Goal: Information Seeking & Learning: Find specific fact

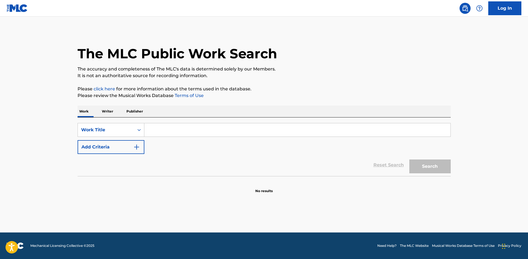
click at [155, 131] on input "Search Form" at bounding box center [297, 129] width 306 height 13
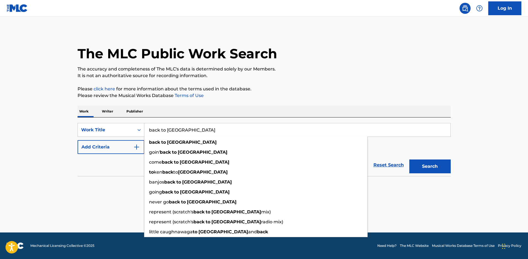
type input "back to brooklyn"
click at [86, 150] on button "Add Criteria" at bounding box center [111, 147] width 67 height 14
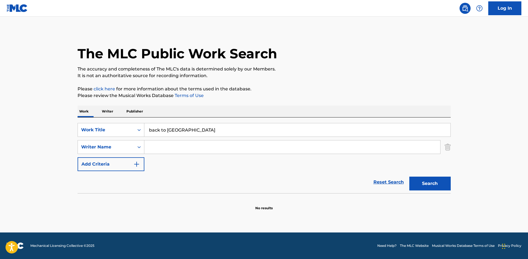
click at [173, 148] on input "Search Form" at bounding box center [292, 146] width 296 height 13
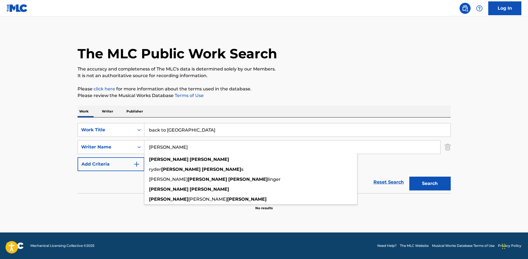
type input "andrew ripp"
click at [409, 176] on button "Search" at bounding box center [429, 183] width 41 height 14
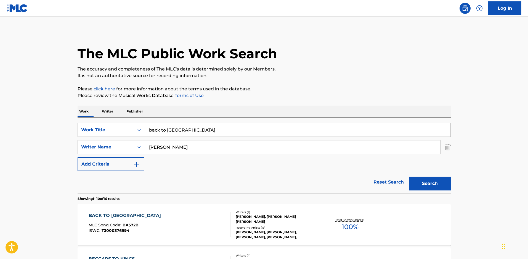
click at [241, 239] on div "ANDREW RIPP, ANDREW RIPP, ANDREW RIPP, ANDREW RIPP, ANDREW RIPP, ETHAN HULSE" at bounding box center [277, 234] width 83 height 10
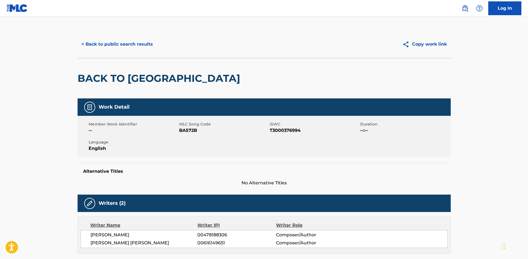
click at [115, 40] on button "< Back to public search results" at bounding box center [117, 44] width 79 height 14
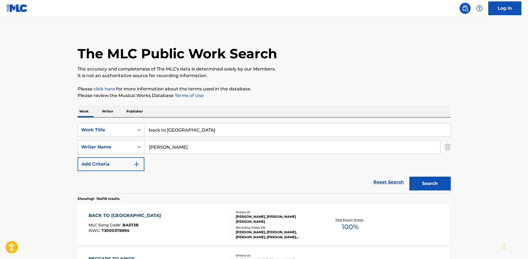
drag, startPoint x: 197, startPoint y: 134, endPoint x: 100, endPoint y: 120, distance: 98.1
click at [101, 121] on div "SearchWithCriteria32512ef8-a4b5-4e87-8ba2-c1eca390b1b4 Work Title back to brook…" at bounding box center [264, 155] width 373 height 76
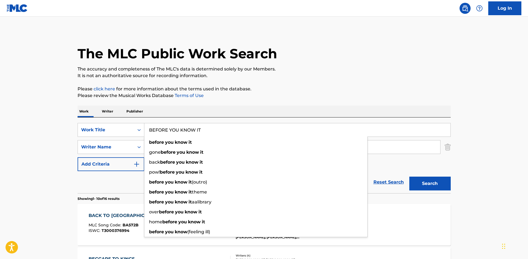
type input "BEFORE YOU KNOW IT"
click at [409, 176] on button "Search" at bounding box center [429, 183] width 41 height 14
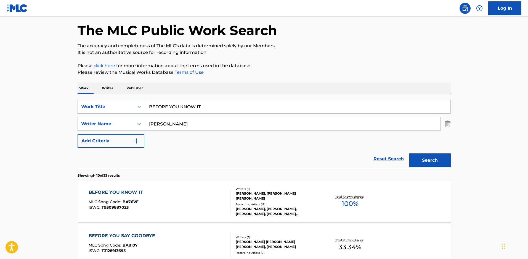
scroll to position [55, 0]
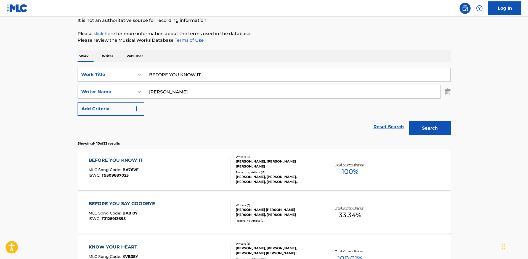
click at [259, 162] on div "ANDREW RIPP, ETHAN GREGORY HULSE" at bounding box center [277, 164] width 83 height 10
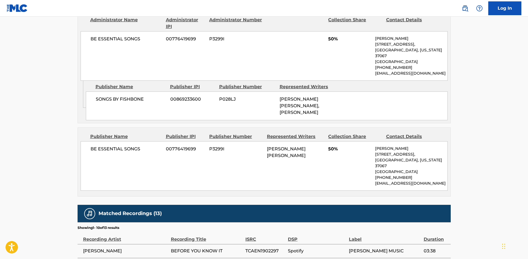
scroll to position [276, 0]
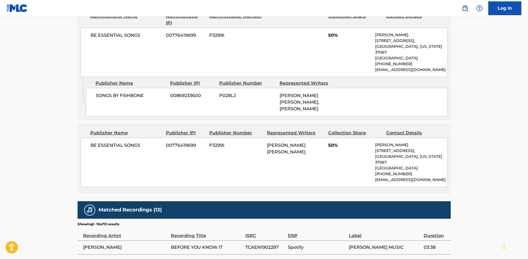
scroll to position [55, 0]
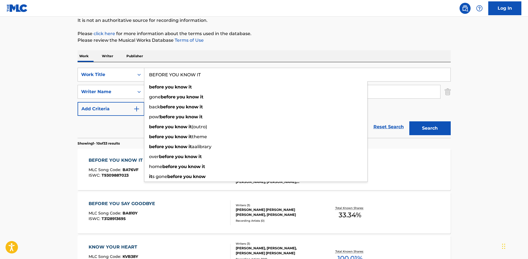
drag, startPoint x: 210, startPoint y: 75, endPoint x: 0, endPoint y: 47, distance: 212.2
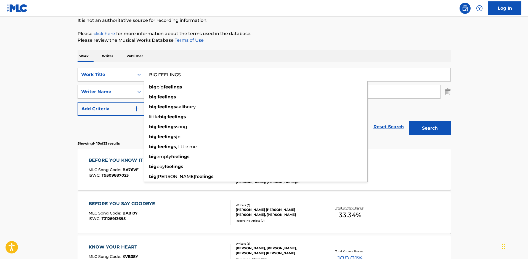
click at [409, 121] on button "Search" at bounding box center [429, 128] width 41 height 14
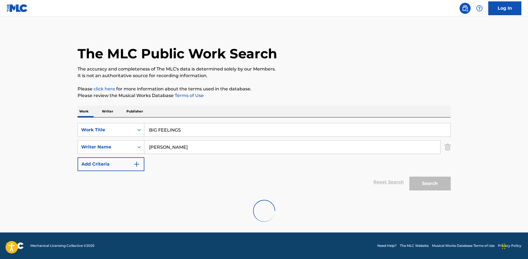
scroll to position [45, 0]
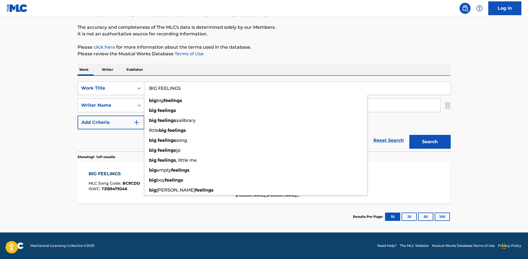
drag, startPoint x: 182, startPoint y: 89, endPoint x: 55, endPoint y: 71, distance: 128.7
click at [55, 71] on main "The MLC Public Work Search The accuracy and completeness of The MLC's data is d…" at bounding box center [264, 103] width 528 height 257
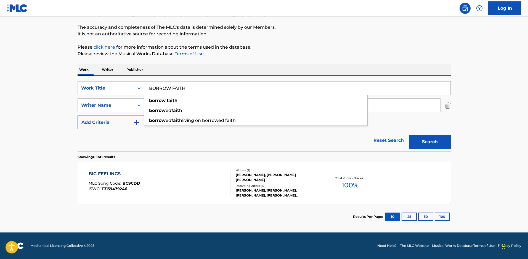
click at [409, 135] on button "Search" at bounding box center [429, 142] width 41 height 14
drag, startPoint x: 199, startPoint y: 91, endPoint x: 45, endPoint y: 86, distance: 154.3
click at [51, 87] on main "The MLC Public Work Search The accuracy and completeness of The MLC's data is d…" at bounding box center [264, 103] width 528 height 257
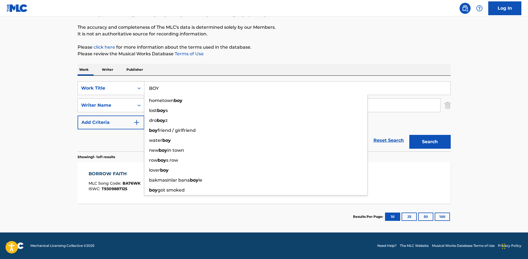
type input "BOY"
click at [409, 135] on button "Search" at bounding box center [429, 142] width 41 height 14
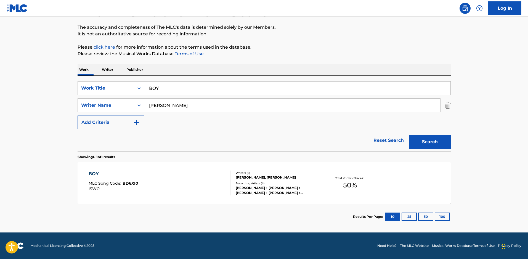
click at [134, 181] on span "BD6XI0" at bounding box center [131, 182] width 16 height 5
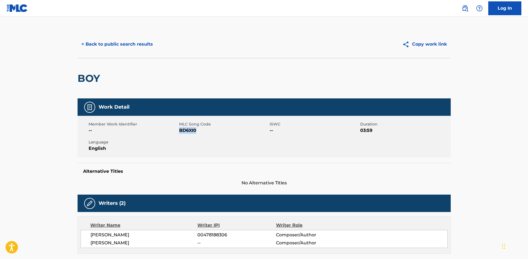
drag, startPoint x: 201, startPoint y: 131, endPoint x: 179, endPoint y: 132, distance: 21.8
click at [179, 132] on span "BD6XI0" at bounding box center [223, 130] width 89 height 7
copy span "BD6XI0"
click at [140, 43] on button "< Back to public search results" at bounding box center [117, 44] width 79 height 14
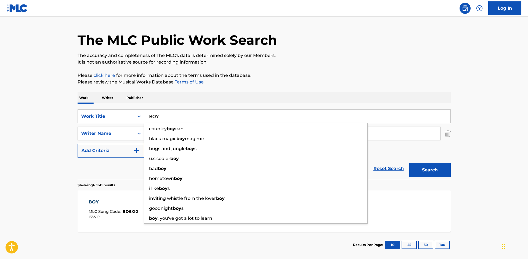
drag, startPoint x: 177, startPoint y: 115, endPoint x: 112, endPoint y: 125, distance: 65.4
click at [112, 125] on div "SearchWithCriteria32512ef8-a4b5-4e87-8ba2-c1eca390b1b4 Work Title BOY country b…" at bounding box center [264, 133] width 373 height 48
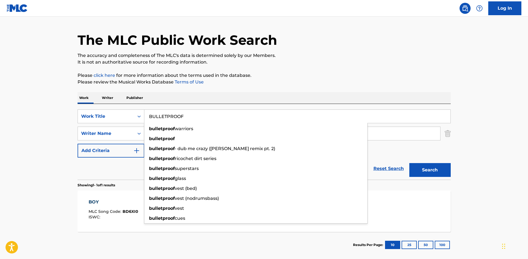
type input "BULLETPROOF"
click at [409, 163] on button "Search" at bounding box center [429, 170] width 41 height 14
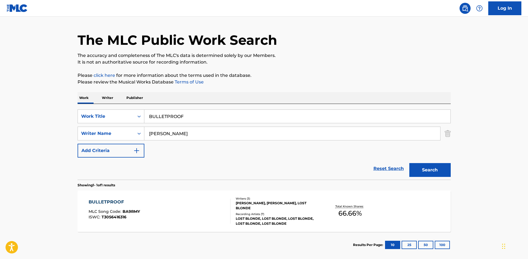
scroll to position [41, 0]
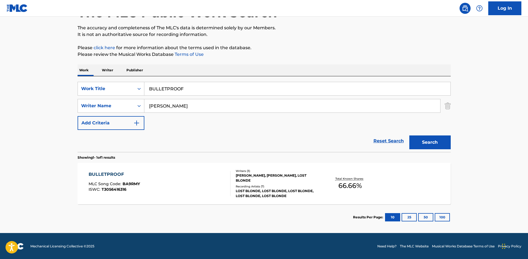
click at [272, 188] on div "Recording Artists ( 7 )" at bounding box center [277, 186] width 83 height 4
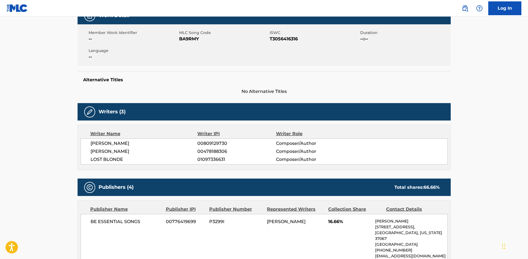
scroll to position [55, 0]
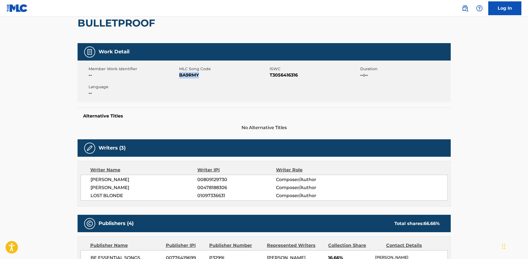
drag, startPoint x: 199, startPoint y: 75, endPoint x: 179, endPoint y: 77, distance: 20.5
click at [179, 77] on span "BA9RMY" at bounding box center [223, 75] width 89 height 7
copy span "BA9RMY"
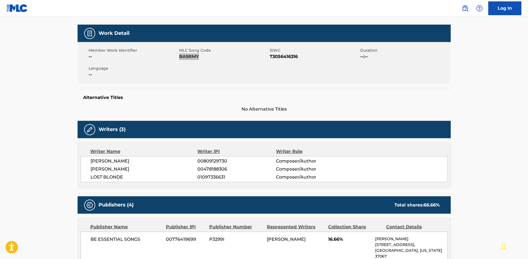
scroll to position [138, 0]
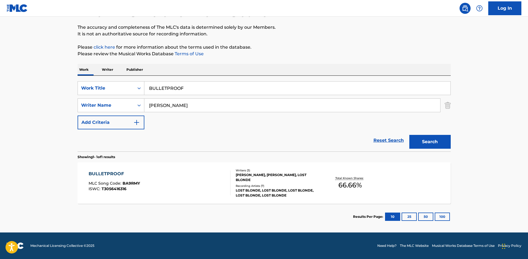
scroll to position [45, 0]
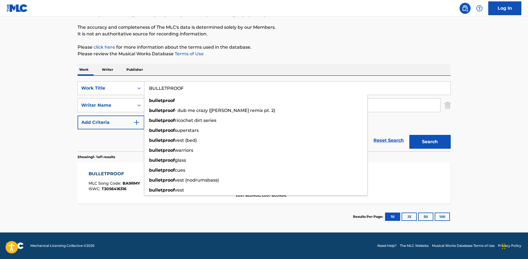
drag, startPoint x: 202, startPoint y: 90, endPoint x: 62, endPoint y: 83, distance: 140.3
click at [62, 83] on main "The MLC Public Work Search The accuracy and completeness of The MLC's data is d…" at bounding box center [264, 103] width 528 height 257
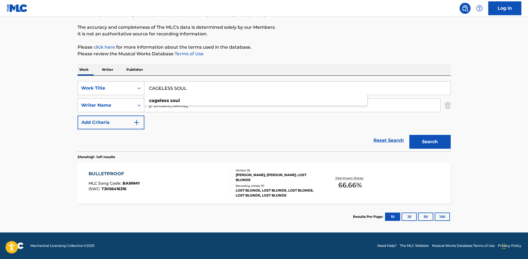
type input "CAGELESS SOUL"
click at [409, 135] on button "Search" at bounding box center [429, 142] width 41 height 14
click at [139, 183] on span "CA09AX" at bounding box center [131, 182] width 17 height 5
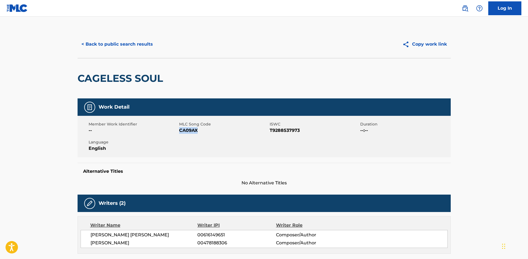
drag, startPoint x: 197, startPoint y: 132, endPoint x: 180, endPoint y: 131, distance: 17.1
click at [180, 131] on span "CA09AX" at bounding box center [223, 130] width 89 height 7
copy span "CA09AX"
click at [89, 42] on button "< Back to public search results" at bounding box center [117, 44] width 79 height 14
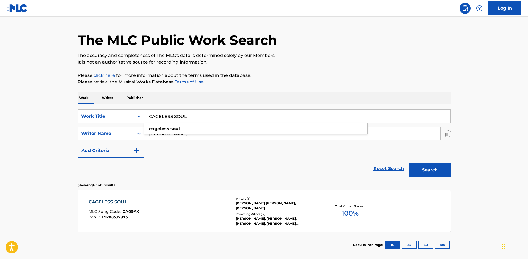
drag, startPoint x: 73, startPoint y: 131, endPoint x: 50, endPoint y: 131, distance: 22.4
click at [52, 131] on main "The MLC Public Work Search The accuracy and completeness of The MLC's data is d…" at bounding box center [264, 131] width 528 height 257
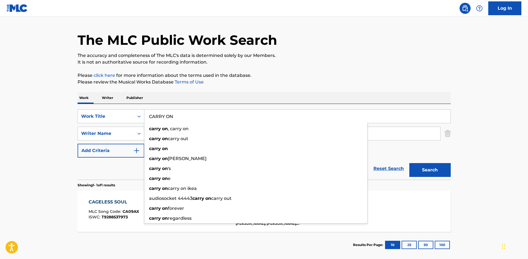
type input "CARRY ON"
click at [409, 163] on button "Search" at bounding box center [429, 170] width 41 height 14
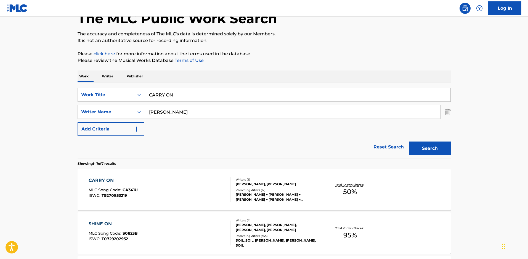
scroll to position [69, 0]
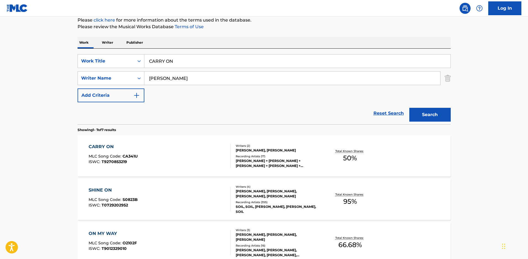
click at [243, 150] on div "CHRISTOPHER M. RICE, ANDREW RIPP" at bounding box center [277, 150] width 83 height 5
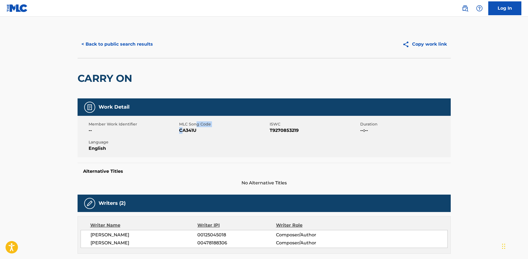
drag, startPoint x: 199, startPoint y: 126, endPoint x: 182, endPoint y: 132, distance: 17.7
click at [182, 132] on div "MLC Song Code CA341U" at bounding box center [224, 127] width 91 height 12
drag, startPoint x: 199, startPoint y: 133, endPoint x: 180, endPoint y: 131, distance: 19.4
click at [180, 131] on span "CA341U" at bounding box center [223, 130] width 89 height 7
copy span "CA341U"
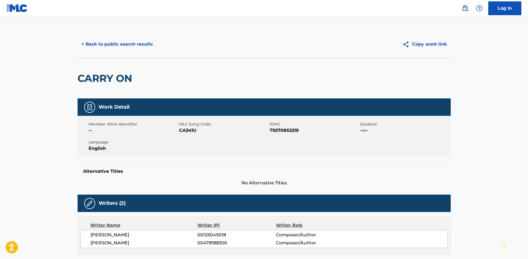
scroll to position [69, 0]
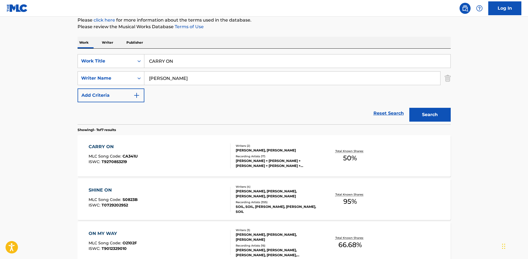
drag, startPoint x: 109, startPoint y: 70, endPoint x: 98, endPoint y: 71, distance: 11.3
click at [98, 71] on div "SearchWithCriteria32512ef8-a4b5-4e87-8ba2-c1eca390b1b4 Work Title CARRY ON Sear…" at bounding box center [264, 78] width 373 height 48
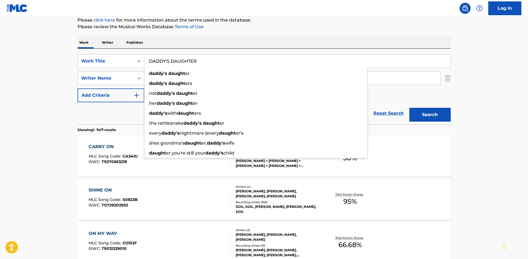
click at [409, 108] on button "Search" at bounding box center [429, 115] width 41 height 14
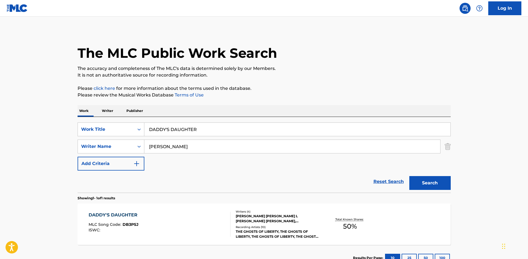
scroll to position [45, 0]
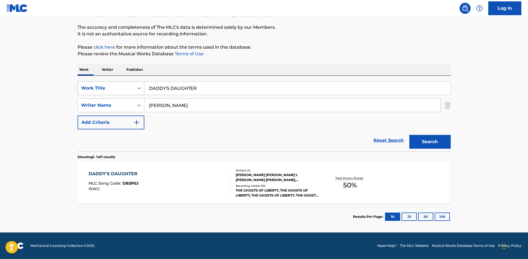
drag, startPoint x: 207, startPoint y: 88, endPoint x: 134, endPoint y: 88, distance: 72.8
click at [134, 88] on div "SearchWithCriteria32512ef8-a4b5-4e87-8ba2-c1eca390b1b4 Work Title DADDY'S DAUGH…" at bounding box center [264, 88] width 373 height 14
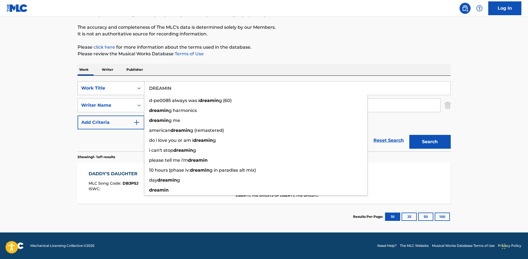
type input "DREAMIN"
click at [409, 135] on button "Search" at bounding box center [429, 142] width 41 height 14
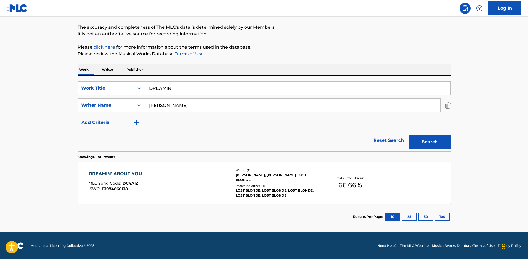
click at [138, 185] on span "DC4A1Z" at bounding box center [130, 182] width 15 height 5
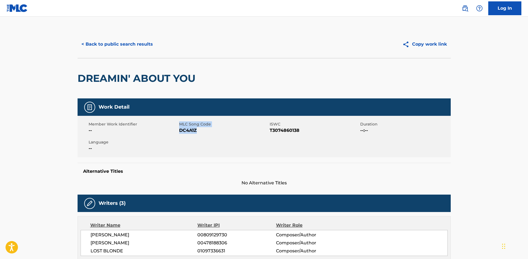
drag, startPoint x: 204, startPoint y: 131, endPoint x: 177, endPoint y: 131, distance: 26.2
click at [177, 131] on div "Member Work Identifier -- MLC Song Code DC4A1Z ISWC T3074860138 Duration --:-- …" at bounding box center [264, 136] width 373 height 41
click at [191, 131] on span "DC4A1Z" at bounding box center [223, 130] width 89 height 7
drag, startPoint x: 204, startPoint y: 133, endPoint x: 180, endPoint y: 134, distance: 23.7
click at [180, 134] on span "DC4A1Z" at bounding box center [223, 130] width 89 height 7
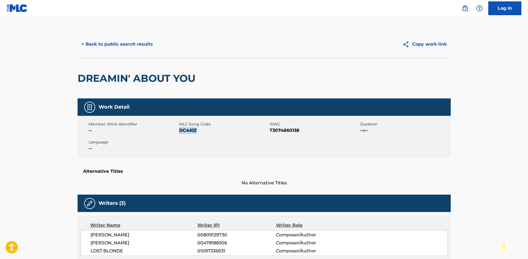
copy span "DC4A1Z"
click at [125, 44] on button "< Back to public search results" at bounding box center [117, 44] width 79 height 14
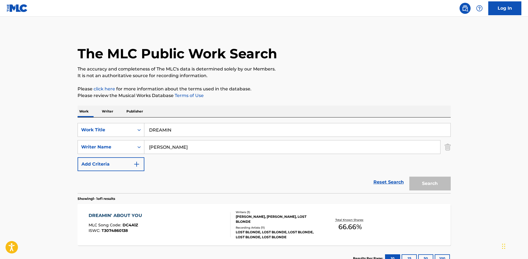
scroll to position [14, 0]
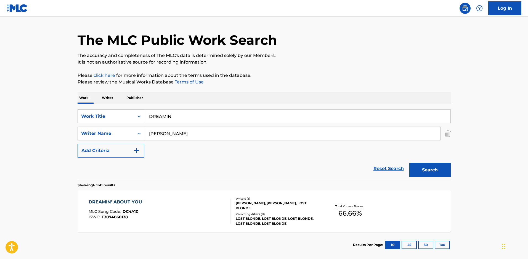
drag, startPoint x: 181, startPoint y: 114, endPoint x: 131, endPoint y: 115, distance: 50.0
click at [132, 115] on div "SearchWithCriteria32512ef8-a4b5-4e87-8ba2-c1eca390b1b4 Work Title DREAMIN" at bounding box center [264, 116] width 373 height 14
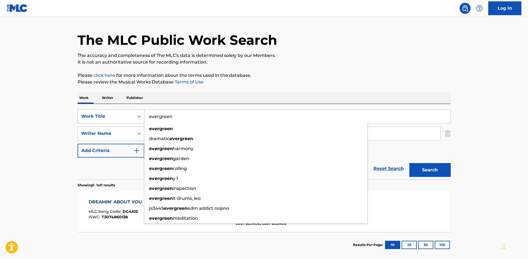
type input "evergreen"
click at [409, 163] on button "Search" at bounding box center [429, 170] width 41 height 14
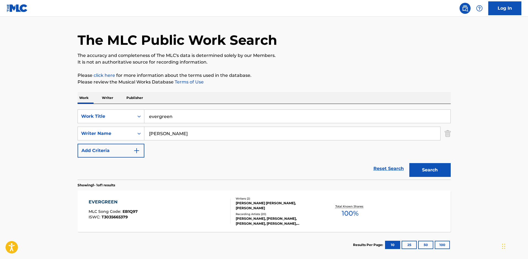
click at [130, 214] on span "EB1Q97" at bounding box center [130, 211] width 15 height 5
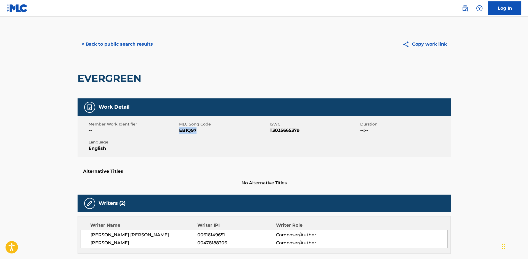
drag, startPoint x: 193, startPoint y: 133, endPoint x: 179, endPoint y: 132, distance: 14.4
click at [179, 132] on span "EB1Q97" at bounding box center [223, 130] width 89 height 7
copy span "EB1Q97"
click at [115, 48] on button "< Back to public search results" at bounding box center [117, 44] width 79 height 14
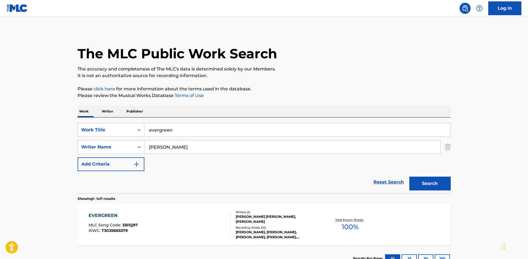
scroll to position [14, 0]
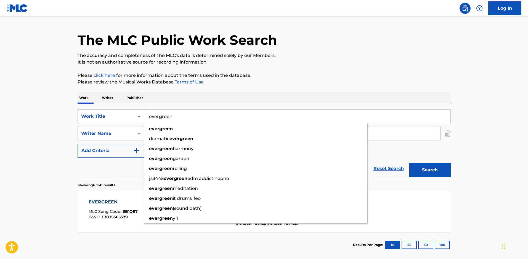
drag, startPoint x: 91, startPoint y: 126, endPoint x: 78, endPoint y: 126, distance: 13.2
click at [78, 126] on div "SearchWithCriteria32512ef8-a4b5-4e87-8ba2-c1eca390b1b4 Work Title evergreen eve…" at bounding box center [264, 133] width 373 height 48
type input "fill my cup"
click at [409, 163] on button "Search" at bounding box center [429, 170] width 41 height 14
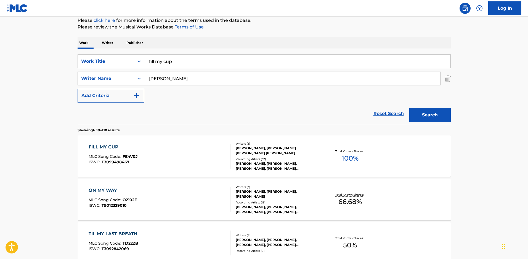
scroll to position [69, 0]
click at [123, 158] on span "MLC Song Code :" at bounding box center [106, 155] width 34 height 5
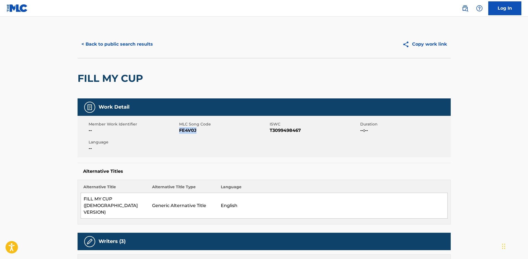
drag, startPoint x: 203, startPoint y: 134, endPoint x: 179, endPoint y: 131, distance: 24.7
click at [179, 131] on span "FE4V0J" at bounding box center [223, 130] width 89 height 7
copy span "FE4V0J"
click at [121, 45] on button "< Back to public search results" at bounding box center [117, 44] width 79 height 14
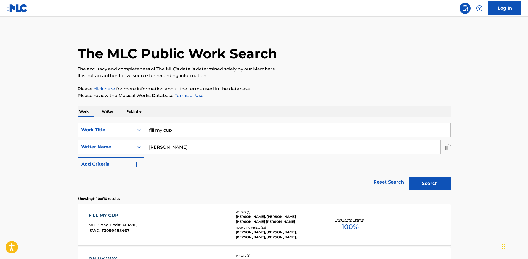
scroll to position [69, 0]
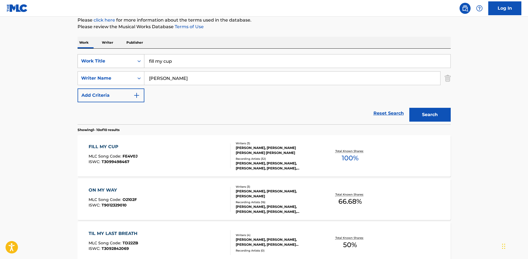
drag, startPoint x: 152, startPoint y: 63, endPoint x: 82, endPoint y: 68, distance: 69.7
click at [82, 68] on div "SearchWithCriteria32512ef8-a4b5-4e87-8ba2-c1eca390b1b4 Work Title fill my cup" at bounding box center [264, 61] width 373 height 14
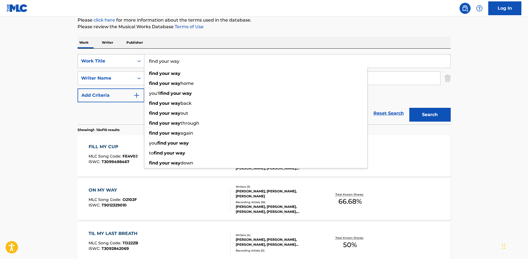
type input "find your way"
click at [409, 108] on button "Search" at bounding box center [429, 115] width 41 height 14
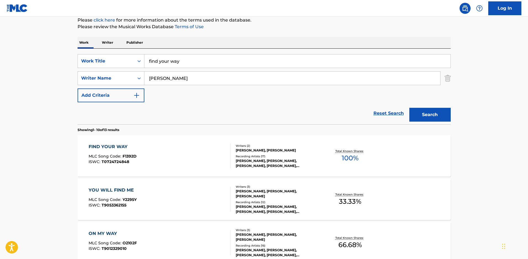
click at [252, 163] on div "RYAN CABRERA, RYAN CABRERA, RYAN CABRERA, RYAN CABRERA, RYAN CABRERA" at bounding box center [277, 163] width 83 height 10
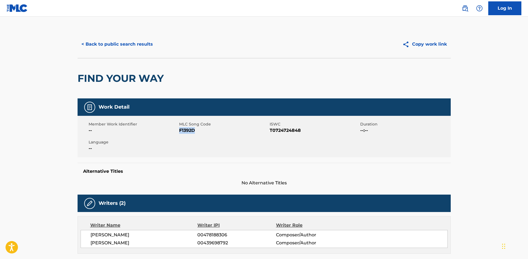
drag, startPoint x: 200, startPoint y: 130, endPoint x: 179, endPoint y: 130, distance: 21.0
click at [179, 130] on span "F1392D" at bounding box center [223, 130] width 89 height 7
click at [89, 46] on button "< Back to public search results" at bounding box center [117, 44] width 79 height 14
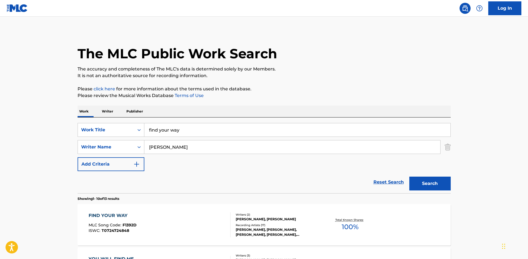
scroll to position [69, 0]
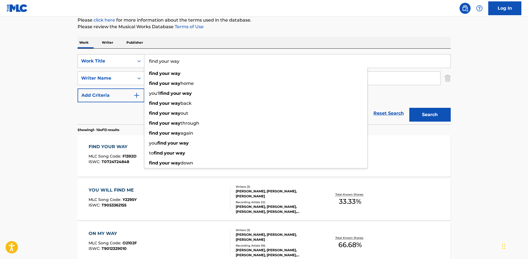
drag, startPoint x: 140, startPoint y: 69, endPoint x: 87, endPoint y: 56, distance: 54.1
click at [122, 67] on div "SearchWithCriteria32512ef8-a4b5-4e87-8ba2-c1eca390b1b4 Work Title find your way…" at bounding box center [264, 61] width 373 height 14
type input "for the love"
click at [409, 108] on button "Search" at bounding box center [429, 115] width 41 height 14
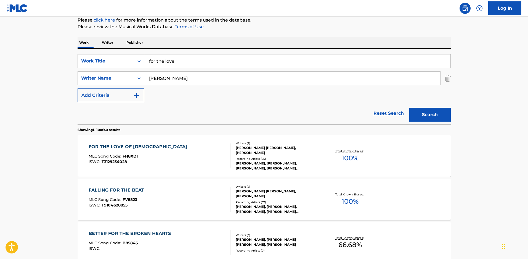
click at [110, 158] on span "MLC Song Code :" at bounding box center [106, 155] width 34 height 5
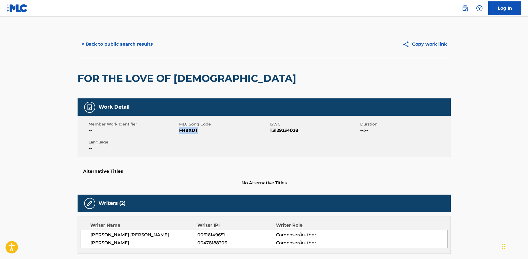
drag, startPoint x: 202, startPoint y: 132, endPoint x: 179, endPoint y: 130, distance: 22.5
click at [179, 130] on span "FH8XDT" at bounding box center [223, 130] width 89 height 7
copy span "FH8XDT"
click at [99, 44] on button "< Back to public search results" at bounding box center [117, 44] width 79 height 14
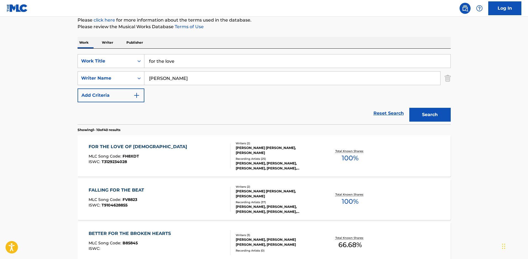
drag, startPoint x: 174, startPoint y: 62, endPoint x: 62, endPoint y: 53, distance: 112.2
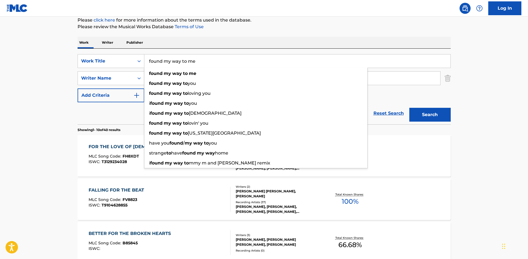
click at [409, 108] on button "Search" at bounding box center [429, 115] width 41 height 14
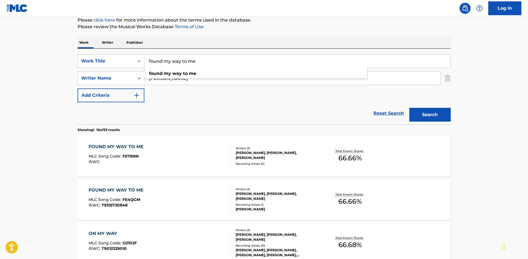
drag, startPoint x: 186, startPoint y: 100, endPoint x: 191, endPoint y: 84, distance: 17.7
click at [188, 95] on div "SearchWithCriteria32512ef8-a4b5-4e87-8ba2-c1eca390b1b4 Work Title found my way …" at bounding box center [264, 78] width 373 height 48
drag, startPoint x: 199, startPoint y: 66, endPoint x: 9, endPoint y: 49, distance: 191.2
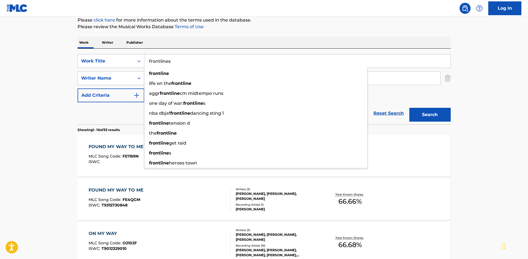
click at [409, 108] on button "Search" at bounding box center [429, 115] width 41 height 14
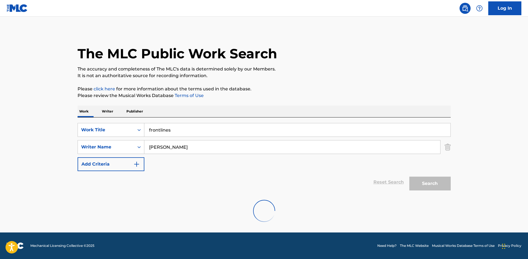
scroll to position [45, 0]
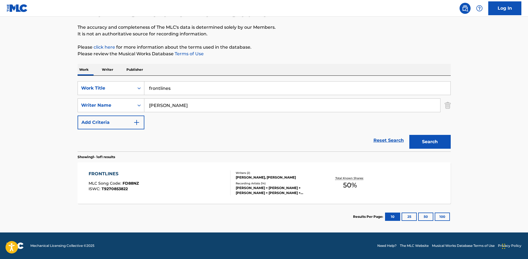
drag, startPoint x: 174, startPoint y: 88, endPoint x: 7, endPoint y: 80, distance: 167.1
click at [7, 80] on main "The MLC Public Work Search The accuracy and completeness of The MLC's data is d…" at bounding box center [264, 103] width 528 height 257
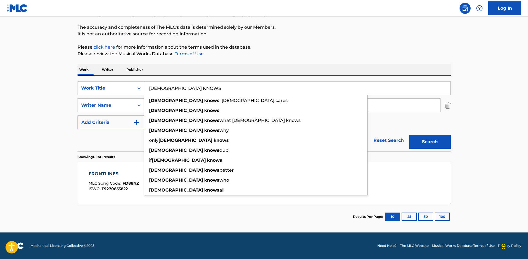
type input "GOD KNOWS"
click at [409, 135] on button "Search" at bounding box center [429, 142] width 41 height 14
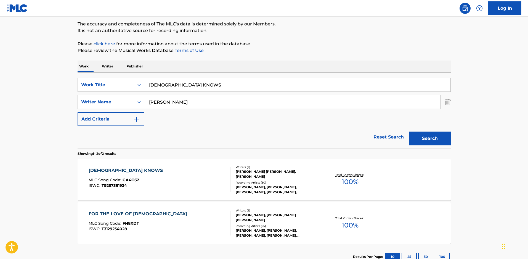
click at [134, 181] on span "GA4O32" at bounding box center [131, 179] width 17 height 5
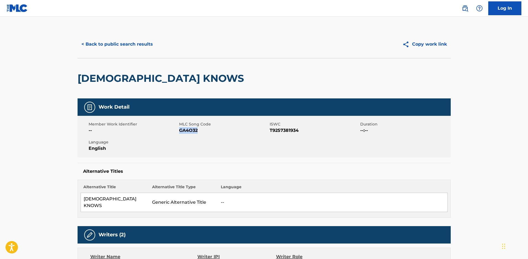
click at [180, 131] on span "GA4O32" at bounding box center [223, 130] width 89 height 7
drag, startPoint x: 180, startPoint y: 131, endPoint x: 176, endPoint y: 135, distance: 5.7
click at [176, 135] on div "Member Work Identifier -- MLC Song Code GA4O32 ISWC T9257381934 Duration --:-- …" at bounding box center [264, 136] width 373 height 41
drag, startPoint x: 208, startPoint y: 132, endPoint x: 180, endPoint y: 130, distance: 28.0
click at [180, 130] on span "GA4O32" at bounding box center [223, 130] width 89 height 7
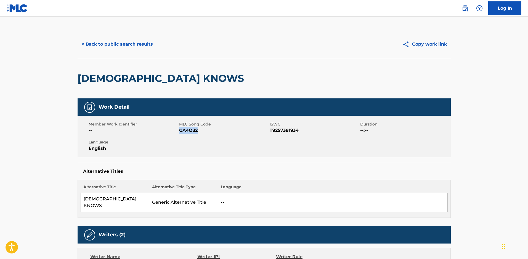
copy span "GA4O32"
click at [118, 44] on button "< Back to public search results" at bounding box center [117, 44] width 79 height 14
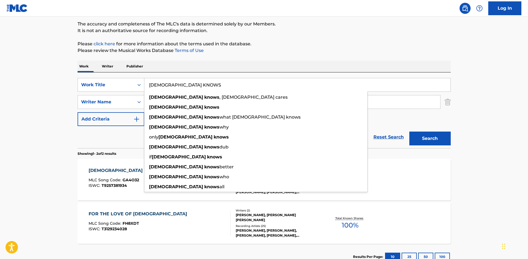
drag, startPoint x: 187, startPoint y: 83, endPoint x: 70, endPoint y: 77, distance: 117.2
click at [70, 77] on main "The MLC Public Work Search The accuracy and completeness of The MLC's data is d…" at bounding box center [264, 122] width 528 height 300
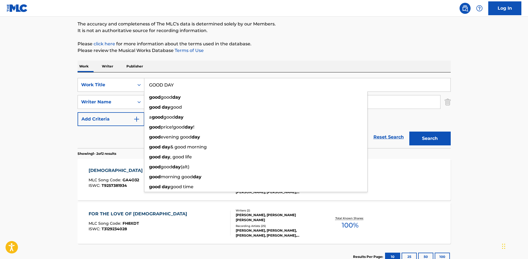
type input "GOOD DAY"
click at [409, 131] on button "Search" at bounding box center [429, 138] width 41 height 14
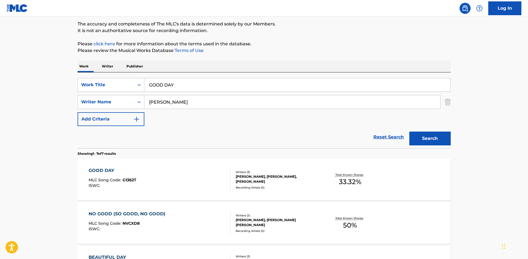
click at [256, 183] on div "GARY COLEMAN, RYAN CABRERA, ANDREW RIPP" at bounding box center [277, 179] width 83 height 10
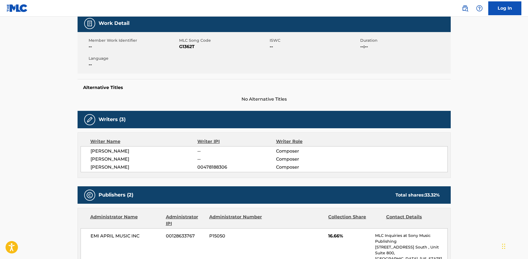
scroll to position [83, 0]
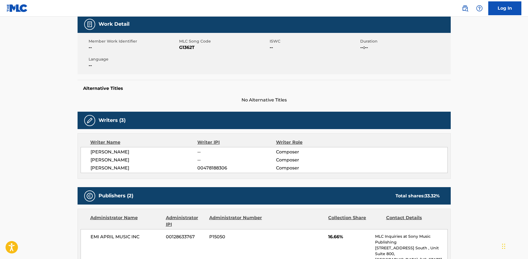
drag, startPoint x: 184, startPoint y: 49, endPoint x: 259, endPoint y: 66, distance: 76.7
click at [275, 66] on div "Member Work Identifier -- MLC Song Code G1362T ISWC -- Duration --:-- Language …" at bounding box center [264, 53] width 373 height 41
drag, startPoint x: 194, startPoint y: 46, endPoint x: 179, endPoint y: 46, distance: 15.2
click at [179, 46] on span "G1362T" at bounding box center [223, 47] width 89 height 7
copy span "G1362T"
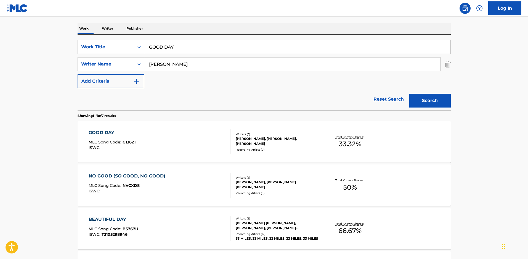
scroll to position [45, 0]
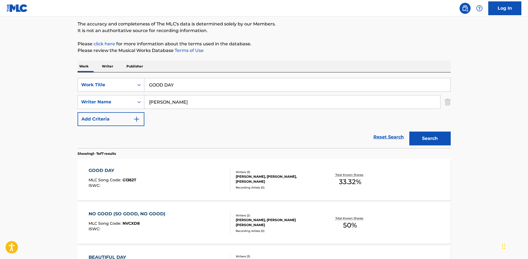
drag, startPoint x: 212, startPoint y: 87, endPoint x: 28, endPoint y: 69, distance: 185.0
click at [28, 69] on main "The MLC Public Work Search The accuracy and completeness of The MLC's data is d…" at bounding box center [264, 230] width 528 height 517
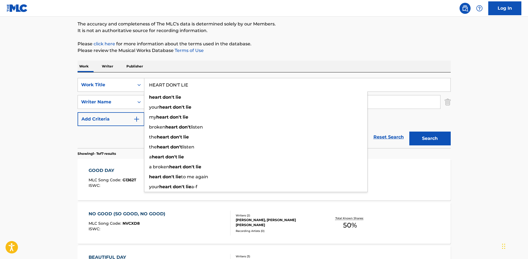
type input "HEART DON'T LIE"
click at [409, 131] on button "Search" at bounding box center [429, 138] width 41 height 14
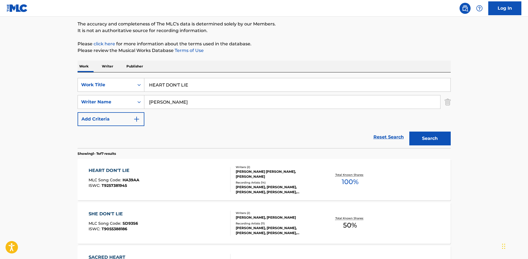
click at [139, 187] on div "ISWC : T9257381945" at bounding box center [114, 185] width 51 height 4
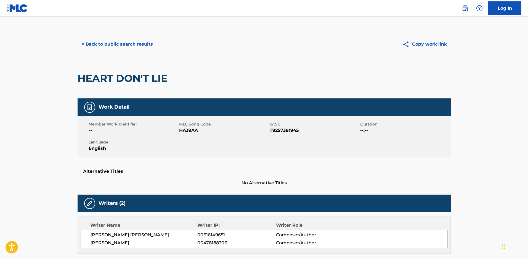
click at [195, 128] on span "HA39AA" at bounding box center [223, 130] width 89 height 7
drag, startPoint x: 198, startPoint y: 131, endPoint x: 180, endPoint y: 131, distance: 17.7
click at [180, 131] on span "HA39AA" at bounding box center [223, 130] width 89 height 7
click at [106, 45] on button "< Back to public search results" at bounding box center [117, 44] width 79 height 14
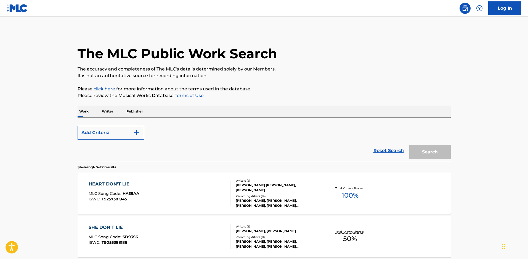
scroll to position [45, 0]
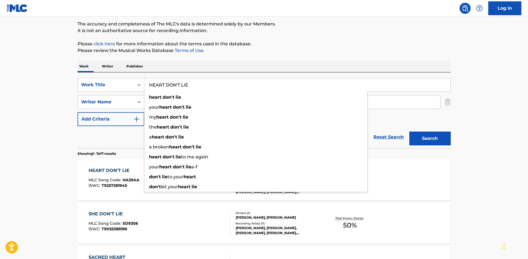
drag, startPoint x: 212, startPoint y: 90, endPoint x: 1, endPoint y: 75, distance: 211.4
click at [1, 75] on main "The MLC Public Work Search The accuracy and completeness of The MLC's data is d…" at bounding box center [264, 230] width 528 height 517
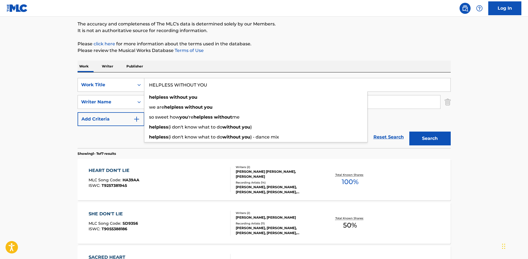
type input "HELPLESS WITHOUT YOU"
click at [409, 131] on button "Search" at bounding box center [429, 138] width 41 height 14
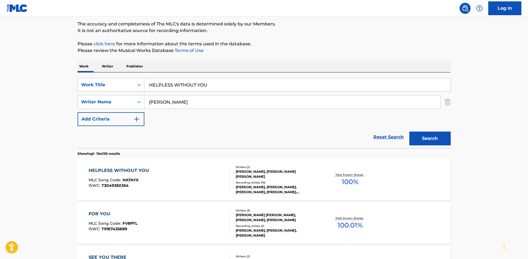
click at [245, 177] on div "ANDREW RIPP, ETHAN GREGORY HULSE" at bounding box center [277, 174] width 83 height 10
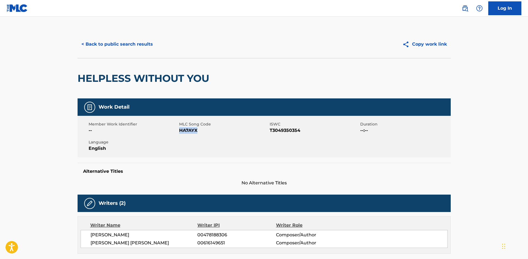
drag, startPoint x: 200, startPoint y: 131, endPoint x: 179, endPoint y: 131, distance: 20.4
click at [179, 131] on span "HA7AYX" at bounding box center [223, 130] width 89 height 7
click at [112, 39] on button "< Back to public search results" at bounding box center [117, 44] width 79 height 14
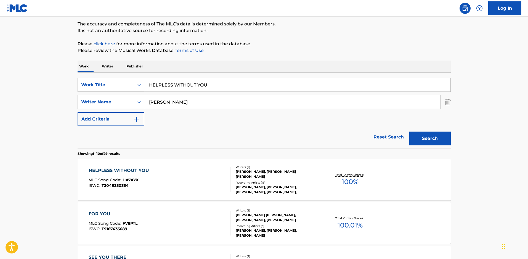
drag, startPoint x: 210, startPoint y: 85, endPoint x: 142, endPoint y: 87, distance: 68.8
click at [142, 87] on div "SearchWithCriteria32512ef8-a4b5-4e87-8ba2-c1eca390b1b4 Work Title HELPLESS WITH…" at bounding box center [264, 85] width 373 height 14
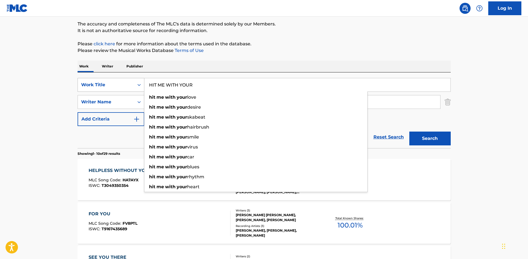
type input "HIT ME WITH YOUR"
click at [409, 131] on button "Search" at bounding box center [429, 138] width 41 height 14
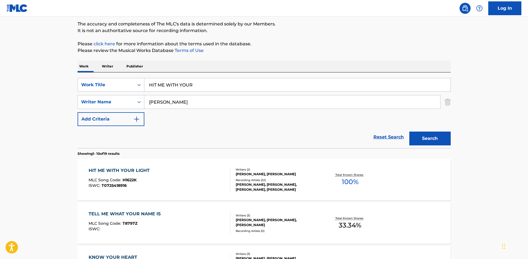
click at [139, 174] on div "HIT ME WITH YOUR LIGHT" at bounding box center [121, 170] width 64 height 7
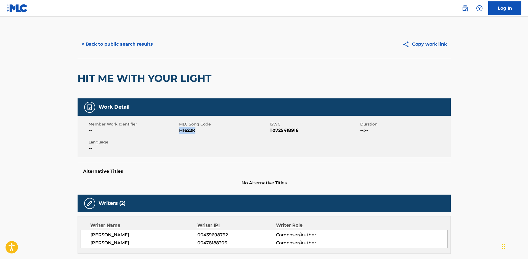
click at [180, 133] on span "H1622K" at bounding box center [223, 130] width 89 height 7
drag, startPoint x: 180, startPoint y: 133, endPoint x: 193, endPoint y: 131, distance: 13.6
click at [193, 131] on span "H1622K" at bounding box center [223, 130] width 89 height 7
drag, startPoint x: 196, startPoint y: 130, endPoint x: 180, endPoint y: 132, distance: 15.8
click at [180, 132] on span "H1622K" at bounding box center [223, 130] width 89 height 7
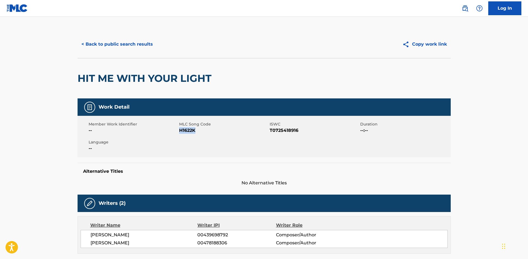
click at [111, 46] on button "< Back to public search results" at bounding box center [117, 44] width 79 height 14
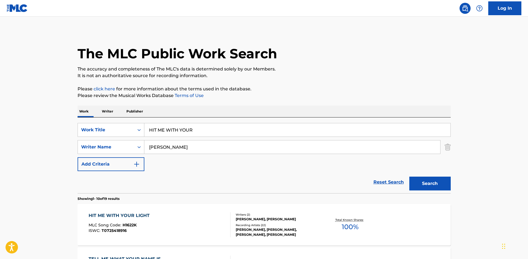
scroll to position [45, 0]
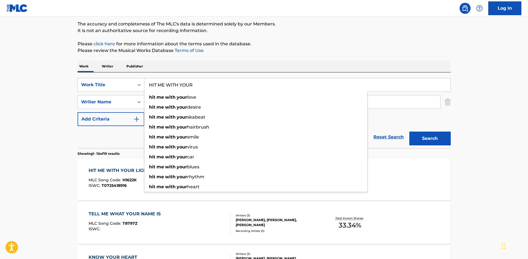
drag, startPoint x: 120, startPoint y: 81, endPoint x: 0, endPoint y: 50, distance: 124.1
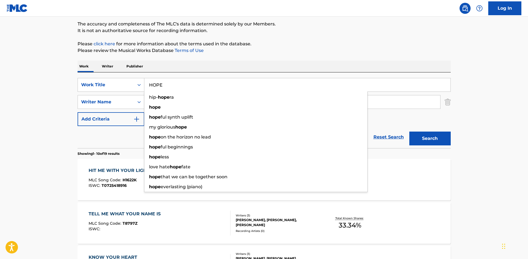
type input "HOPE"
click at [409, 131] on button "Search" at bounding box center [429, 138] width 41 height 14
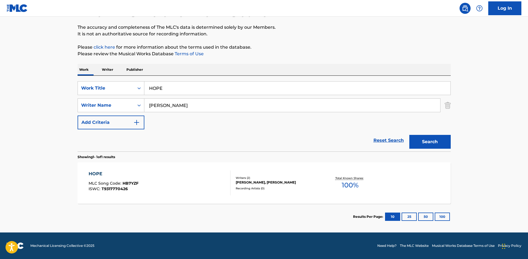
click at [134, 179] on div "HOPE MLC Song Code : HB7YZF ISWC : T9317770426" at bounding box center [114, 182] width 50 height 25
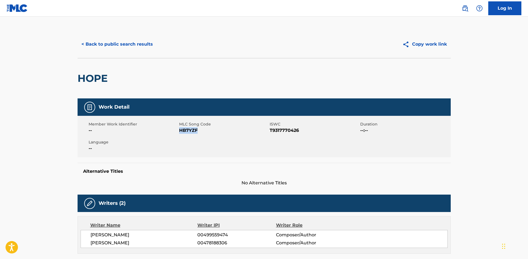
drag, startPoint x: 200, startPoint y: 133, endPoint x: 179, endPoint y: 132, distance: 21.3
click at [179, 132] on span "HB7YZF" at bounding box center [223, 130] width 89 height 7
click at [125, 46] on button "< Back to public search results" at bounding box center [117, 44] width 79 height 14
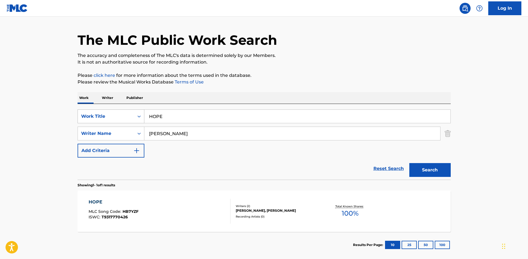
drag, startPoint x: 161, startPoint y: 125, endPoint x: 101, endPoint y: 116, distance: 61.1
click at [102, 116] on div "SearchWithCriteria32512ef8-a4b5-4e87-8ba2-c1eca390b1b4 Work Title HOPE" at bounding box center [264, 116] width 373 height 14
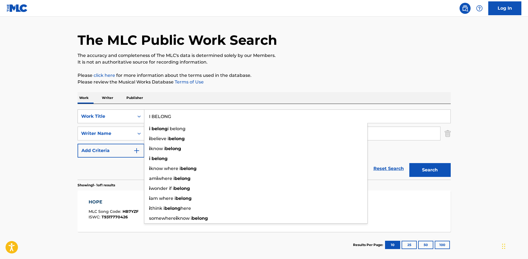
type input "I BELONG"
click at [409, 163] on button "Search" at bounding box center [429, 170] width 41 height 14
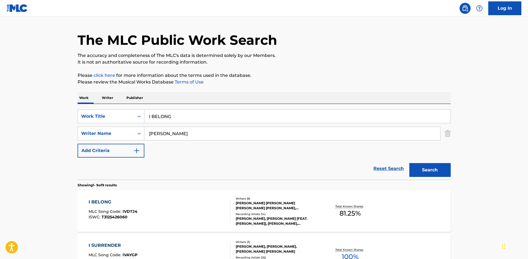
click at [235, 226] on div "Writers ( 8 ) ETHAN GREGORY HULSE, ANDREW RIPP, DAVID ALAN LEONARD, LESLIE ANNE…" at bounding box center [274, 211] width 89 height 30
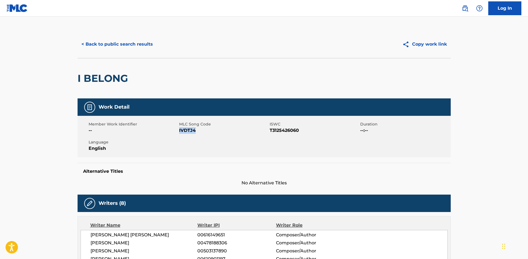
click at [179, 131] on span "IVDTJ4" at bounding box center [223, 130] width 89 height 7
drag, startPoint x: 179, startPoint y: 131, endPoint x: 201, endPoint y: 131, distance: 21.8
click at [199, 125] on span "MLC Song Code" at bounding box center [223, 124] width 89 height 6
drag, startPoint x: 198, startPoint y: 133, endPoint x: 179, endPoint y: 131, distance: 19.1
click at [179, 131] on span "IVDTJ4" at bounding box center [223, 130] width 89 height 7
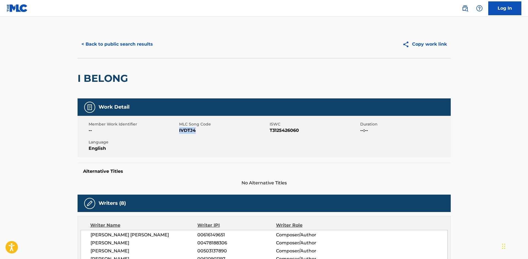
click at [124, 39] on button "< Back to public search results" at bounding box center [117, 44] width 79 height 14
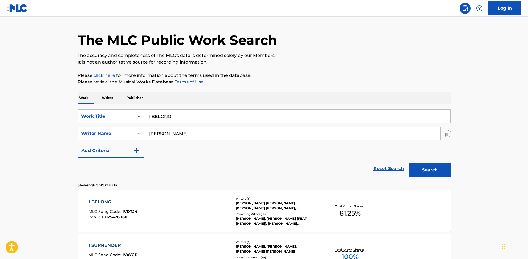
click at [163, 119] on input "I BELONG" at bounding box center [297, 116] width 306 height 13
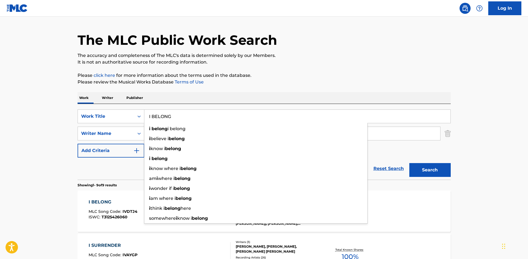
click at [163, 119] on input "I BELONG" at bounding box center [297, 116] width 306 height 13
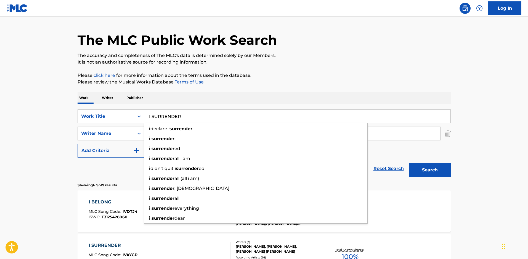
type input "I SURRENDER"
click at [409, 163] on button "Search" at bounding box center [429, 170] width 41 height 14
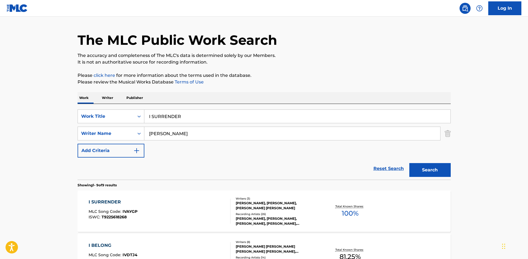
click at [251, 214] on div "Writers ( 3 ) ANDREW RIPP, NATHANAEL KOTRAS, TIMOTHY HOWARD TIMMONS Recording A…" at bounding box center [274, 211] width 89 height 30
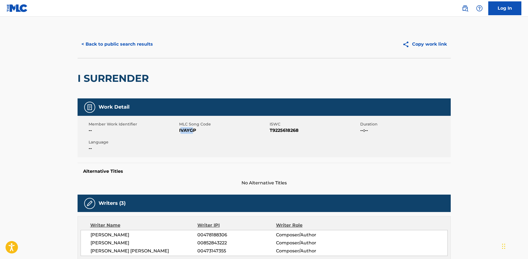
drag, startPoint x: 194, startPoint y: 131, endPoint x: 181, endPoint y: 130, distance: 13.5
click at [181, 130] on span "IVAYGP" at bounding box center [223, 130] width 89 height 7
drag, startPoint x: 198, startPoint y: 131, endPoint x: 180, endPoint y: 132, distance: 18.5
click at [180, 132] on span "IVAYGP" at bounding box center [223, 130] width 89 height 7
drag, startPoint x: 177, startPoint y: 131, endPoint x: 187, endPoint y: 131, distance: 9.4
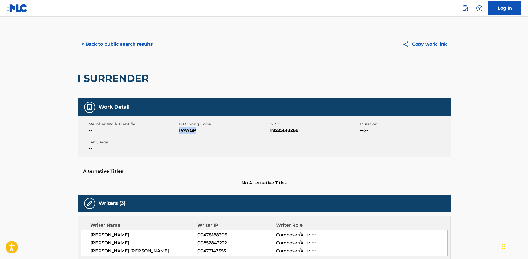
click at [92, 40] on button "< Back to public search results" at bounding box center [117, 44] width 79 height 14
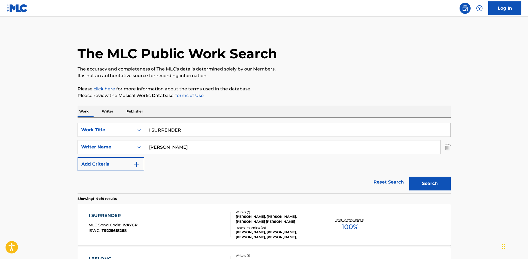
scroll to position [14, 0]
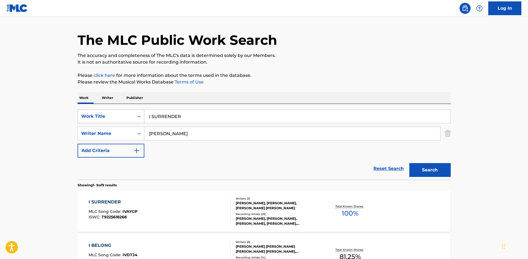
drag, startPoint x: 208, startPoint y: 122, endPoint x: 104, endPoint y: 117, distance: 103.6
click at [104, 117] on div "SearchWithCriteria32512ef8-a4b5-4e87-8ba2-c1eca390b1b4 Work Title I SURRENDER" at bounding box center [264, 116] width 373 height 14
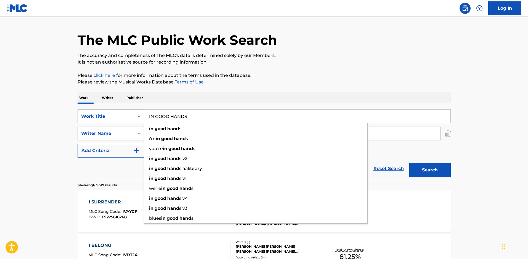
type input "IN GOOD HANDS"
click at [409, 163] on button "Search" at bounding box center [429, 170] width 41 height 14
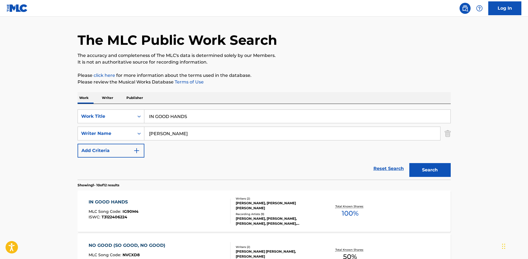
click at [440, 170] on button "Search" at bounding box center [429, 170] width 41 height 14
click at [263, 214] on div "Writers ( 2 ) ANDREW RIPP, ETHAN GREGORY HULSE Recording Artists ( 9 ) ANDREW R…" at bounding box center [274, 211] width 89 height 30
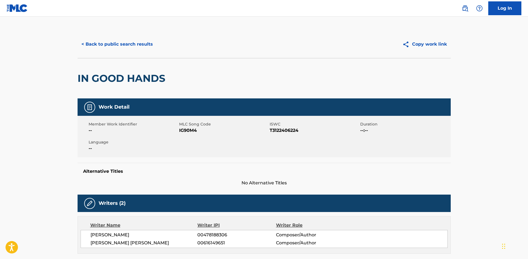
drag, startPoint x: 188, startPoint y: 122, endPoint x: 189, endPoint y: 126, distance: 4.0
click at [188, 122] on span "MLC Song Code" at bounding box center [223, 124] width 89 height 6
drag, startPoint x: 196, startPoint y: 132, endPoint x: 180, endPoint y: 131, distance: 16.4
click at [180, 131] on span "IG90M4" at bounding box center [223, 130] width 89 height 7
click at [101, 46] on button "< Back to public search results" at bounding box center [117, 44] width 79 height 14
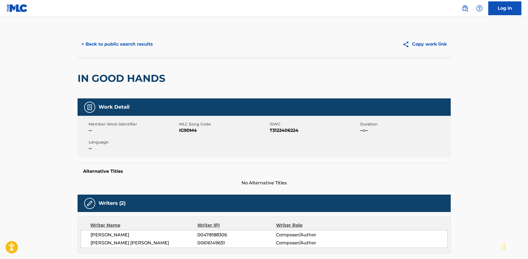
scroll to position [14, 0]
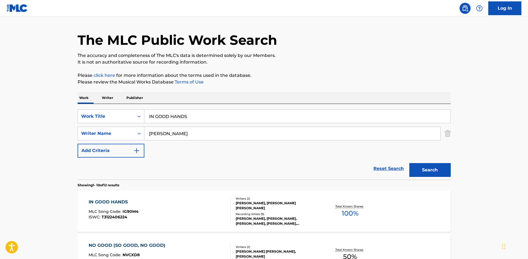
drag, startPoint x: 190, startPoint y: 119, endPoint x: 6, endPoint y: 96, distance: 185.5
type input "E"
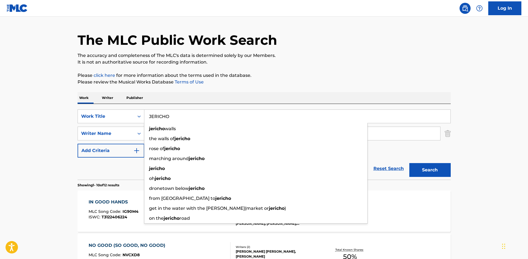
type input "JERICHO"
click at [409, 163] on button "Search" at bounding box center [429, 170] width 41 height 14
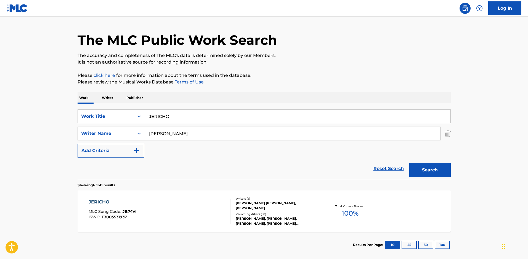
click at [253, 223] on div "ANDREW RIPP, ANDREW RIPP, ANDREW RIPP, ANDREW RIPP, ANDREW RIPP" at bounding box center [277, 221] width 83 height 10
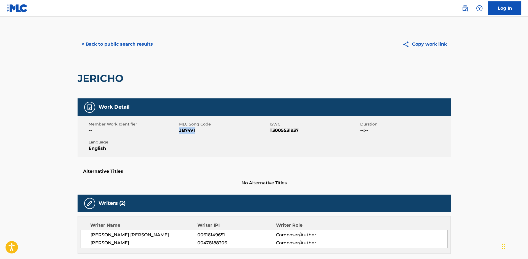
drag, startPoint x: 201, startPoint y: 135, endPoint x: 180, endPoint y: 132, distance: 21.2
click at [180, 132] on div "Member Work Identifier -- MLC Song Code JB74VI ISWC T3005531937 Duration --:-- …" at bounding box center [264, 136] width 373 height 41
click at [131, 46] on button "< Back to public search results" at bounding box center [117, 44] width 79 height 14
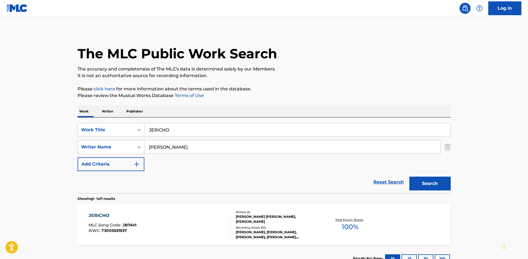
scroll to position [14, 0]
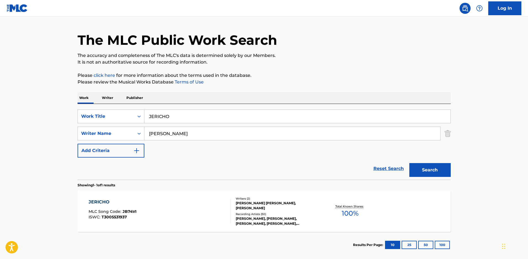
drag, startPoint x: 77, startPoint y: 118, endPoint x: 26, endPoint y: 117, distance: 50.8
click at [26, 117] on main "The MLC Public Work Search The accuracy and completeness of The MLC's data is d…" at bounding box center [264, 131] width 528 height 257
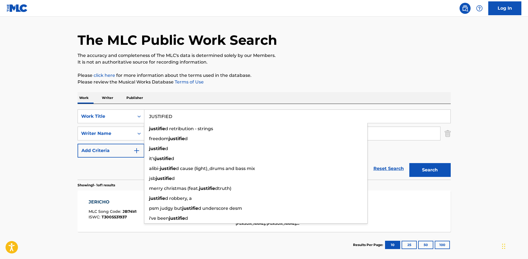
type input "JUSTIFIED"
click at [409, 163] on button "Search" at bounding box center [429, 170] width 41 height 14
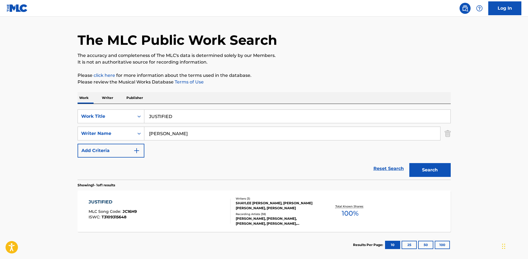
click at [282, 224] on div "SHAYLEE SIMEONE, SHAYLEE SIMEONE, SHAYLEE SIMEONE, SHAYLEE SIMEONE, SHAYLEE SIM…" at bounding box center [277, 221] width 83 height 10
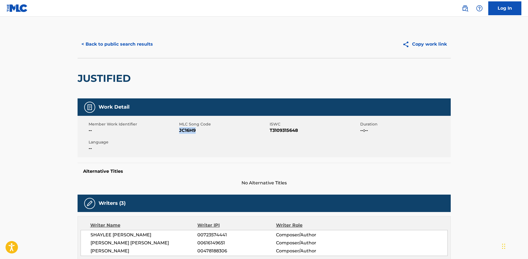
drag, startPoint x: 201, startPoint y: 132, endPoint x: 180, endPoint y: 132, distance: 21.8
click at [180, 132] on span "JC16H9" at bounding box center [223, 130] width 89 height 7
click at [105, 45] on button "< Back to public search results" at bounding box center [117, 44] width 79 height 14
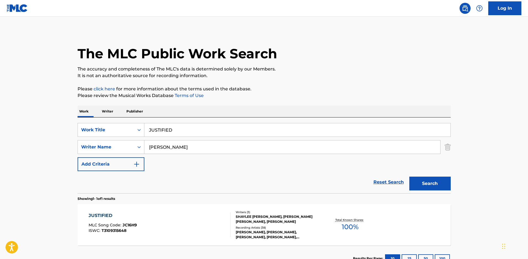
scroll to position [14, 0]
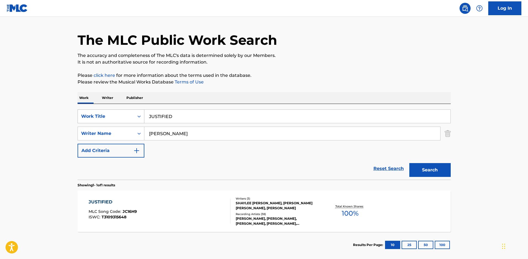
drag, startPoint x: 186, startPoint y: 118, endPoint x: 122, endPoint y: 117, distance: 63.7
click at [122, 117] on div "SearchWithCriteria32512ef8-a4b5-4e87-8ba2-c1eca390b1b4 Work Title JUSTIFIED" at bounding box center [264, 116] width 373 height 14
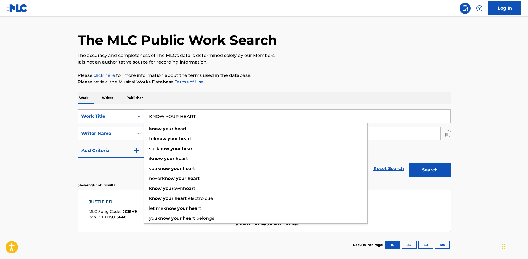
type input "KNOW YOUR HEART"
click at [409, 163] on button "Search" at bounding box center [429, 170] width 41 height 14
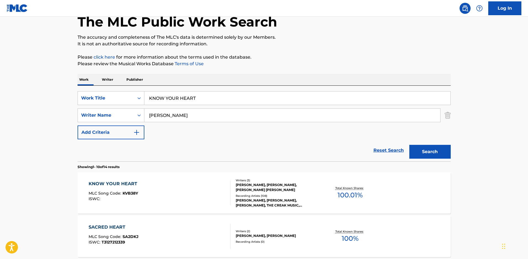
scroll to position [69, 0]
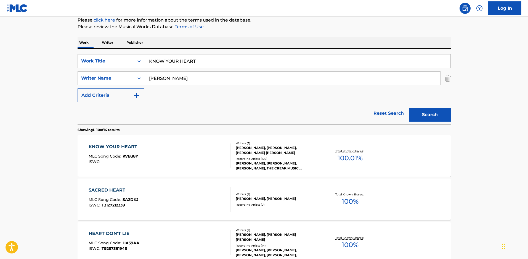
click at [276, 155] on div "DAVID ALAN LEONARD, ANDREW RIPP, ETHAN GREGORY HULSE" at bounding box center [277, 150] width 83 height 10
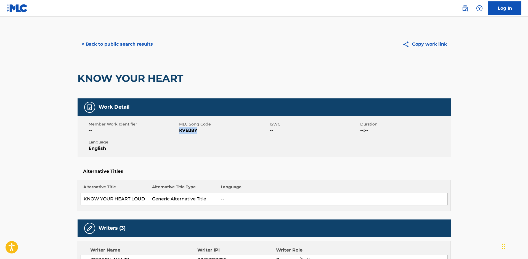
drag, startPoint x: 199, startPoint y: 131, endPoint x: 180, endPoint y: 131, distance: 19.3
click at [180, 131] on span "KVB38Y" at bounding box center [223, 130] width 89 height 7
click at [122, 43] on button "< Back to public search results" at bounding box center [117, 44] width 79 height 14
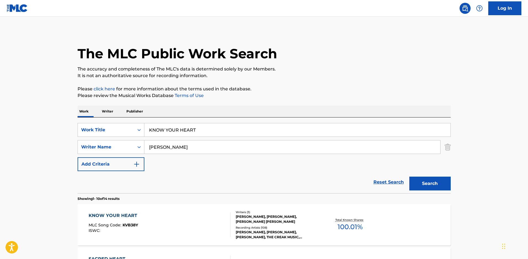
scroll to position [69, 0]
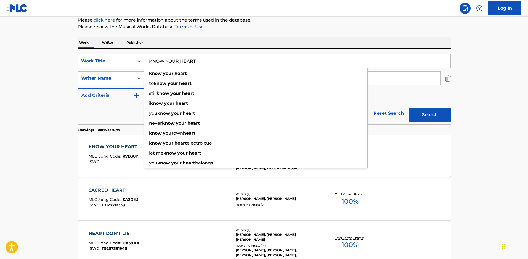
drag, startPoint x: 212, startPoint y: 63, endPoint x: 80, endPoint y: 65, distance: 132.2
click at [80, 65] on div "SearchWithCriteria32512ef8-a4b5-4e87-8ba2-c1eca390b1b4 Work Title KNOW YOUR HEA…" at bounding box center [264, 61] width 373 height 14
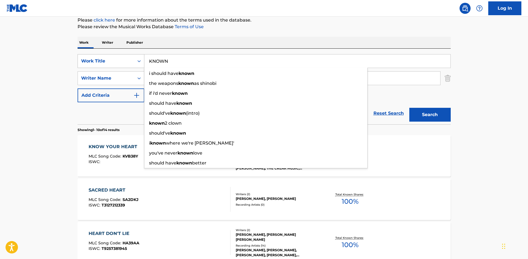
type input "KNOWN"
click at [409, 108] on button "Search" at bounding box center [429, 115] width 41 height 14
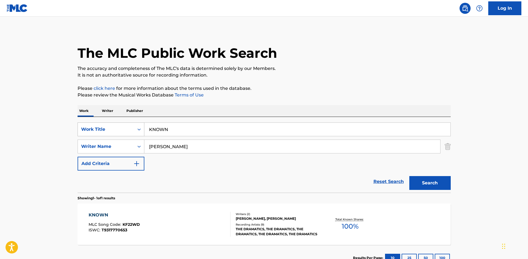
scroll to position [45, 0]
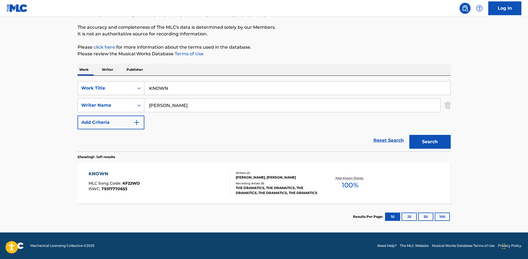
click at [246, 175] on div "JORDAN REAVES CRITZ, ANDREW RIPP" at bounding box center [277, 177] width 83 height 5
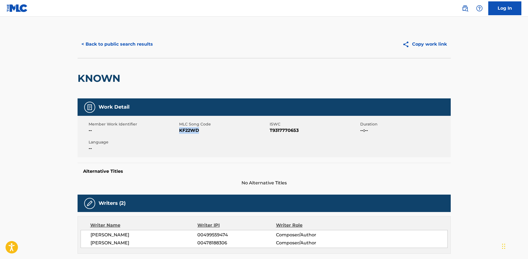
drag, startPoint x: 203, startPoint y: 132, endPoint x: 179, endPoint y: 132, distance: 24.0
click at [179, 132] on span "KF22WD" at bounding box center [223, 130] width 89 height 7
drag, startPoint x: 179, startPoint y: 132, endPoint x: 182, endPoint y: 132, distance: 2.8
click at [118, 44] on button "< Back to public search results" at bounding box center [117, 44] width 79 height 14
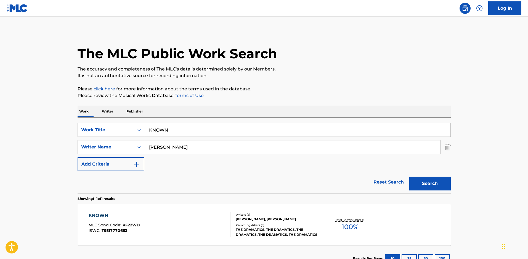
scroll to position [14, 0]
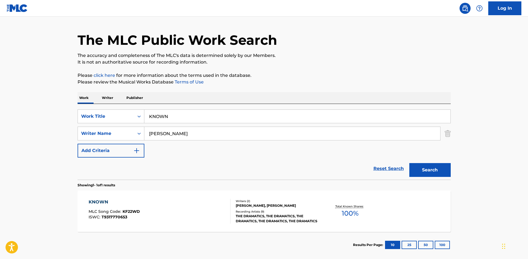
drag, startPoint x: 168, startPoint y: 115, endPoint x: 83, endPoint y: 95, distance: 87.0
click at [116, 115] on div "SearchWithCriteria32512ef8-a4b5-4e87-8ba2-c1eca390b1b4 Work Title KNOWN" at bounding box center [264, 116] width 373 height 14
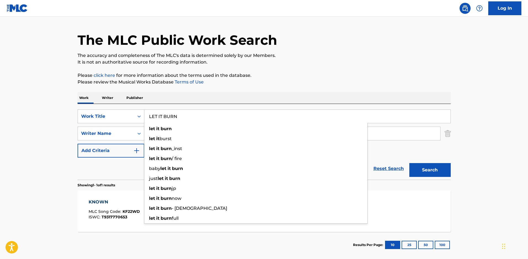
type input "LET IT BURN"
click at [409, 163] on button "Search" at bounding box center [429, 170] width 41 height 14
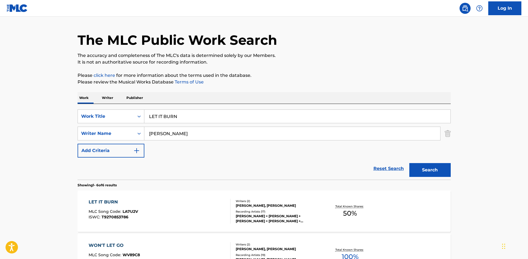
click at [246, 206] on div "ANDREW RIPP, CHRISTOPHER M. RICE" at bounding box center [277, 205] width 83 height 5
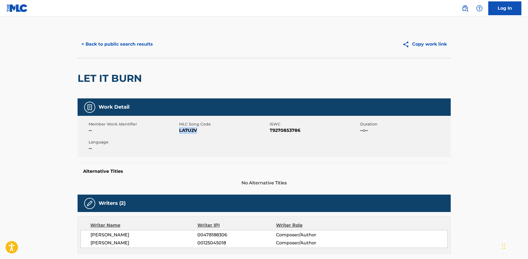
drag, startPoint x: 198, startPoint y: 133, endPoint x: 180, endPoint y: 131, distance: 18.0
click at [180, 131] on span "LA7U2V" at bounding box center [223, 130] width 89 height 7
click at [106, 43] on button "< Back to public search results" at bounding box center [117, 44] width 79 height 14
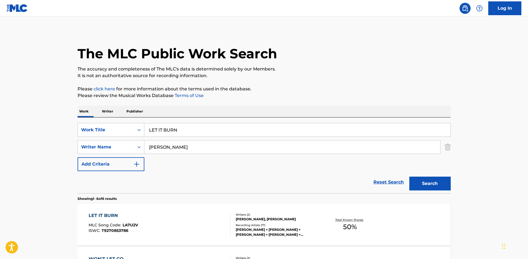
scroll to position [14, 0]
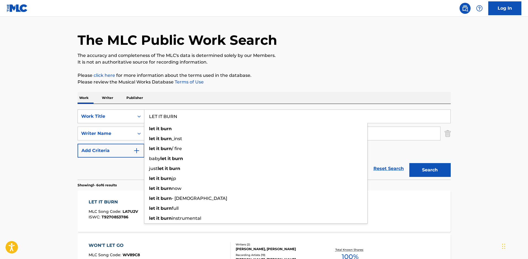
drag, startPoint x: 136, startPoint y: 118, endPoint x: 110, endPoint y: 114, distance: 25.7
click at [110, 114] on div "SearchWithCriteria32512ef8-a4b5-4e87-8ba2-c1eca390b1b4 Work Title LET IT BURN l…" at bounding box center [264, 116] width 373 height 14
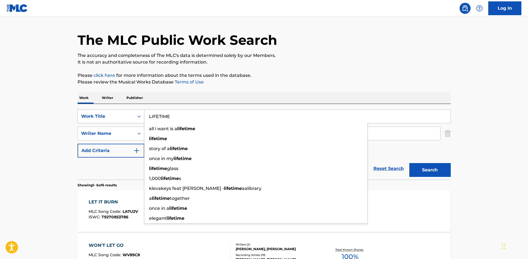
type input "LIFETIME"
click at [409, 163] on button "Search" at bounding box center [429, 170] width 41 height 14
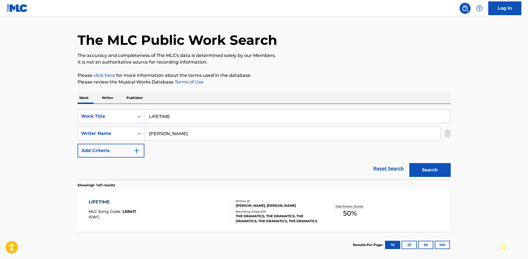
click at [257, 219] on div "THE DRAMATICS, THE DRAMATICS, THE DRAMATICS, THE DRAMATICS, THE DRAMATICS" at bounding box center [277, 218] width 83 height 10
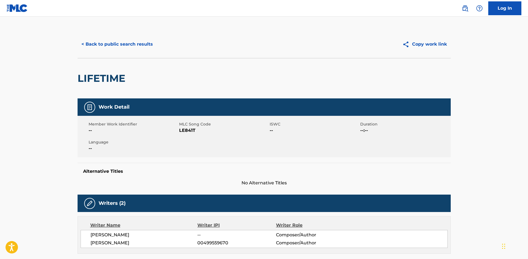
click at [139, 46] on button "< Back to public search results" at bounding box center [117, 44] width 79 height 14
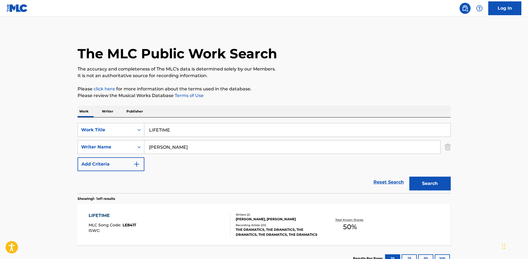
scroll to position [14, 0]
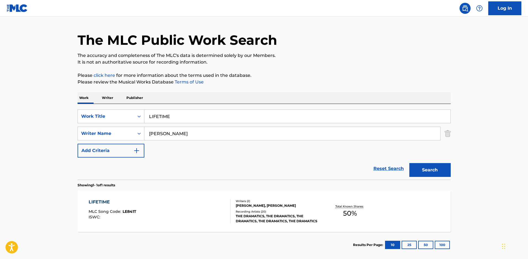
click at [264, 217] on div "THE DRAMATICS, THE DRAMATICS, THE DRAMATICS, THE DRAMATICS, THE DRAMATICS" at bounding box center [277, 218] width 83 height 10
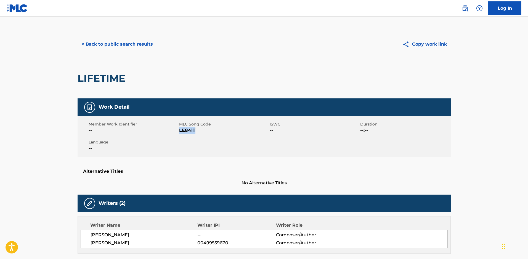
drag, startPoint x: 195, startPoint y: 133, endPoint x: 179, endPoint y: 131, distance: 16.6
click at [179, 131] on span "LE841T" at bounding box center [223, 130] width 89 height 7
click at [145, 41] on button "< Back to public search results" at bounding box center [117, 44] width 79 height 14
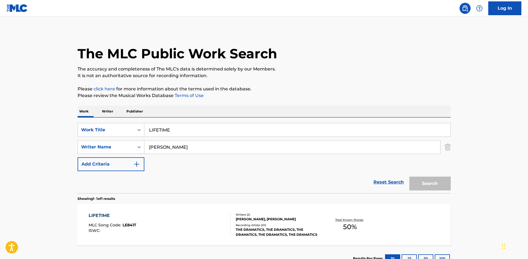
scroll to position [14, 0]
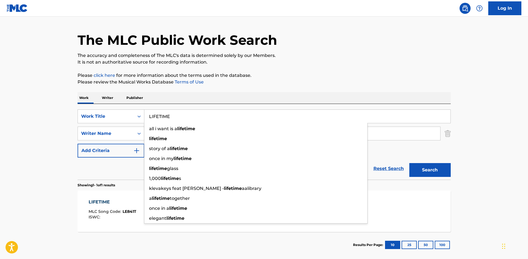
drag, startPoint x: 191, startPoint y: 120, endPoint x: 38, endPoint y: 105, distance: 153.3
click at [41, 106] on main "The MLC Public Work Search The accuracy and completeness of The MLC's data is d…" at bounding box center [264, 131] width 528 height 257
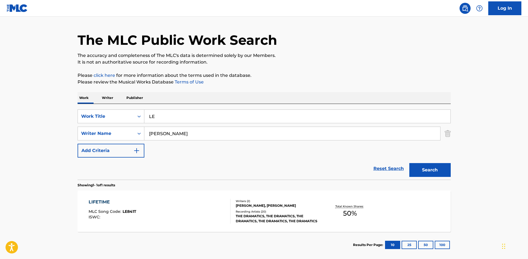
type input "L"
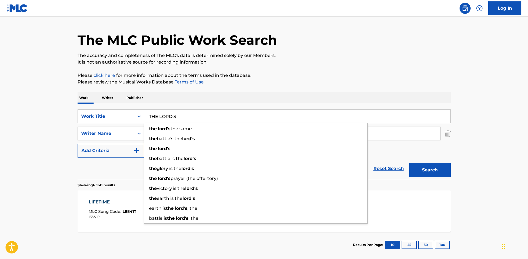
type input "THE LORD'S"
click at [409, 163] on button "Search" at bounding box center [429, 170] width 41 height 14
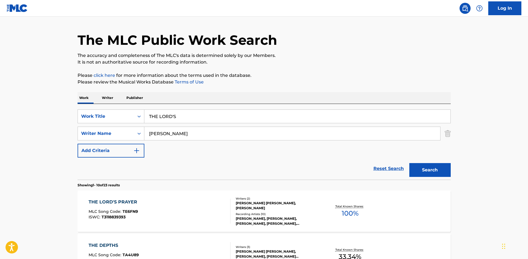
click at [264, 222] on div "ANDREW RIPP, ANDREW RIPP, ANDREW RIPP, ANDREW RIPP, ANDREW RIPP" at bounding box center [277, 221] width 83 height 10
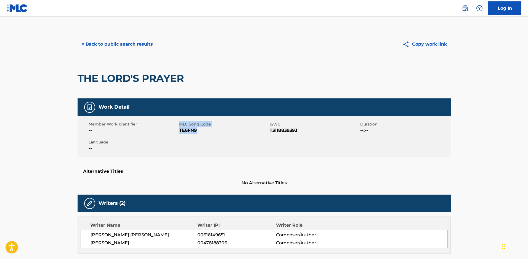
drag, startPoint x: 202, startPoint y: 133, endPoint x: 179, endPoint y: 132, distance: 23.7
click at [179, 132] on div "Member Work Identifier -- MLC Song Code TE6FN9 ISWC T3118839393 Duration --:-- …" at bounding box center [264, 136] width 373 height 41
click at [201, 135] on div "Member Work Identifier -- MLC Song Code TE6FN9 ISWC T3118839393 Duration --:-- …" at bounding box center [264, 136] width 373 height 41
drag, startPoint x: 199, startPoint y: 130, endPoint x: 179, endPoint y: 132, distance: 20.2
click at [179, 132] on span "TE6FN9" at bounding box center [223, 130] width 89 height 7
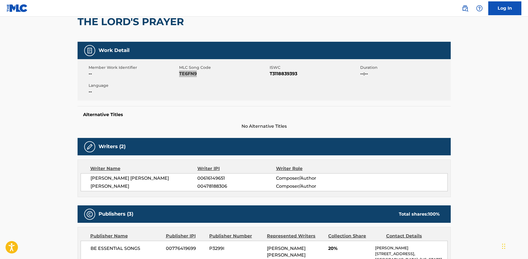
scroll to position [55, 0]
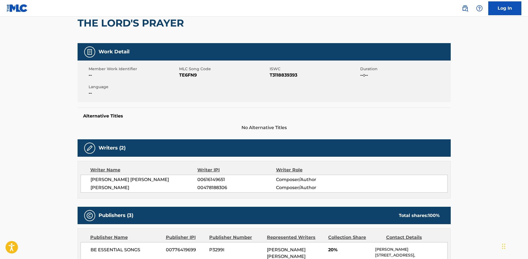
scroll to position [14, 0]
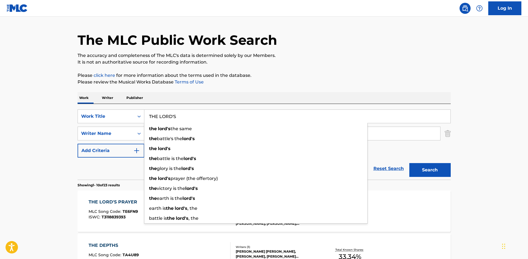
drag, startPoint x: 192, startPoint y: 115, endPoint x: 64, endPoint y: 90, distance: 130.4
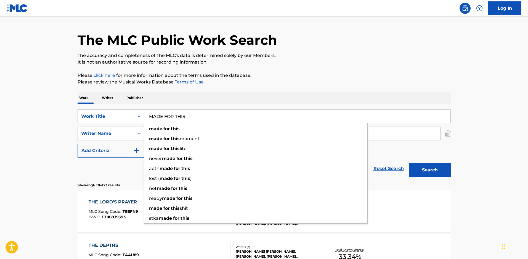
type input "MADE FOR THIS"
click at [409, 163] on button "Search" at bounding box center [429, 170] width 41 height 14
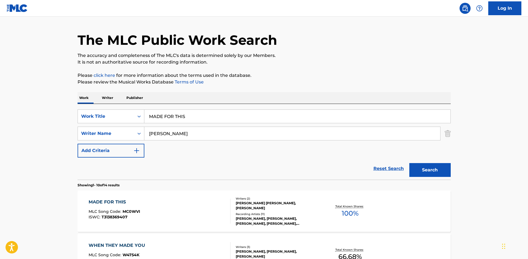
click at [262, 208] on div "ETHAN GREGORY HULSE, ANDREW RIPP" at bounding box center [277, 205] width 83 height 10
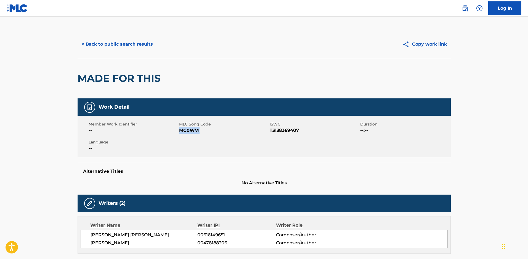
drag, startPoint x: 206, startPoint y: 132, endPoint x: 179, endPoint y: 131, distance: 26.8
click at [179, 131] on span "MC0WVI" at bounding box center [223, 130] width 89 height 7
click at [135, 40] on button "< Back to public search results" at bounding box center [117, 44] width 79 height 14
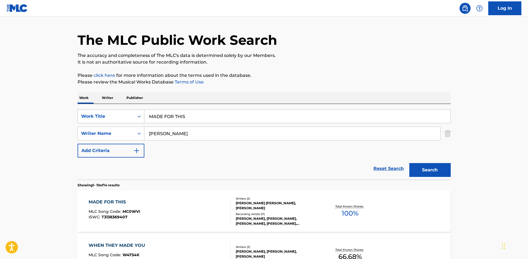
drag, startPoint x: 127, startPoint y: 119, endPoint x: 119, endPoint y: 120, distance: 8.3
click at [119, 120] on div "SearchWithCriteria32512ef8-a4b5-4e87-8ba2-c1eca390b1b4 Work Title MADE FOR THIS…" at bounding box center [264, 142] width 373 height 76
drag, startPoint x: 200, startPoint y: 120, endPoint x: 44, endPoint y: 109, distance: 156.5
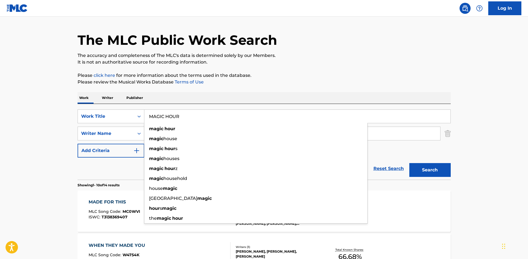
type input "MAGIC HOUR"
click at [409, 163] on button "Search" at bounding box center [429, 170] width 41 height 14
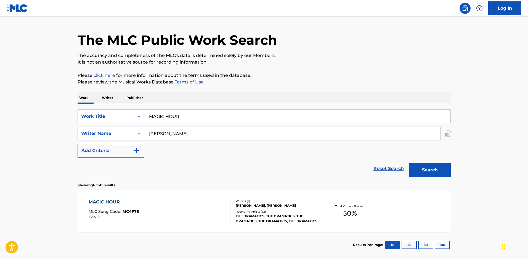
click at [267, 217] on div "THE DRAMATICS, THE DRAMATICS, THE DRAMATICS, THE DRAMATICS, THE DRAMATICS" at bounding box center [277, 218] width 83 height 10
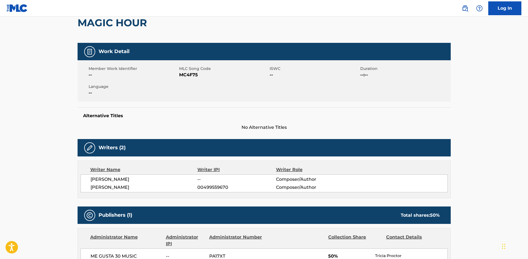
scroll to position [55, 0]
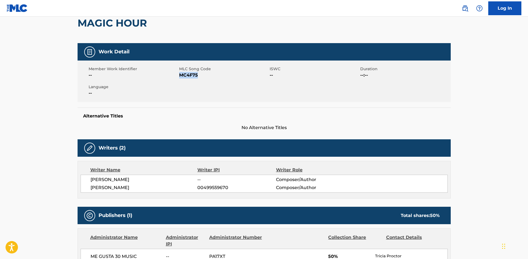
drag, startPoint x: 200, startPoint y: 76, endPoint x: 180, endPoint y: 75, distance: 19.9
click at [180, 75] on span "MC4F75" at bounding box center [223, 75] width 89 height 7
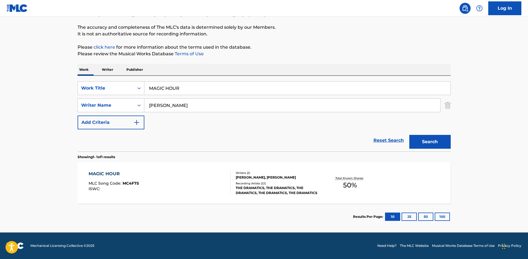
scroll to position [45, 0]
drag, startPoint x: 152, startPoint y: 92, endPoint x: 73, endPoint y: 93, distance: 79.2
click at [73, 93] on div "The MLC Public Work Search The accuracy and completeness of The MLC's data is d…" at bounding box center [264, 109] width 386 height 241
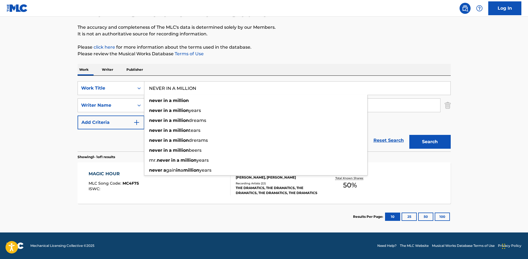
type input "NEVER IN A MILLION"
click at [409, 135] on button "Search" at bounding box center [429, 142] width 41 height 14
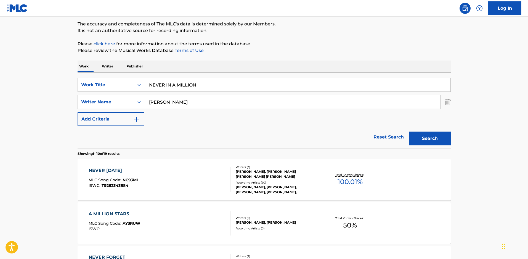
click at [301, 179] on div "ANDREW RIPP, ETHAN GREGORY HULSE, KRISTOPHER NEIL ALLEN" at bounding box center [277, 174] width 83 height 10
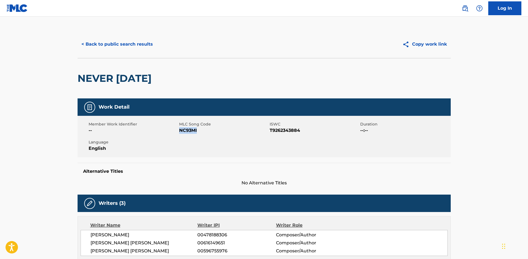
drag, startPoint x: 209, startPoint y: 131, endPoint x: 180, endPoint y: 132, distance: 28.7
click at [180, 132] on span "NC93MI" at bounding box center [223, 130] width 89 height 7
click at [118, 42] on button "< Back to public search results" at bounding box center [117, 44] width 79 height 14
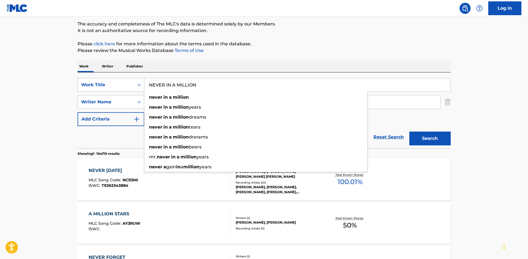
drag, startPoint x: 187, startPoint y: 89, endPoint x: 136, endPoint y: 86, distance: 50.8
click at [141, 88] on div "SearchWithCriteria32512ef8-a4b5-4e87-8ba2-c1eca390b1b4 Work Title NEVER IN A MI…" at bounding box center [264, 85] width 373 height 14
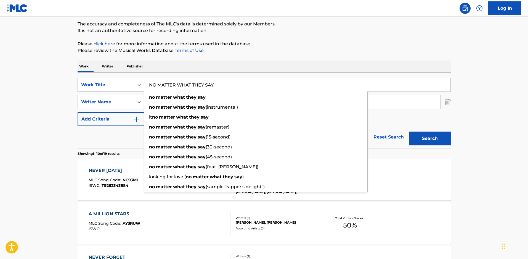
type input "NO MATTER WHAT THEY SAY"
click at [409, 131] on button "Search" at bounding box center [429, 138] width 41 height 14
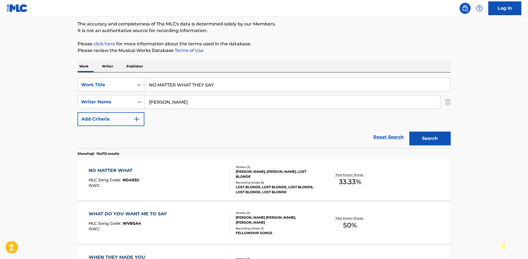
click at [153, 183] on div "NO MATTER WHAT MLC Song Code : ND493U ISWC :" at bounding box center [160, 179] width 142 height 25
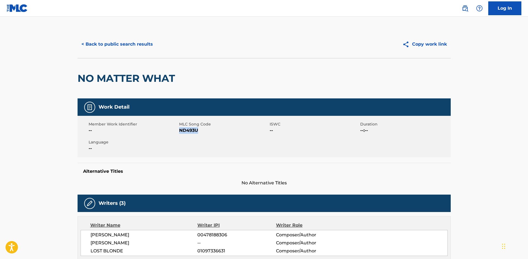
drag, startPoint x: 201, startPoint y: 132, endPoint x: 179, endPoint y: 133, distance: 22.1
click at [179, 133] on span "ND493U" at bounding box center [223, 130] width 89 height 7
click at [100, 43] on button "< Back to public search results" at bounding box center [117, 44] width 79 height 14
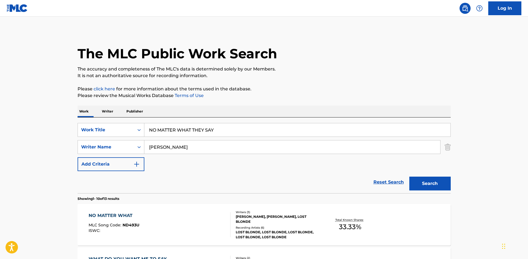
scroll to position [45, 0]
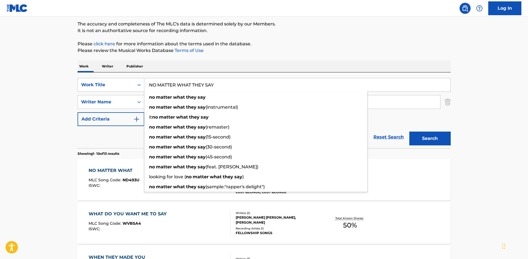
drag, startPoint x: 216, startPoint y: 85, endPoint x: 56, endPoint y: 78, distance: 159.9
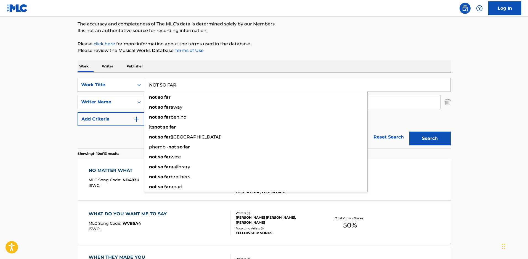
type input "NOT SO FAR"
click at [409, 131] on button "Search" at bounding box center [429, 138] width 41 height 14
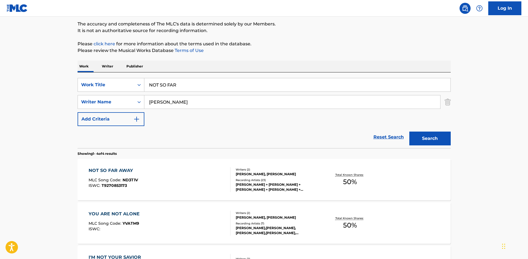
click at [252, 176] on div "ANDREW RIPP, CHRISTOPHER M. RICE" at bounding box center [277, 173] width 83 height 5
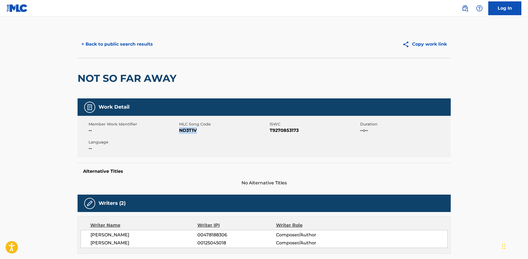
drag, startPoint x: 205, startPoint y: 135, endPoint x: 180, endPoint y: 133, distance: 24.7
click at [180, 133] on div "Member Work Identifier -- MLC Song Code ND3T1V ISWC T9270853173 Duration --:-- …" at bounding box center [264, 136] width 373 height 41
click at [137, 42] on button "< Back to public search results" at bounding box center [117, 44] width 79 height 14
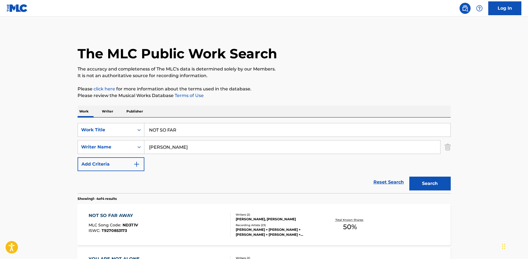
scroll to position [45, 0]
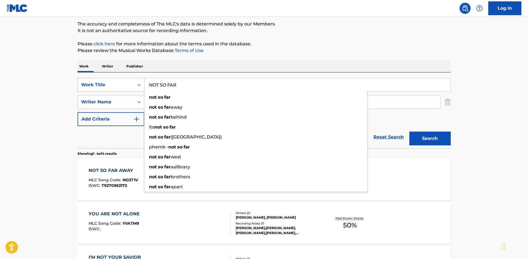
drag, startPoint x: 223, startPoint y: 84, endPoint x: 91, endPoint y: 92, distance: 132.9
click at [91, 92] on div "SearchWithCriteria32512ef8-a4b5-4e87-8ba2-c1eca390b1b4 Work Title NOT SO FAR no…" at bounding box center [264, 85] width 373 height 14
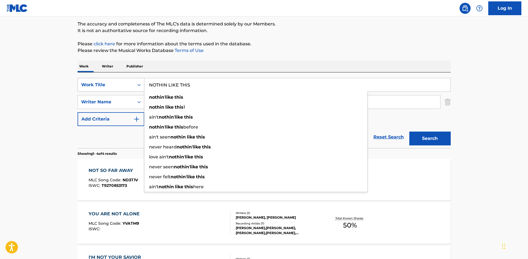
type input "NOTHIN LIKE THIS"
click at [409, 131] on button "Search" at bounding box center [429, 138] width 41 height 14
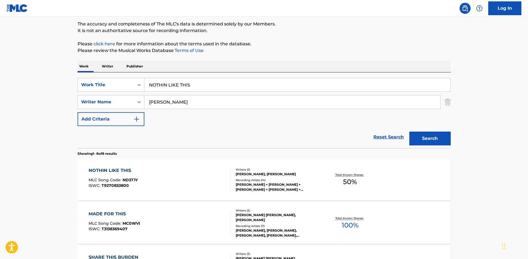
click at [242, 188] on div "RIPP + RICE, RIPP + RICE, RIPP + RICE, RIPP + RICE, RIPP + RICE" at bounding box center [277, 187] width 83 height 10
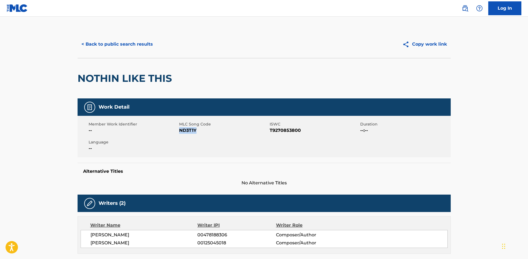
click at [180, 133] on span "ND3T1Y" at bounding box center [223, 130] width 89 height 7
drag, startPoint x: 180, startPoint y: 133, endPoint x: 208, endPoint y: 130, distance: 27.5
click at [208, 130] on span "ND3T1Y" at bounding box center [223, 130] width 89 height 7
drag, startPoint x: 200, startPoint y: 130, endPoint x: 180, endPoint y: 132, distance: 20.3
click at [180, 132] on span "ND3T1Y" at bounding box center [223, 130] width 89 height 7
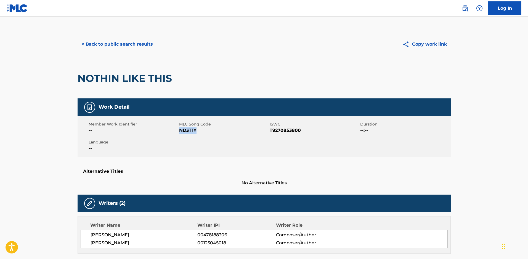
click at [125, 44] on button "< Back to public search results" at bounding box center [117, 44] width 79 height 14
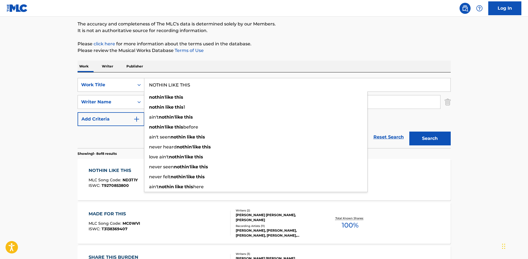
drag, startPoint x: 173, startPoint y: 85, endPoint x: 105, endPoint y: 78, distance: 69.1
click at [144, 85] on div "SearchWithCriteria32512ef8-a4b5-4e87-8ba2-c1eca390b1b4 Work Title NOTHIN LIKE T…" at bounding box center [264, 85] width 373 height 14
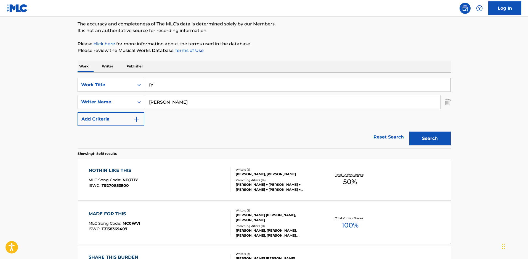
type input "I"
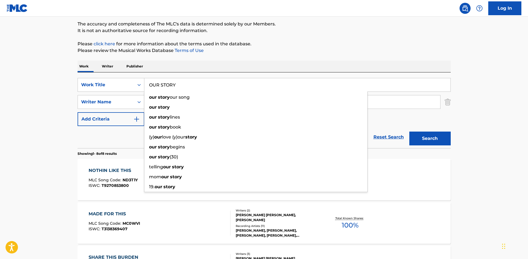
type input "OUR STORY"
click at [409, 131] on button "Search" at bounding box center [429, 138] width 41 height 14
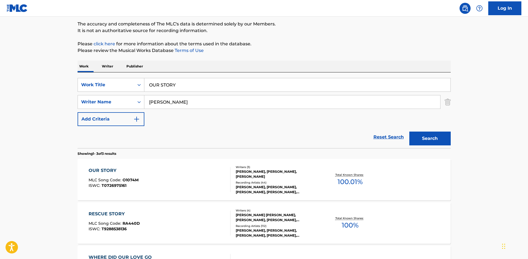
click at [145, 184] on div "OUR STORY MLC Song Code : O1074M ISWC : T0726975161" at bounding box center [160, 179] width 142 height 25
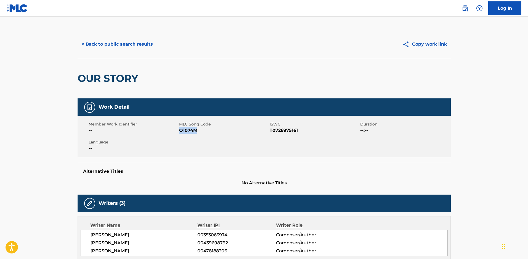
drag, startPoint x: 202, startPoint y: 129, endPoint x: 181, endPoint y: 133, distance: 21.4
click at [181, 133] on span "O1074M" at bounding box center [223, 130] width 89 height 7
click at [127, 42] on button "< Back to public search results" at bounding box center [117, 44] width 79 height 14
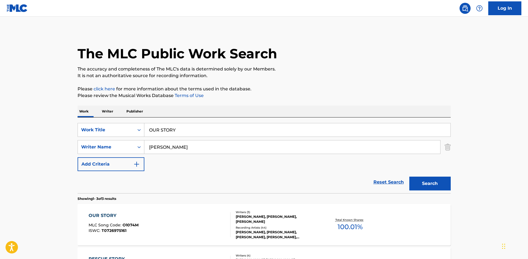
scroll to position [45, 0]
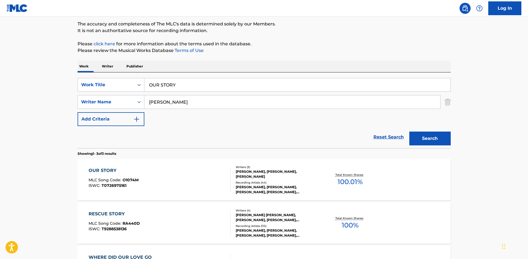
drag, startPoint x: 194, startPoint y: 91, endPoint x: 99, endPoint y: 78, distance: 95.6
click at [99, 78] on div "SearchWithCriteria32512ef8-a4b5-4e87-8ba2-c1eca390b1b4 Work Title OUR STORY Sea…" at bounding box center [264, 110] width 373 height 76
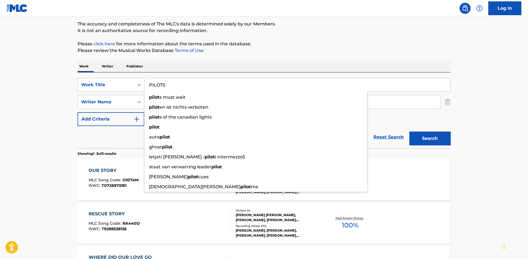
type input "PILOTS"
click at [409, 131] on button "Search" at bounding box center [429, 138] width 41 height 14
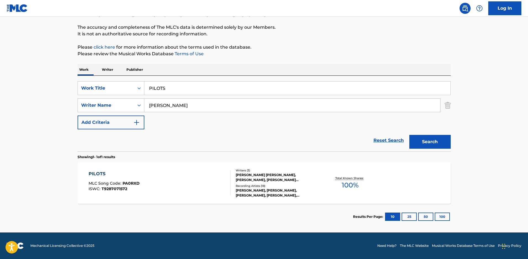
click at [271, 205] on section "Results Per Page: 10 25 50 100" at bounding box center [264, 216] width 373 height 26
click at [245, 177] on div "ETHAN GREGORY HULSE, ANDREW RIPP, JORDAN NICHOLAS MOHILOWSKI" at bounding box center [277, 177] width 83 height 10
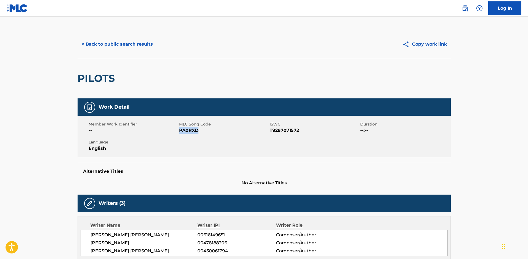
drag, startPoint x: 199, startPoint y: 132, endPoint x: 180, endPoint y: 132, distance: 18.8
click at [180, 132] on span "PA0RXD" at bounding box center [223, 130] width 89 height 7
click at [97, 43] on button "< Back to public search results" at bounding box center [117, 44] width 79 height 14
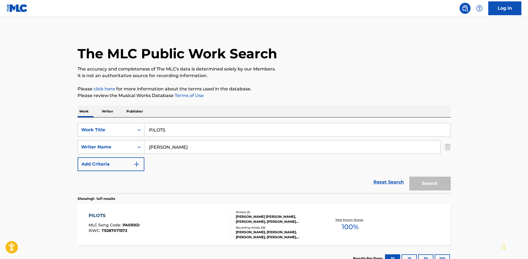
scroll to position [14, 0]
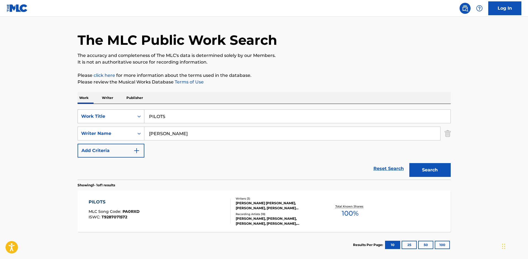
drag, startPoint x: 184, startPoint y: 120, endPoint x: 95, endPoint y: 121, distance: 88.3
click at [102, 122] on div "SearchWithCriteria32512ef8-a4b5-4e87-8ba2-c1eca390b1b4 Work Title PILOTS" at bounding box center [264, 116] width 373 height 14
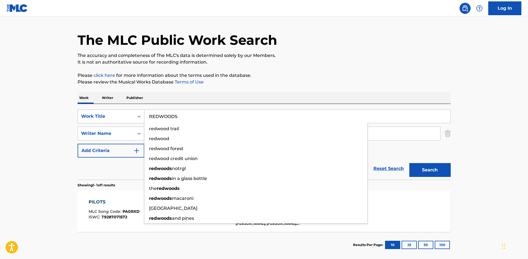
type input "REDWOODS"
click at [409, 163] on button "Search" at bounding box center [429, 170] width 41 height 14
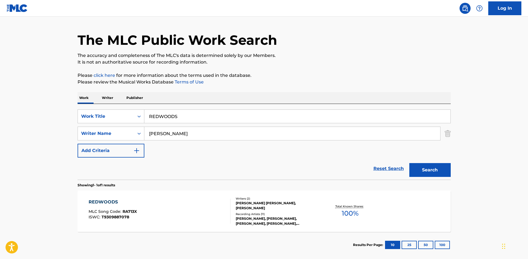
click at [135, 219] on div "ISWC : T9309887078" at bounding box center [113, 217] width 48 height 4
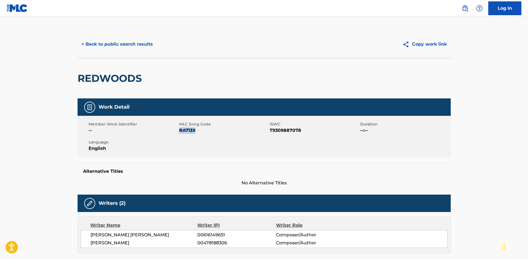
drag, startPoint x: 181, startPoint y: 135, endPoint x: 180, endPoint y: 132, distance: 2.8
click at [180, 132] on div "Member Work Identifier -- MLC Song Code RA713X ISWC T9309887078 Duration --:-- …" at bounding box center [264, 136] width 373 height 41
click at [99, 39] on button "< Back to public search results" at bounding box center [117, 44] width 79 height 14
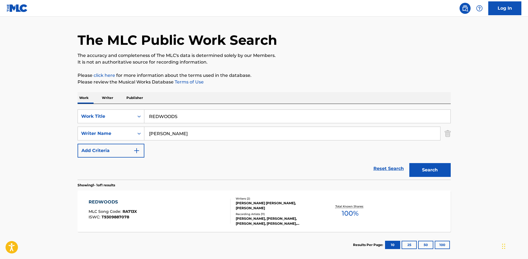
drag, startPoint x: 185, startPoint y: 116, endPoint x: 58, endPoint y: 127, distance: 126.6
click at [60, 128] on main "The MLC Public Work Search The accuracy and completeness of The MLC's data is d…" at bounding box center [264, 131] width 528 height 257
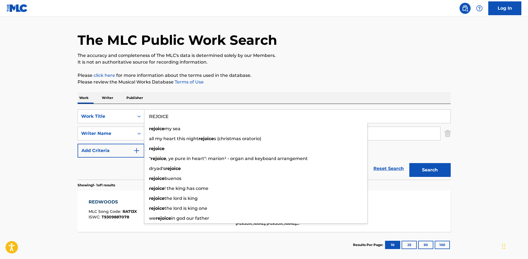
type input "REJOICE"
click at [409, 163] on button "Search" at bounding box center [429, 170] width 41 height 14
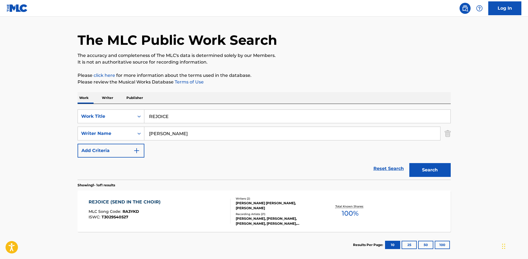
click at [262, 210] on div "ETHAN GREGORY HULSE, ANDREW RIPP" at bounding box center [277, 205] width 83 height 10
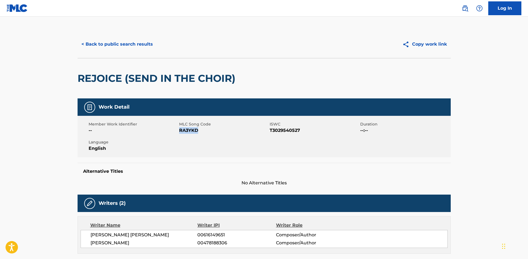
drag, startPoint x: 199, startPoint y: 131, endPoint x: 180, endPoint y: 132, distance: 19.0
click at [180, 132] on span "RA3YKD" at bounding box center [223, 130] width 89 height 7
click at [119, 44] on button "< Back to public search results" at bounding box center [117, 44] width 79 height 14
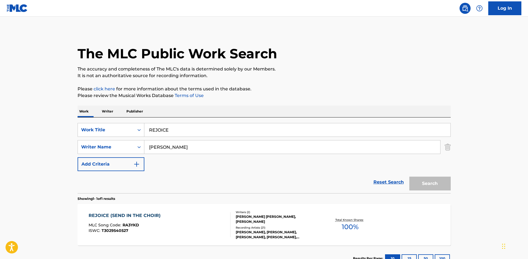
scroll to position [14, 0]
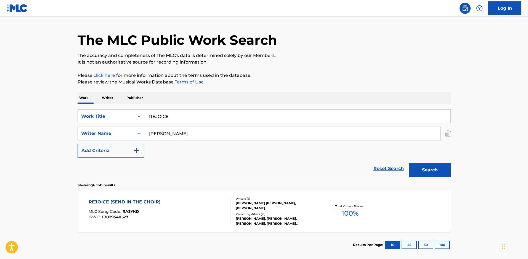
drag, startPoint x: 181, startPoint y: 119, endPoint x: 68, endPoint y: 115, distance: 113.2
click at [68, 115] on main "The MLC Public Work Search The accuracy and completeness of The MLC's data is d…" at bounding box center [264, 131] width 528 height 257
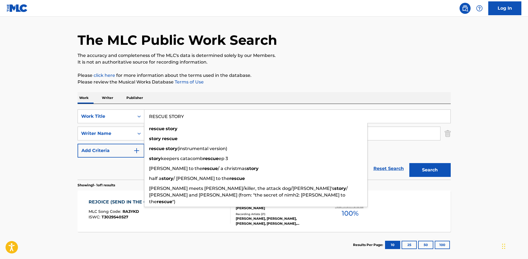
type input "RESCUE STORY"
click at [409, 163] on button "Search" at bounding box center [429, 170] width 41 height 14
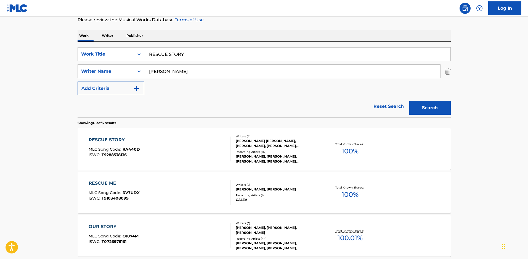
scroll to position [96, 0]
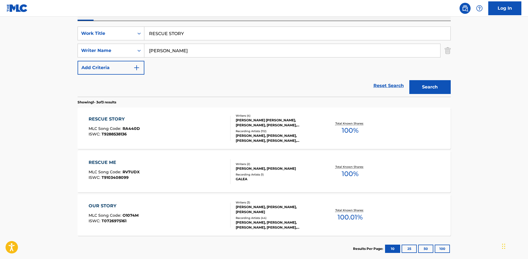
click at [252, 132] on div "Recording Artists ( 112 )" at bounding box center [277, 131] width 83 height 4
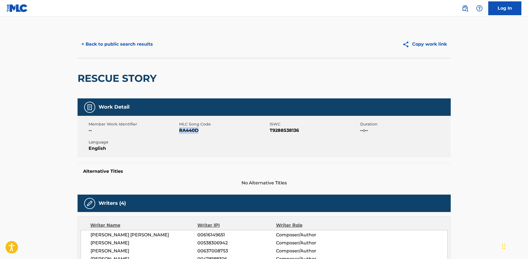
drag, startPoint x: 200, startPoint y: 133, endPoint x: 179, endPoint y: 133, distance: 21.0
click at [179, 133] on span "RA440D" at bounding box center [223, 130] width 89 height 7
click at [122, 47] on button "< Back to public search results" at bounding box center [117, 44] width 79 height 14
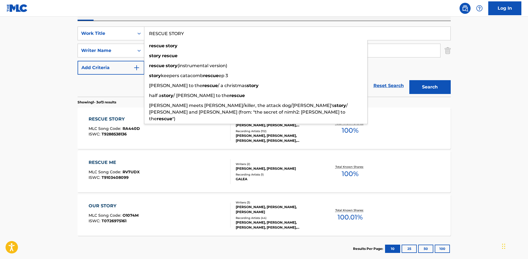
drag, startPoint x: 195, startPoint y: 35, endPoint x: 9, endPoint y: 12, distance: 186.8
click at [34, 20] on main "The MLC Public Work Search The accuracy and completeness of The MLC's data is d…" at bounding box center [264, 92] width 528 height 344
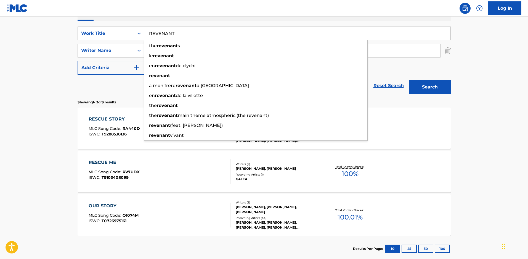
type input "REVENANT"
click at [409, 80] on button "Search" at bounding box center [429, 87] width 41 height 14
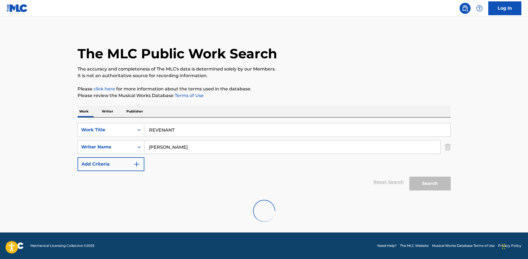
scroll to position [45, 0]
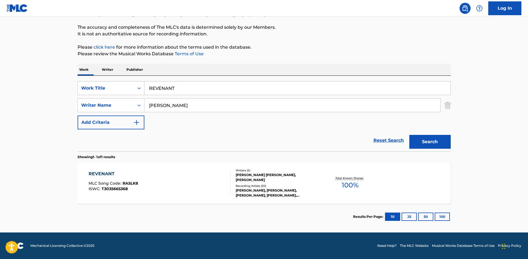
click at [64, 159] on main "The MLC Public Work Search The accuracy and completeness of The MLC's data is d…" at bounding box center [264, 103] width 528 height 257
click at [277, 178] on div "ETHAN GREGORY HULSE, ANDREW RIPP" at bounding box center [277, 177] width 83 height 10
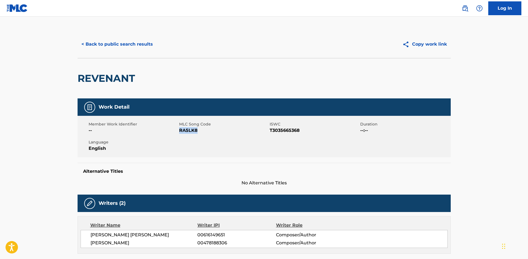
drag, startPoint x: 203, startPoint y: 131, endPoint x: 179, endPoint y: 134, distance: 23.3
click at [179, 134] on span "RA5LK8" at bounding box center [223, 130] width 89 height 7
click at [129, 40] on button "< Back to public search results" at bounding box center [117, 44] width 79 height 14
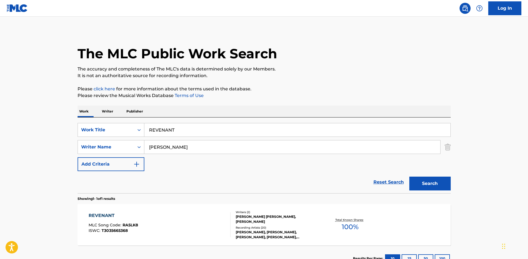
scroll to position [14, 0]
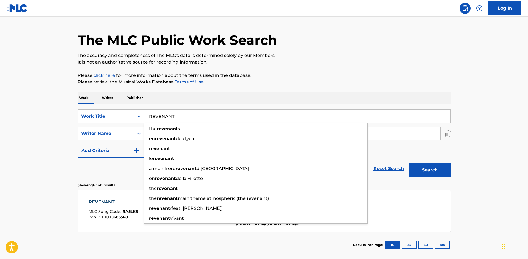
click at [49, 130] on main "The MLC Public Work Search The accuracy and completeness of The MLC's data is d…" at bounding box center [264, 131] width 528 height 257
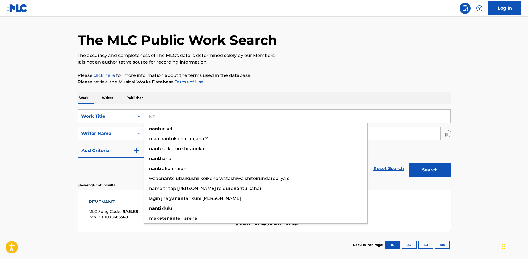
type input "T"
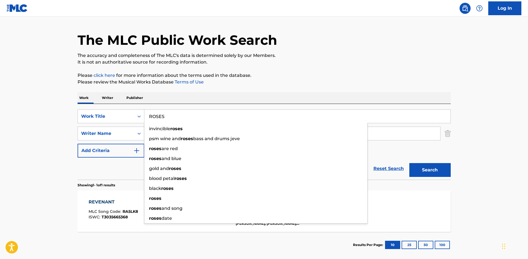
type input "ROSES"
click at [409, 163] on button "Search" at bounding box center [429, 170] width 41 height 14
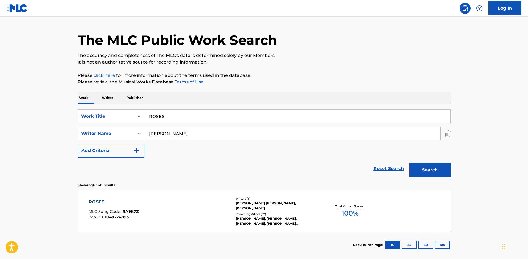
click at [256, 225] on div "ANDREW RIPP, ANDREW RIPP, ANDREW RIPP, ANDREW RIPP, ANDREW RIPP" at bounding box center [277, 221] width 83 height 10
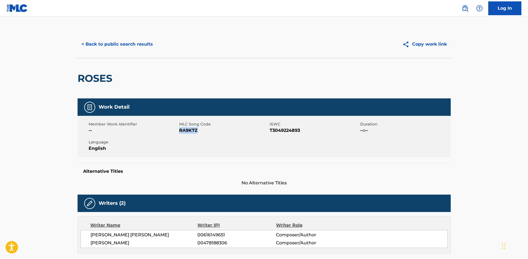
drag, startPoint x: 209, startPoint y: 131, endPoint x: 180, endPoint y: 132, distance: 29.3
click at [180, 132] on span "RA9K7Z" at bounding box center [223, 130] width 89 height 7
click at [100, 45] on button "< Back to public search results" at bounding box center [117, 44] width 79 height 14
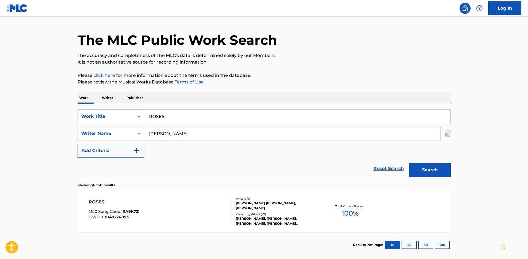
drag, startPoint x: 180, startPoint y: 123, endPoint x: 108, endPoint y: 119, distance: 72.7
click at [111, 121] on div "SearchWithCriteria32512ef8-a4b5-4e87-8ba2-c1eca390b1b4 Work Title ROSES" at bounding box center [264, 116] width 373 height 14
type input "RUN AT THE GIANT"
click at [409, 163] on button "Search" at bounding box center [429, 170] width 41 height 14
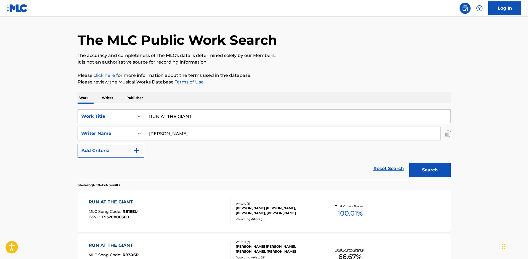
click at [264, 205] on div "Writers ( 3 )" at bounding box center [277, 203] width 83 height 4
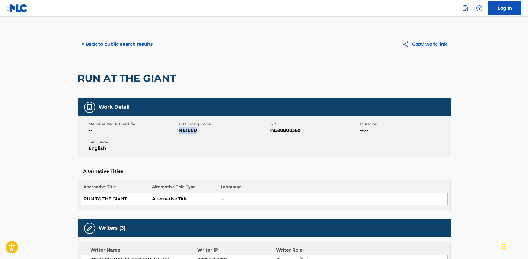
drag, startPoint x: 199, startPoint y: 132, endPoint x: 180, endPoint y: 135, distance: 19.8
click at [180, 135] on div "Member Work Identifier -- MLC Song Code RB1EEU ISWC T9320800360 Duration --:-- …" at bounding box center [264, 136] width 373 height 41
click at [124, 43] on button "< Back to public search results" at bounding box center [117, 44] width 79 height 14
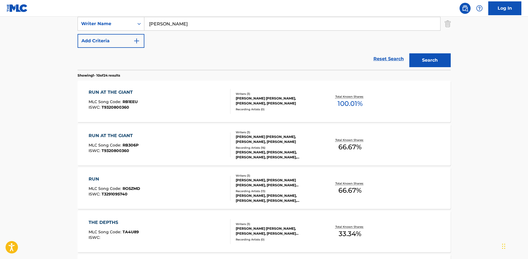
scroll to position [124, 0]
click at [124, 151] on span "T9320800360" at bounding box center [116, 149] width 28 height 5
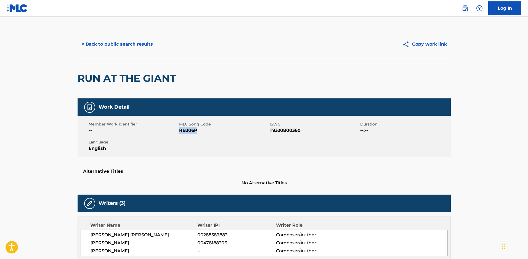
drag, startPoint x: 197, startPoint y: 135, endPoint x: 180, endPoint y: 132, distance: 17.4
click at [180, 132] on span "RB306P" at bounding box center [223, 130] width 89 height 7
click at [108, 45] on button "< Back to public search results" at bounding box center [117, 44] width 79 height 14
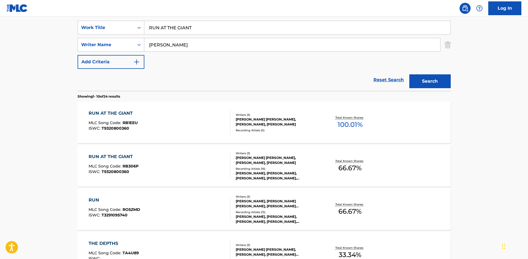
scroll to position [69, 0]
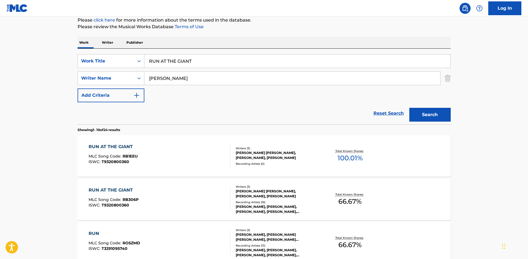
drag, startPoint x: 46, startPoint y: 48, endPoint x: 4, endPoint y: 38, distance: 43.4
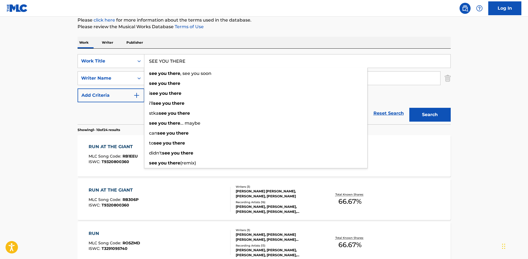
type input "SEE YOU THERE"
click at [409, 108] on button "Search" at bounding box center [429, 115] width 41 height 14
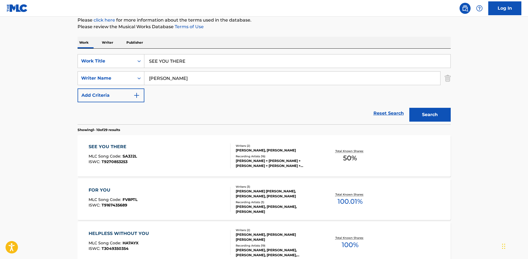
click at [243, 153] on div "ANDREW RIPP, CHRISTOPHER M. RICE" at bounding box center [277, 150] width 83 height 5
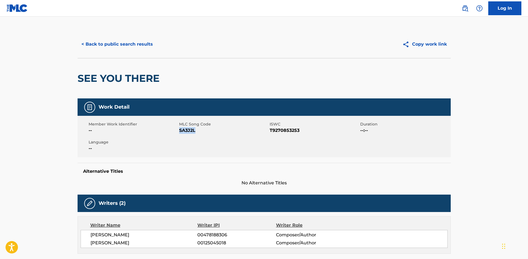
drag, startPoint x: 198, startPoint y: 129, endPoint x: 180, endPoint y: 132, distance: 18.5
click at [180, 132] on span "SA3J2L" at bounding box center [223, 130] width 89 height 7
click at [135, 44] on button "< Back to public search results" at bounding box center [117, 44] width 79 height 14
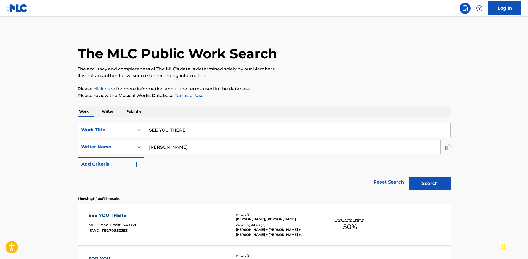
scroll to position [69, 0]
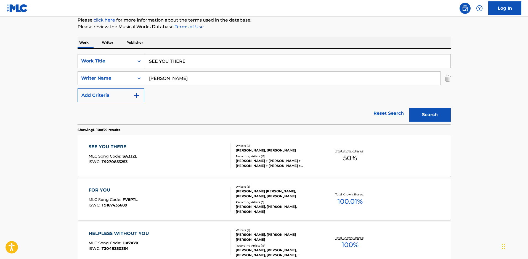
drag, startPoint x: 202, startPoint y: 67, endPoint x: 73, endPoint y: 33, distance: 133.4
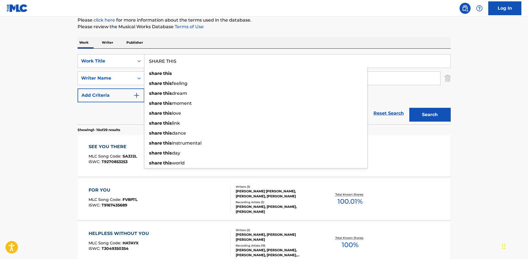
type input "SHARE THIS"
click at [409, 108] on button "Search" at bounding box center [429, 115] width 41 height 14
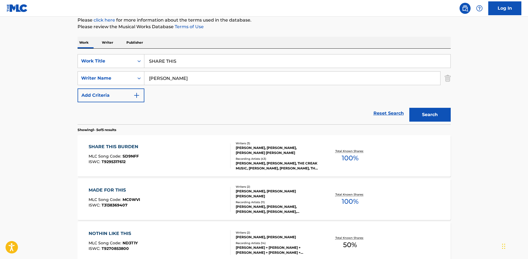
click at [252, 150] on div "DAVID ALAN LEONARD, ANDREW RIPP, ETHAN GREGORY HULSE" at bounding box center [277, 150] width 83 height 10
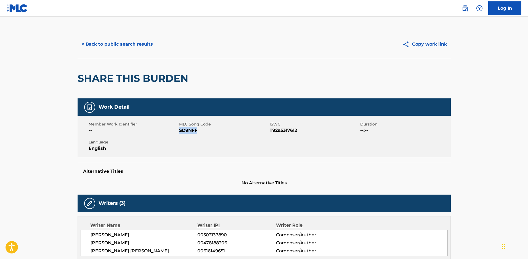
drag, startPoint x: 201, startPoint y: 129, endPoint x: 179, endPoint y: 132, distance: 22.0
click at [179, 132] on span "SD9NFF" at bounding box center [223, 130] width 89 height 7
click at [127, 45] on button "< Back to public search results" at bounding box center [117, 44] width 79 height 14
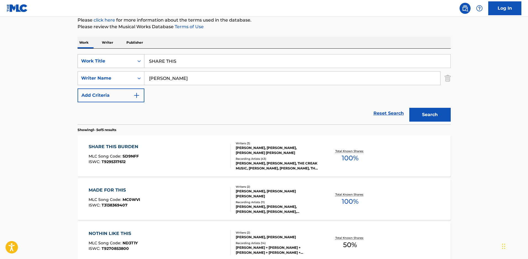
drag, startPoint x: 154, startPoint y: 62, endPoint x: 105, endPoint y: 62, distance: 48.8
click at [105, 62] on div "SearchWithCriteria32512ef8-a4b5-4e87-8ba2-c1eca390b1b4 Work Title SHARE THIS" at bounding box center [264, 61] width 373 height 14
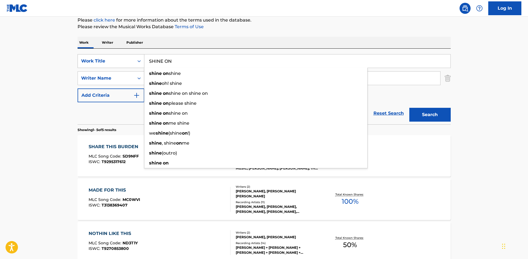
type input "SHINE ON"
click at [409, 108] on button "Search" at bounding box center [429, 115] width 41 height 14
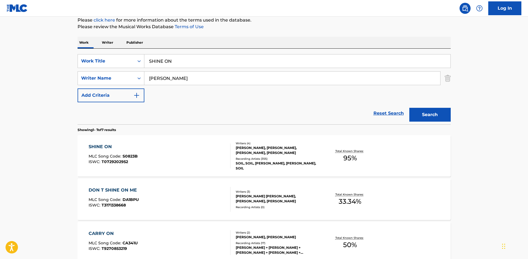
click at [236, 155] on div "ANDREW RIPP, RYAN CABRERA, GUY EREZ, RANDY COLEMAN" at bounding box center [277, 150] width 83 height 10
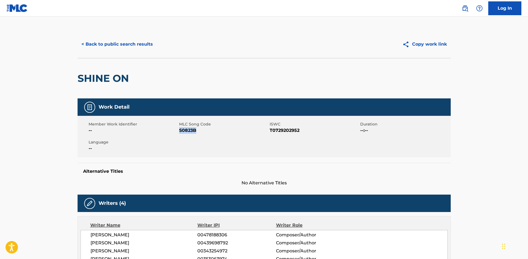
drag, startPoint x: 201, startPoint y: 134, endPoint x: 179, endPoint y: 134, distance: 22.1
click at [179, 134] on span "S0823B" at bounding box center [223, 130] width 89 height 7
click at [107, 42] on button "< Back to public search results" at bounding box center [117, 44] width 79 height 14
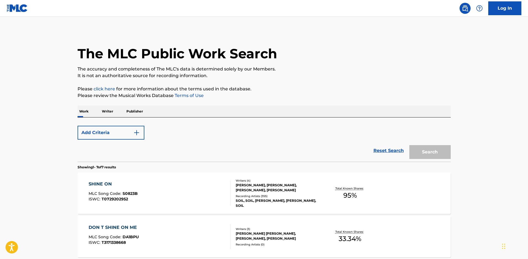
scroll to position [69, 0]
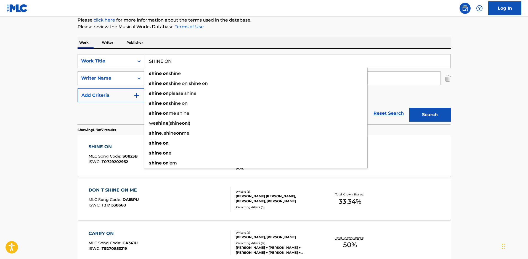
drag, startPoint x: 173, startPoint y: 61, endPoint x: 21, endPoint y: 39, distance: 153.4
click at [21, 39] on main "The MLC Public Work Search The accuracy and completeness of The MLC's data is d…" at bounding box center [264, 206] width 528 height 517
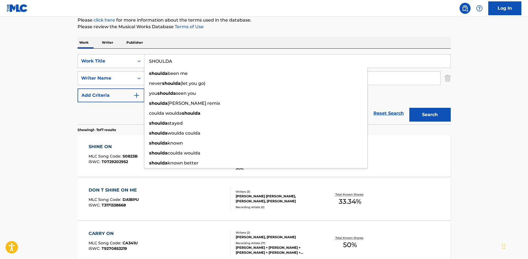
click at [409, 108] on button "Search" at bounding box center [429, 115] width 41 height 14
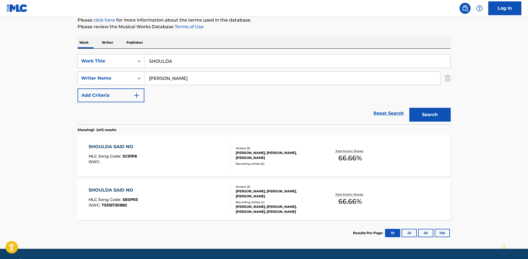
drag, startPoint x: 182, startPoint y: 61, endPoint x: 29, endPoint y: 70, distance: 153.1
click at [29, 71] on main "The MLC Public Work Search The accuracy and completeness of The MLC's data is d…" at bounding box center [264, 98] width 528 height 300
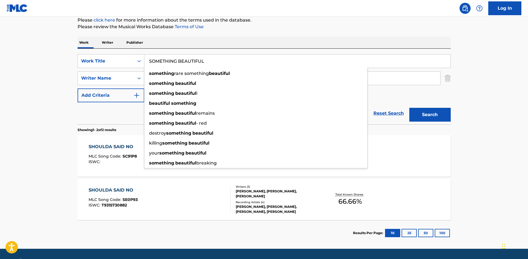
type input "SOMETHING BEAUTIFUL"
click at [409, 108] on button "Search" at bounding box center [429, 115] width 41 height 14
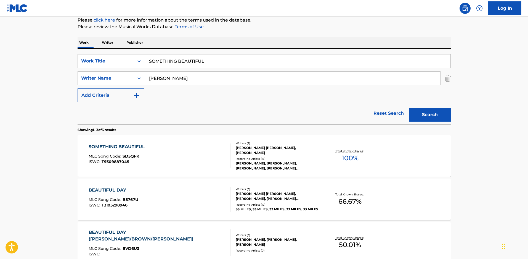
click at [130, 150] on div "SOMETHING BEAUTIFUL" at bounding box center [118, 146] width 59 height 7
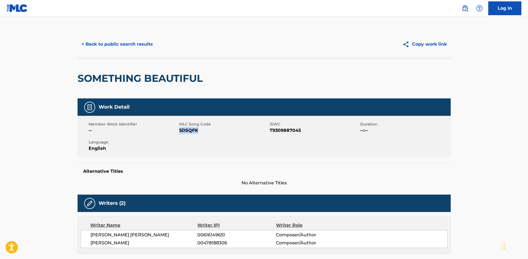
drag, startPoint x: 202, startPoint y: 135, endPoint x: 179, endPoint y: 132, distance: 22.6
click at [179, 132] on div "Member Work Identifier -- MLC Song Code SD5QFK ISWC T9309887045 Duration --:-- …" at bounding box center [264, 136] width 373 height 41
click at [92, 45] on button "< Back to public search results" at bounding box center [117, 44] width 79 height 14
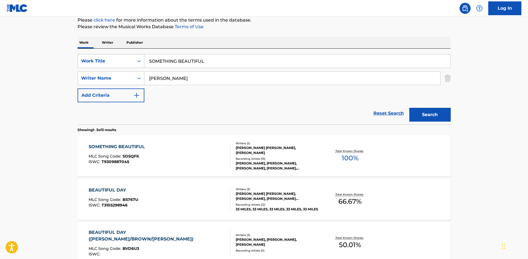
drag, startPoint x: 211, startPoint y: 58, endPoint x: 109, endPoint y: 67, distance: 101.9
click at [110, 67] on div "SearchWithCriteria32512ef8-a4b5-4e87-8ba2-c1eca390b1b4 Work Title SOMETHING BEA…" at bounding box center [264, 61] width 373 height 14
type input "s"
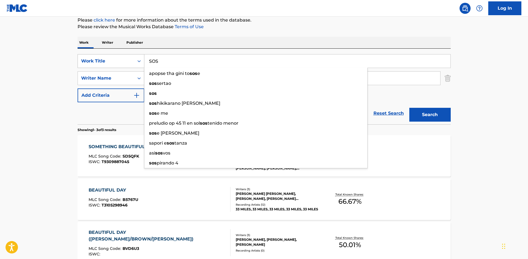
type input "SOS"
click at [409, 108] on button "Search" at bounding box center [429, 115] width 41 height 14
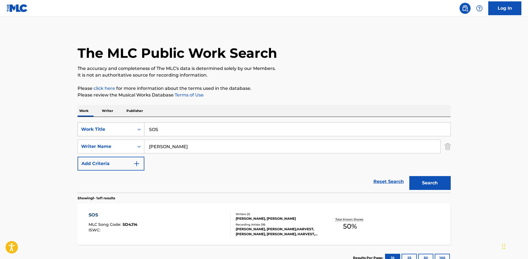
scroll to position [45, 0]
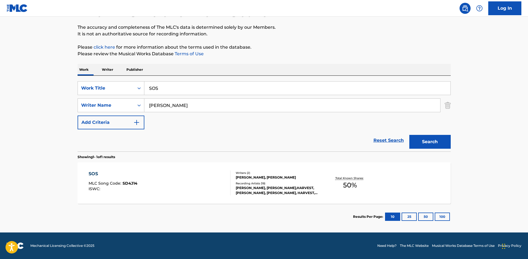
click at [253, 175] on div "ANDREW RIPP, HARVEST PARKER" at bounding box center [277, 177] width 83 height 5
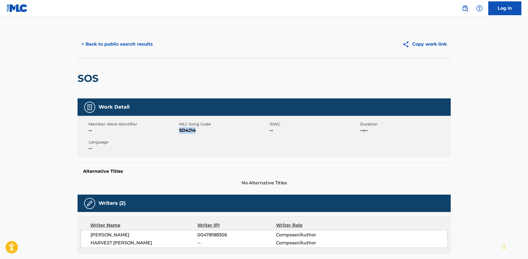
drag, startPoint x: 199, startPoint y: 132, endPoint x: 179, endPoint y: 131, distance: 20.2
click at [179, 131] on span "SD4J14" at bounding box center [223, 130] width 89 height 7
click at [97, 46] on button "< Back to public search results" at bounding box center [117, 44] width 79 height 14
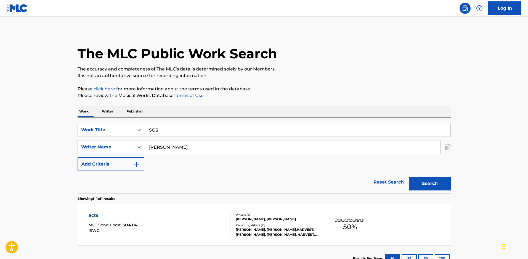
scroll to position [14, 0]
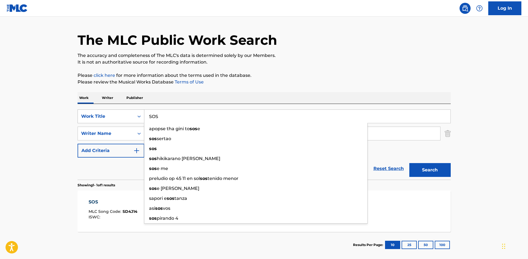
click at [133, 122] on div "SearchWithCriteria32512ef8-a4b5-4e87-8ba2-c1eca390b1b4 Work Title SOS apopse th…" at bounding box center [264, 116] width 373 height 14
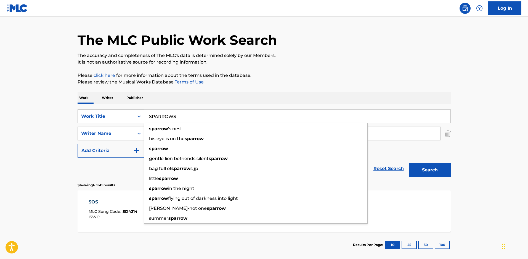
type input "SPARROWS"
click at [409, 163] on button "Search" at bounding box center [429, 170] width 41 height 14
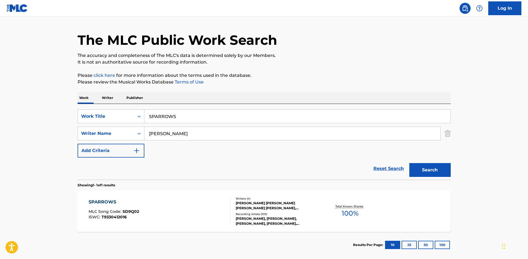
click at [283, 220] on div "CORY ASBURY, CORY ASBURY, PAUL MABURY, CORY ASBURY, CORY ASBURY, CORY ASBURY" at bounding box center [277, 221] width 83 height 10
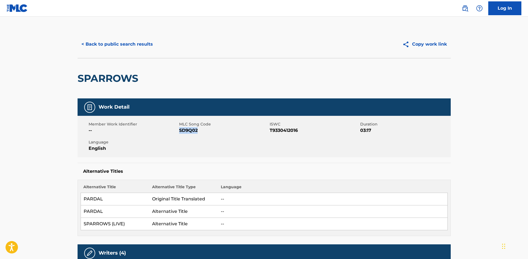
drag, startPoint x: 199, startPoint y: 131, endPoint x: 180, endPoint y: 131, distance: 19.9
click at [180, 131] on span "SD9Q02" at bounding box center [223, 130] width 89 height 7
click at [132, 42] on button "< Back to public search results" at bounding box center [117, 44] width 79 height 14
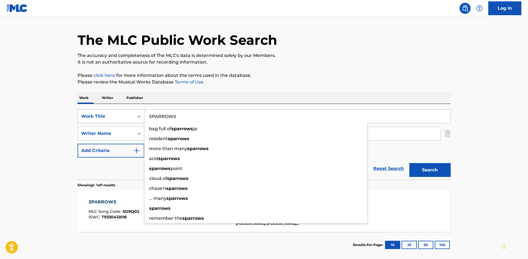
drag, startPoint x: 188, startPoint y: 120, endPoint x: 123, endPoint y: 118, distance: 65.1
click at [123, 118] on div "SearchWithCriteria32512ef8-a4b5-4e87-8ba2-c1eca390b1b4 Work Title SPARROWS bag …" at bounding box center [264, 116] width 373 height 14
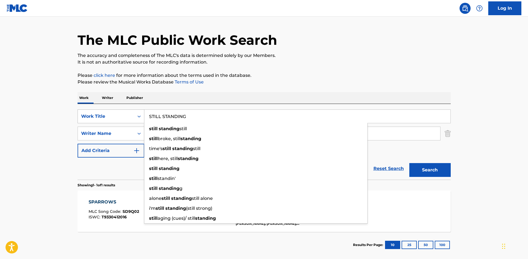
type input "STILL STANDING"
click at [409, 163] on button "Search" at bounding box center [429, 170] width 41 height 14
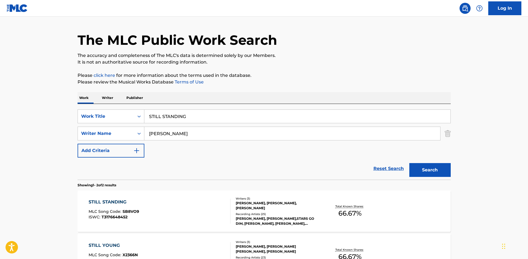
click at [270, 214] on div "Writers ( 3 ) CHRISTOPHER KYLE CLEVELAND, ANDREW RIPP, NICK SCHWARZ Recording A…" at bounding box center [274, 211] width 89 height 30
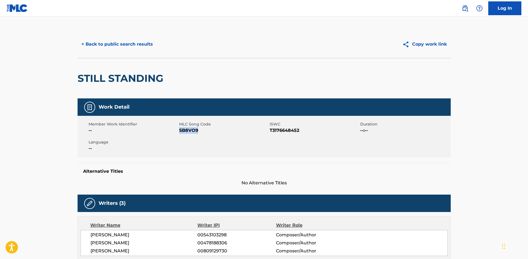
drag, startPoint x: 197, startPoint y: 130, endPoint x: 180, endPoint y: 133, distance: 17.9
click at [180, 133] on span "SB8VO9" at bounding box center [223, 130] width 89 height 7
click at [123, 44] on button "< Back to public search results" at bounding box center [117, 44] width 79 height 14
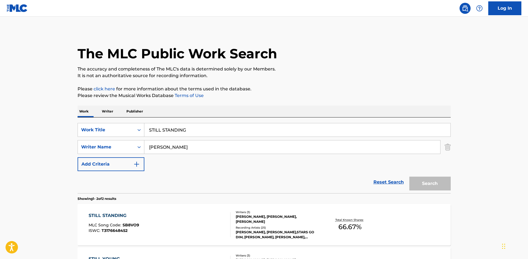
scroll to position [14, 0]
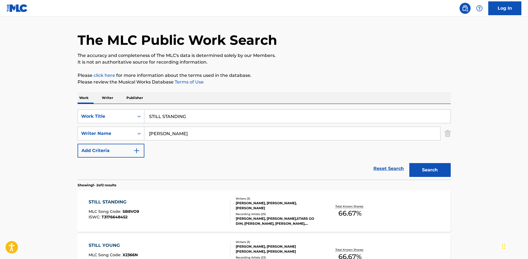
drag, startPoint x: 189, startPoint y: 121, endPoint x: 122, endPoint y: 126, distance: 67.0
click at [123, 126] on div "SearchWithCriteria32512ef8-a4b5-4e87-8ba2-c1eca390b1b4 Work Title STILL STANDIN…" at bounding box center [264, 133] width 373 height 48
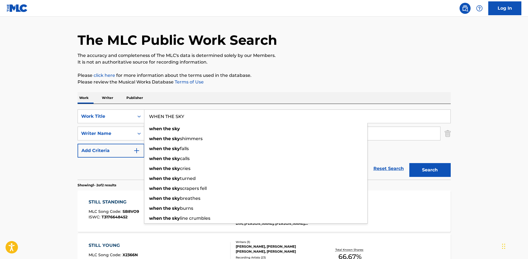
click at [409, 163] on button "Search" at bounding box center [429, 170] width 41 height 14
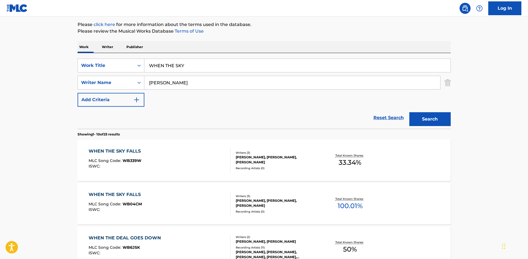
scroll to position [69, 0]
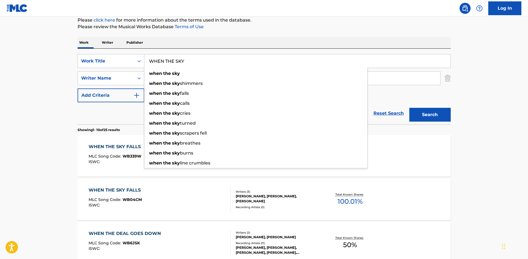
drag, startPoint x: 203, startPoint y: 60, endPoint x: 54, endPoint y: 71, distance: 148.9
type input "LET THE SKY"
click at [409, 108] on button "Search" at bounding box center [429, 115] width 41 height 14
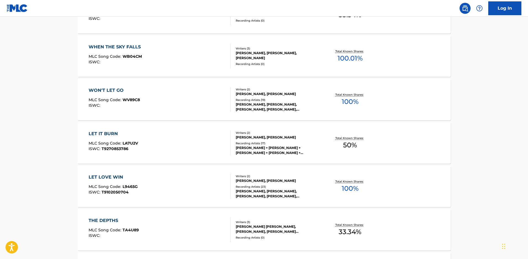
scroll to position [262, 0]
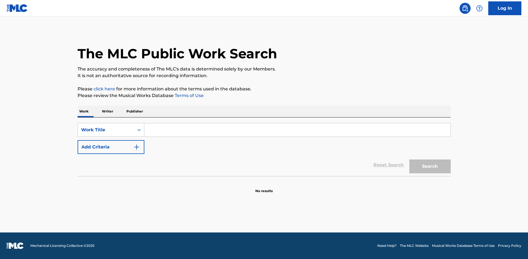
click at [183, 132] on input "Search Form" at bounding box center [297, 129] width 306 height 13
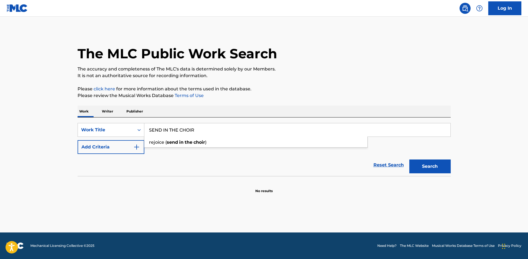
type input "SEND IN THE CHOIR"
click at [106, 148] on button "Add Criteria" at bounding box center [111, 147] width 67 height 14
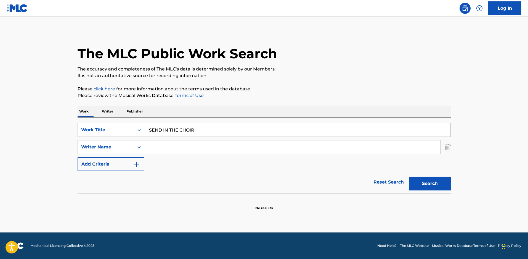
click at [155, 144] on input "Search Form" at bounding box center [292, 146] width 296 height 13
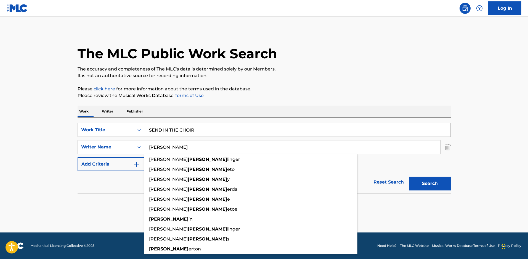
type input "RIPP"
click at [409, 176] on button "Search" at bounding box center [429, 183] width 41 height 14
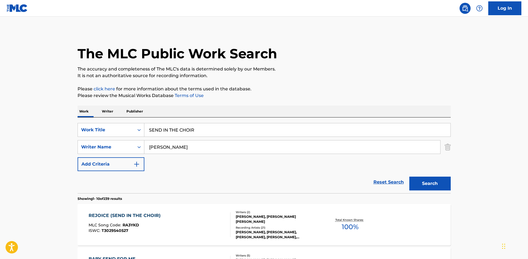
scroll to position [55, 0]
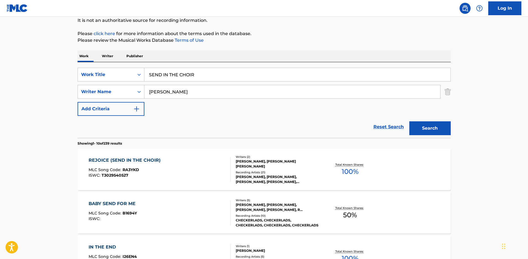
drag, startPoint x: 209, startPoint y: 71, endPoint x: 68, endPoint y: 58, distance: 142.2
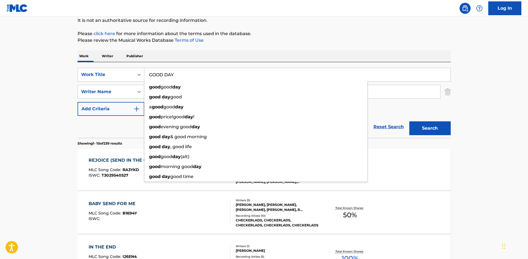
type input "GOOD DAY"
click at [409, 121] on button "Search" at bounding box center [429, 128] width 41 height 14
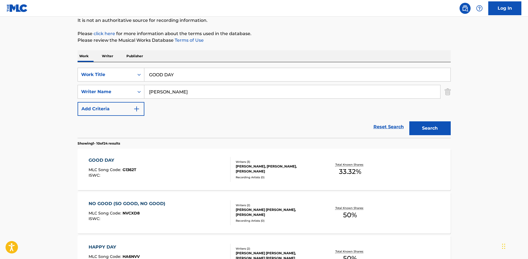
click at [245, 174] on div "ANDREW RIPP, RYAN CABRERA, GARY COLEMAN" at bounding box center [277, 169] width 83 height 10
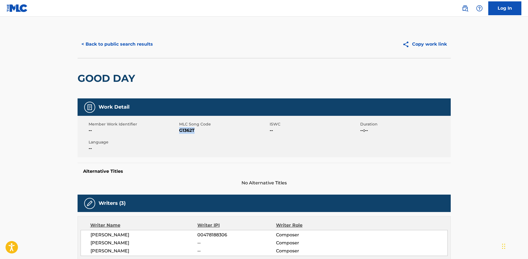
drag, startPoint x: 202, startPoint y: 133, endPoint x: 179, endPoint y: 131, distance: 22.8
click at [179, 131] on span "G1362T" at bounding box center [223, 130] width 89 height 7
copy span "G1362T"
click at [149, 45] on button "< Back to public search results" at bounding box center [117, 44] width 79 height 14
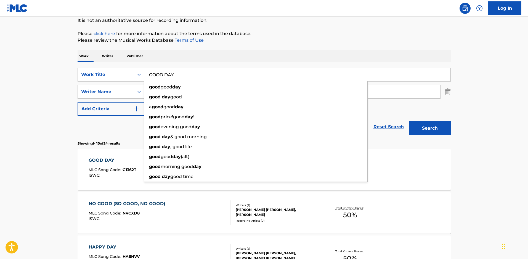
drag, startPoint x: 184, startPoint y: 75, endPoint x: 57, endPoint y: 73, distance: 126.7
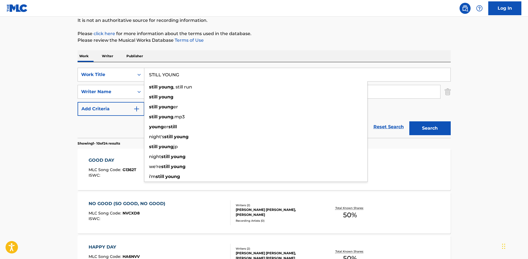
type input "STILL YOUNG"
click at [409, 121] on button "Search" at bounding box center [429, 128] width 41 height 14
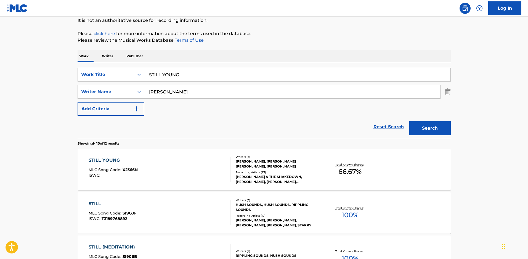
click at [138, 171] on span "X2366N" at bounding box center [130, 169] width 15 height 5
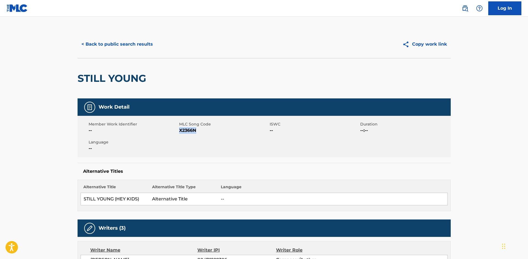
drag, startPoint x: 202, startPoint y: 132, endPoint x: 179, endPoint y: 132, distance: 22.9
click at [179, 132] on span "X2366N" at bounding box center [223, 130] width 89 height 7
copy span "X2366N"
click at [129, 46] on button "< Back to public search results" at bounding box center [117, 44] width 79 height 14
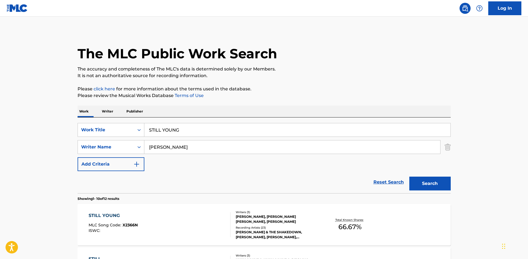
scroll to position [55, 0]
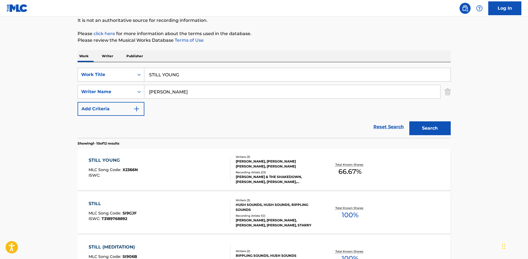
drag, startPoint x: 197, startPoint y: 75, endPoint x: 65, endPoint y: 71, distance: 132.5
type input "S"
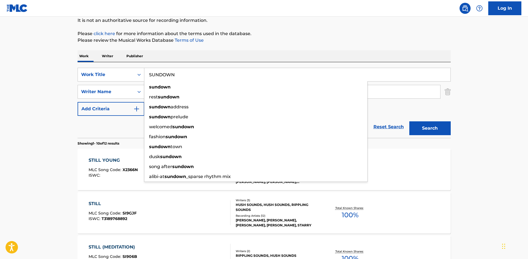
type input "SUNDOWN"
click at [409, 121] on button "Search" at bounding box center [429, 128] width 41 height 14
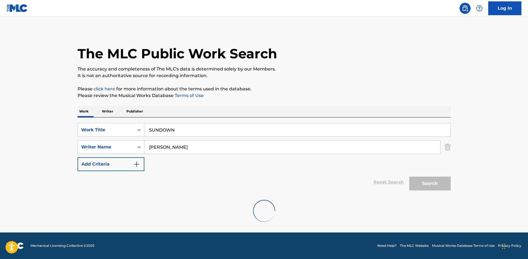
scroll to position [45, 0]
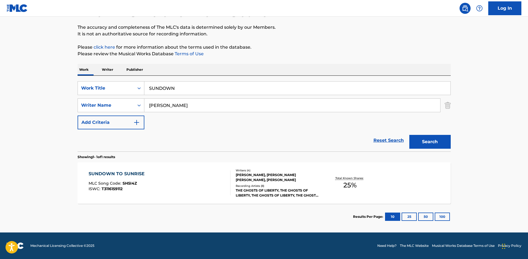
click at [245, 179] on div "ANDREW RIPP, KAYLIANN LOWE, TYLER RICHARD MILLARD, EMMA L VOGELSINGER" at bounding box center [277, 177] width 83 height 10
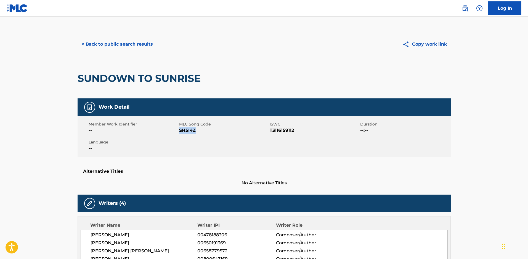
drag, startPoint x: 207, startPoint y: 133, endPoint x: 180, endPoint y: 132, distance: 27.6
click at [180, 132] on span "SH5I4Z" at bounding box center [223, 130] width 89 height 7
copy span "SH5I4Z"
click at [102, 44] on button "< Back to public search results" at bounding box center [117, 44] width 79 height 14
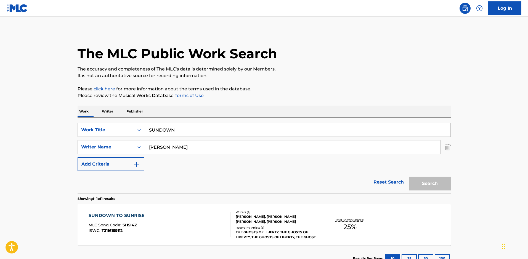
scroll to position [14, 0]
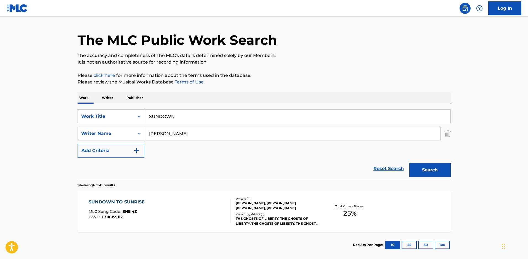
drag, startPoint x: 187, startPoint y: 118, endPoint x: 0, endPoint y: 113, distance: 186.6
click at [0, 113] on main "The MLC Public Work Search The accuracy and completeness of The MLC's data is d…" at bounding box center [264, 131] width 528 height 257
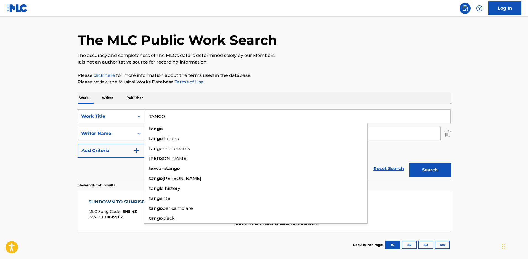
type input "TANGO"
click at [409, 163] on button "Search" at bounding box center [429, 170] width 41 height 14
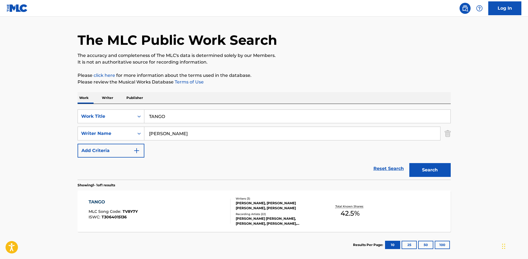
click at [222, 202] on div "TANGO MLC Song Code : TV8Y7Y ISWC : T3064015136" at bounding box center [160, 210] width 142 height 25
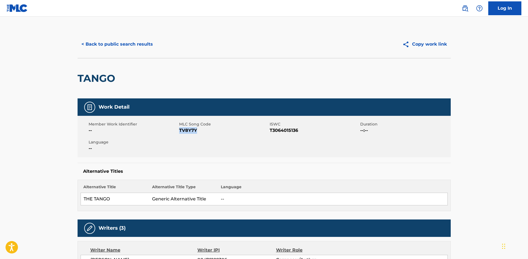
drag, startPoint x: 200, startPoint y: 135, endPoint x: 180, endPoint y: 135, distance: 19.9
click at [180, 135] on div "Member Work Identifier -- MLC Song Code TV8Y7Y ISWC T3064015136 Duration --:-- …" at bounding box center [264, 136] width 373 height 41
drag, startPoint x: 183, startPoint y: 132, endPoint x: 198, endPoint y: 131, distance: 14.7
click at [198, 131] on span "TV8Y7Y" at bounding box center [223, 130] width 89 height 7
drag, startPoint x: 198, startPoint y: 133, endPoint x: 180, endPoint y: 132, distance: 17.7
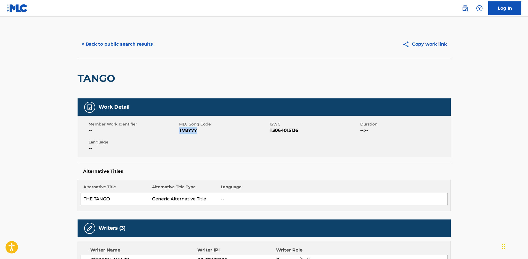
click at [180, 132] on span "TV8Y7Y" at bounding box center [223, 130] width 89 height 7
copy span "TV8Y7Y"
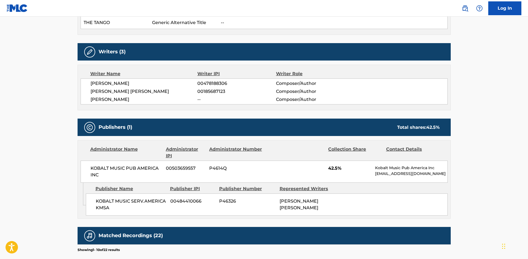
scroll to position [248, 0]
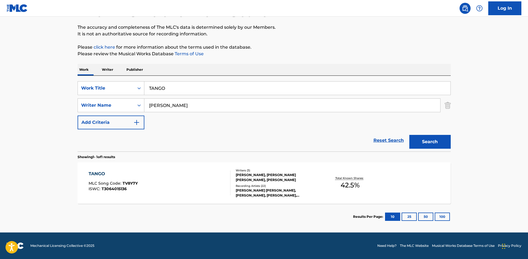
scroll to position [45, 0]
drag, startPoint x: 204, startPoint y: 93, endPoint x: 131, endPoint y: 84, distance: 73.2
click at [131, 84] on div "SearchWithCriteriab45aac1c-6bd2-44d0-bdce-40b238d01b9f Work Title TANGO" at bounding box center [264, 88] width 373 height 14
click at [246, 90] on input "TANGO" at bounding box center [297, 87] width 306 height 13
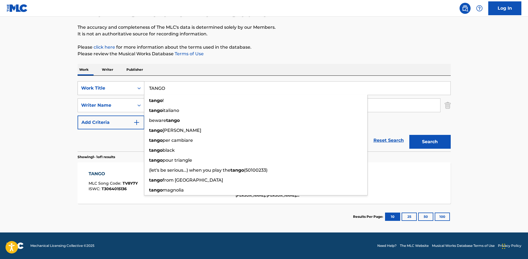
drag, startPoint x: 194, startPoint y: 83, endPoint x: 117, endPoint y: 87, distance: 77.3
click at [117, 87] on div "SearchWithCriteriab45aac1c-6bd2-44d0-bdce-40b238d01b9f Work Title TANGO tango !…" at bounding box center [264, 88] width 373 height 14
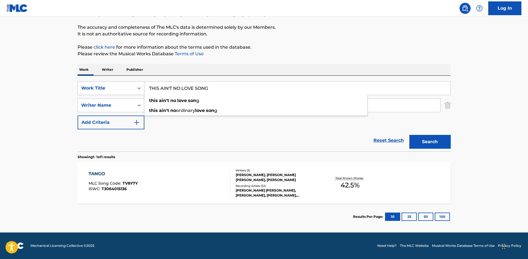
type input "THIS AIN'T NO LOVE SONG"
click at [409, 135] on button "Search" at bounding box center [429, 142] width 41 height 14
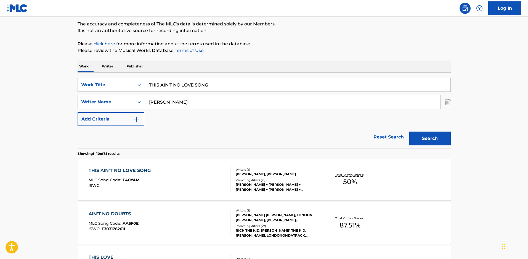
click at [244, 176] on div "ANDREW RIPP, CHRISTOPHER M. RICE" at bounding box center [277, 173] width 83 height 5
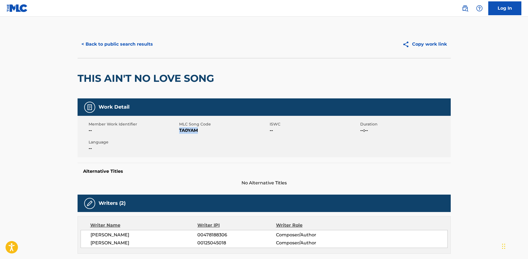
drag, startPoint x: 205, startPoint y: 129, endPoint x: 179, endPoint y: 132, distance: 25.8
click at [179, 132] on span "TA0YAM" at bounding box center [223, 130] width 89 height 7
copy span "TA0YAM"
click at [146, 47] on button "< Back to public search results" at bounding box center [117, 44] width 79 height 14
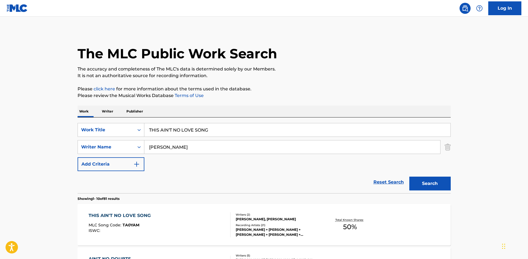
scroll to position [45, 0]
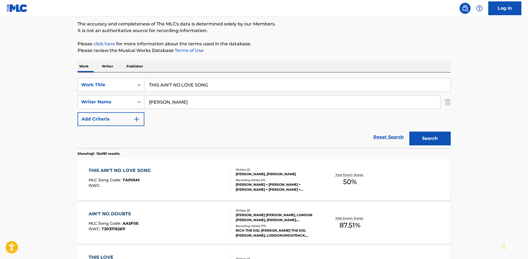
drag, startPoint x: 211, startPoint y: 88, endPoint x: 0, endPoint y: 82, distance: 211.5
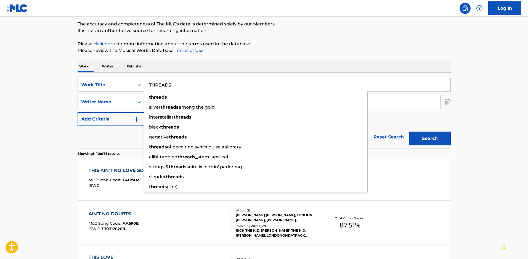
type input "THREADS"
click at [409, 131] on button "Search" at bounding box center [429, 138] width 41 height 14
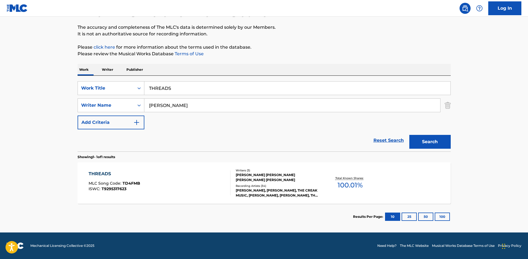
click at [250, 197] on div "DAVID LEONARD, DAVID LEONARD, THE CREAK MUSIC, DAVID LEONARD, DAVID LEONARD, TH…" at bounding box center [277, 193] width 83 height 10
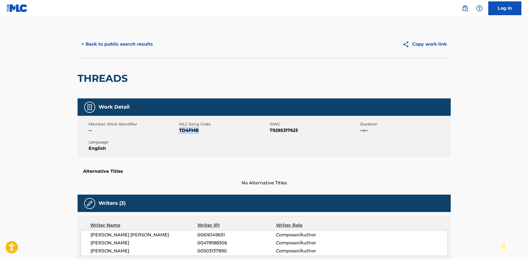
drag, startPoint x: 203, startPoint y: 134, endPoint x: 180, endPoint y: 131, distance: 22.8
click at [180, 131] on span "TD4FMB" at bounding box center [223, 130] width 89 height 7
copy span "TD4FMB"
click at [124, 44] on button "< Back to public search results" at bounding box center [117, 44] width 79 height 14
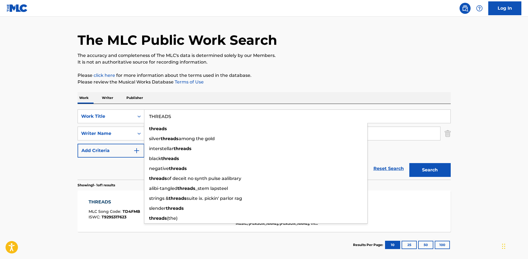
drag, startPoint x: 66, startPoint y: 111, endPoint x: 56, endPoint y: 107, distance: 11.3
click at [64, 111] on main "The MLC Public Work Search The accuracy and completeness of The MLC's data is d…" at bounding box center [264, 131] width 528 height 257
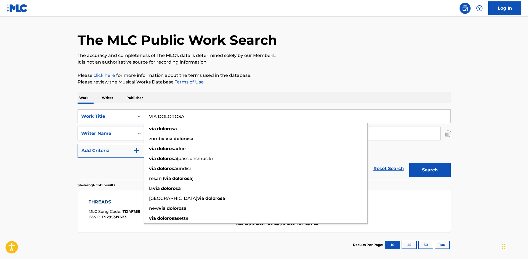
type input "VIA DOLOROSA"
click at [409, 163] on button "Search" at bounding box center [429, 170] width 41 height 14
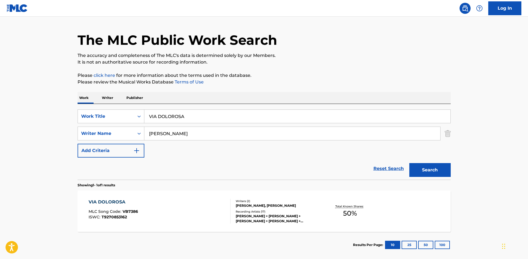
click at [280, 223] on div "RIPP + RICE, RIPP + RICE, RIPP + RICE, RIPP + RICE, RIPP + RICE" at bounding box center [277, 218] width 83 height 10
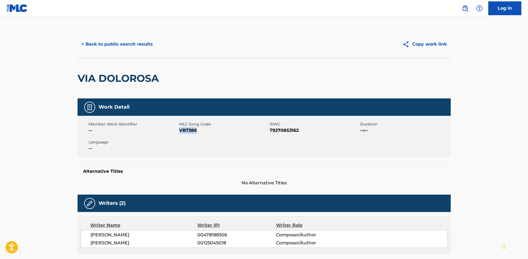
drag, startPoint x: 198, startPoint y: 131, endPoint x: 180, endPoint y: 131, distance: 18.5
click at [180, 131] on span "VB7386" at bounding box center [223, 130] width 89 height 7
copy span "VB7386"
click at [87, 44] on button "< Back to public search results" at bounding box center [117, 44] width 79 height 14
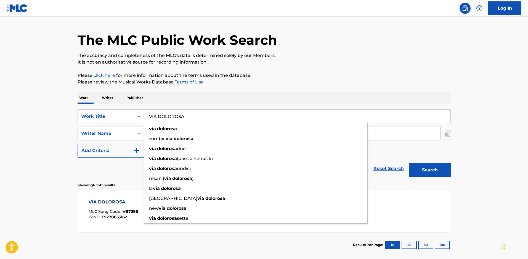
drag, startPoint x: 207, startPoint y: 122, endPoint x: 55, endPoint y: 98, distance: 154.2
click at [87, 105] on div "SearchWithCriteriab45aac1c-6bd2-44d0-bdce-40b238d01b9f Work Title VIA DOLOROSA …" at bounding box center [264, 142] width 373 height 76
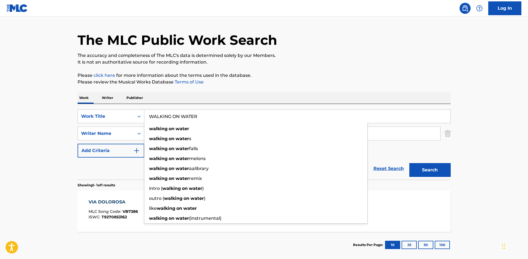
type input "WALKING ON WATER"
click at [409, 163] on button "Search" at bounding box center [429, 170] width 41 height 14
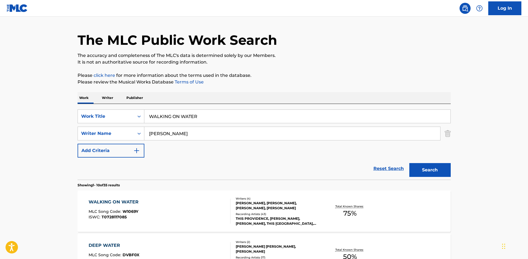
click at [283, 216] on div "Recording Artists ( 43 )" at bounding box center [277, 214] width 83 height 4
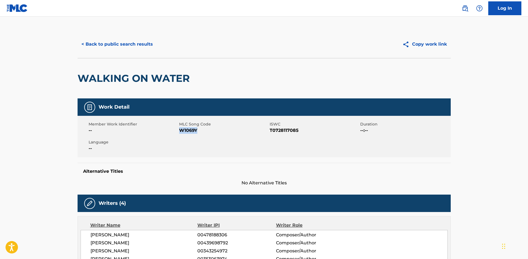
drag, startPoint x: 199, startPoint y: 132, endPoint x: 181, endPoint y: 130, distance: 18.1
click at [181, 130] on span "W1069Y" at bounding box center [223, 130] width 89 height 7
copy span "W1069Y"
click at [124, 46] on button "< Back to public search results" at bounding box center [117, 44] width 79 height 14
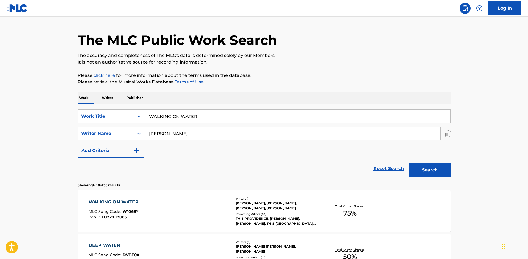
drag, startPoint x: 201, startPoint y: 114, endPoint x: 60, endPoint y: 92, distance: 143.0
click at [117, 107] on div "SearchWithCriteriab45aac1c-6bd2-44d0-bdce-40b238d01b9f Work Title WALKING ON WA…" at bounding box center [264, 142] width 373 height 76
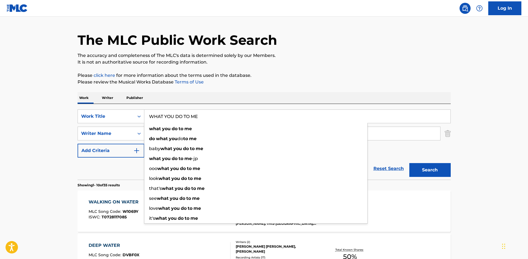
type input "WHAT YOU DO TO ME"
click at [409, 163] on button "Search" at bounding box center [429, 170] width 41 height 14
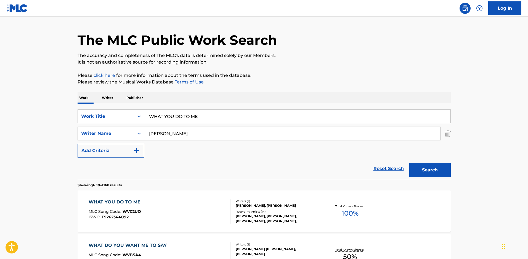
click at [272, 208] on div "BENJAMIN RECTOR, ANDREW RIPP" at bounding box center [277, 205] width 83 height 5
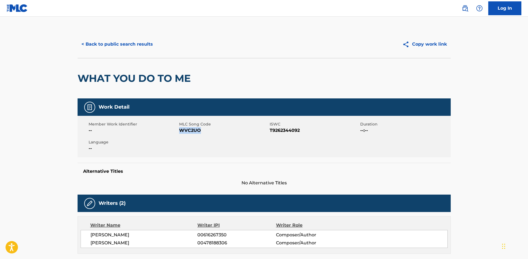
drag, startPoint x: 201, startPoint y: 133, endPoint x: 181, endPoint y: 132, distance: 19.6
click at [181, 132] on span "WVC2UO" at bounding box center [223, 130] width 89 height 7
copy span "WVC2UO"
click at [99, 46] on button "< Back to public search results" at bounding box center [117, 44] width 79 height 14
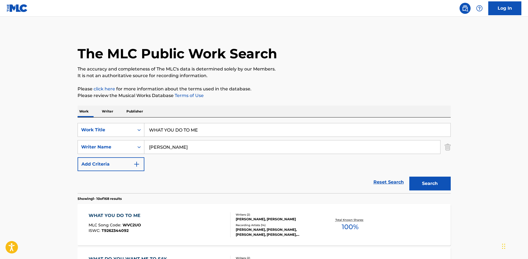
scroll to position [14, 0]
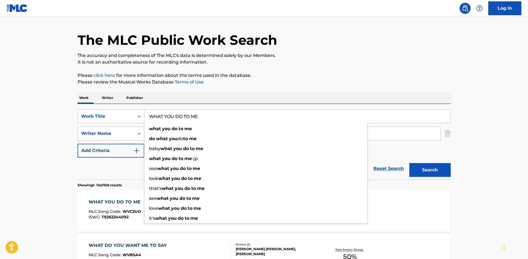
drag, startPoint x: 209, startPoint y: 120, endPoint x: 33, endPoint y: 94, distance: 178.2
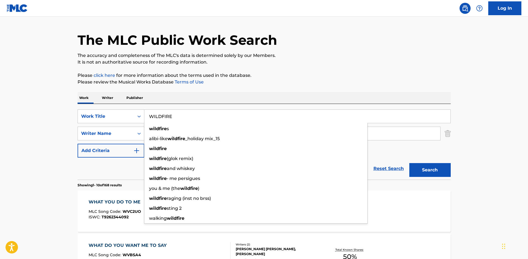
type input "WILDFIRE"
click at [409, 163] on button "Search" at bounding box center [429, 170] width 41 height 14
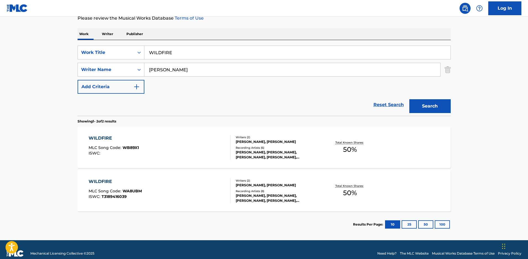
scroll to position [88, 0]
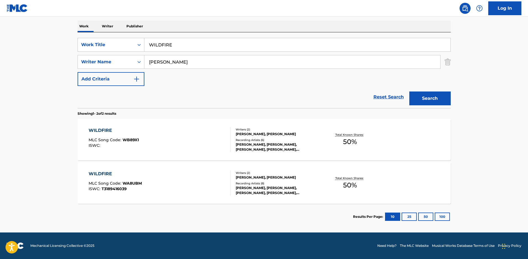
click at [139, 142] on span "WB89X1" at bounding box center [131, 139] width 16 height 5
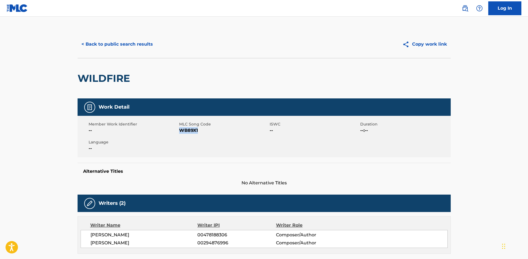
drag, startPoint x: 200, startPoint y: 130, endPoint x: 181, endPoint y: 133, distance: 19.3
click at [181, 133] on span "WB89X1" at bounding box center [223, 130] width 89 height 7
copy span "WB89X1"
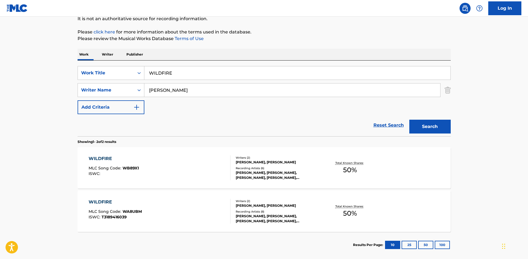
click at [241, 207] on div "THAD AARON COCKRELL, ANDREW RIPP" at bounding box center [277, 205] width 83 height 5
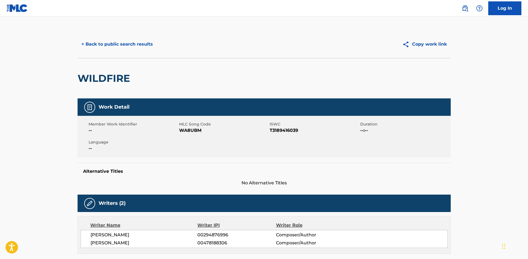
click at [202, 125] on span "MLC Song Code" at bounding box center [223, 124] width 89 height 6
drag, startPoint x: 203, startPoint y: 130, endPoint x: 181, endPoint y: 134, distance: 22.4
click at [181, 134] on span "WA8UBM" at bounding box center [223, 130] width 89 height 7
click at [139, 47] on button "< Back to public search results" at bounding box center [117, 44] width 79 height 14
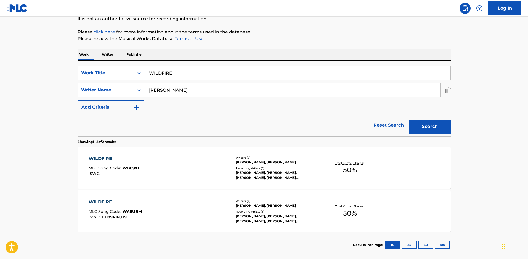
drag, startPoint x: 180, startPoint y: 79, endPoint x: 86, endPoint y: 69, distance: 94.1
click at [87, 69] on div "SearchWithCriteriab45aac1c-6bd2-44d0-bdce-40b238d01b9f Work Title WILDFIRE" at bounding box center [264, 73] width 373 height 14
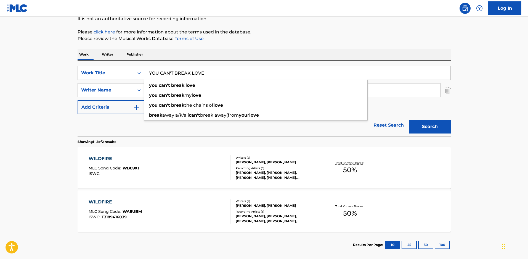
type input "YOU CAN'T BREAK LOVE"
click at [409, 119] on button "Search" at bounding box center [429, 126] width 41 height 14
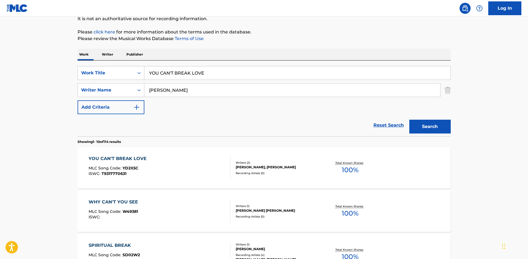
click at [272, 185] on div "YOU CAN'T BREAK LOVE MLC Song Code : YD2X5C ISWC : T9317770631 Writers ( 2 ) AN…" at bounding box center [264, 167] width 373 height 41
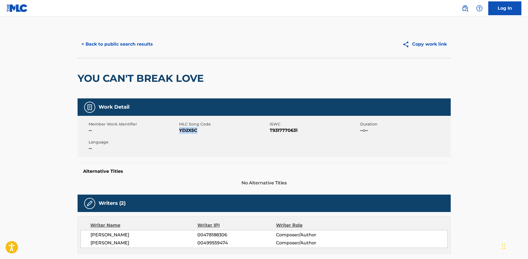
drag, startPoint x: 206, startPoint y: 133, endPoint x: 180, endPoint y: 131, distance: 26.3
click at [180, 131] on span "YD2X5C" at bounding box center [223, 130] width 89 height 7
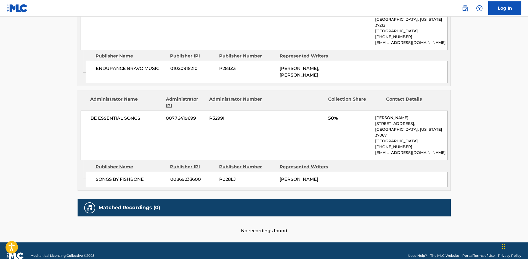
scroll to position [304, 0]
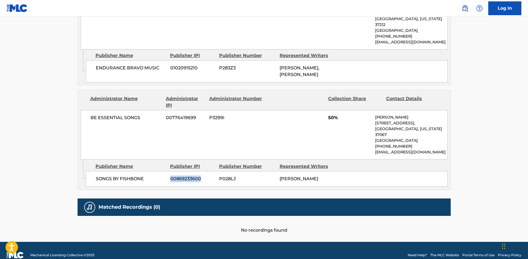
drag, startPoint x: 203, startPoint y: 187, endPoint x: 171, endPoint y: 187, distance: 31.5
click at [171, 182] on span "00869233600" at bounding box center [192, 178] width 45 height 7
drag, startPoint x: 239, startPoint y: 184, endPoint x: 217, endPoint y: 185, distance: 22.4
click at [217, 185] on div "SONGS BY FISHBONE 00869233600 P028LJ ANDREW RIPP" at bounding box center [267, 178] width 362 height 15
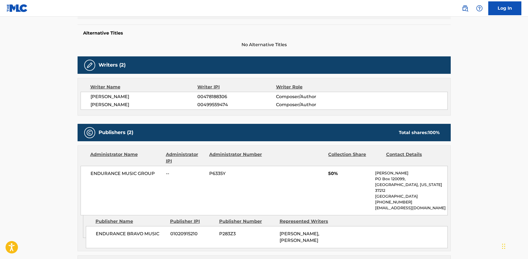
scroll to position [0, 0]
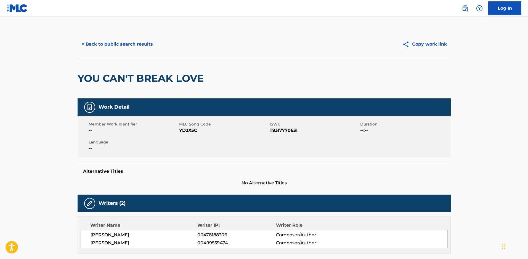
click at [100, 44] on button "< Back to public search results" at bounding box center [117, 44] width 79 height 14
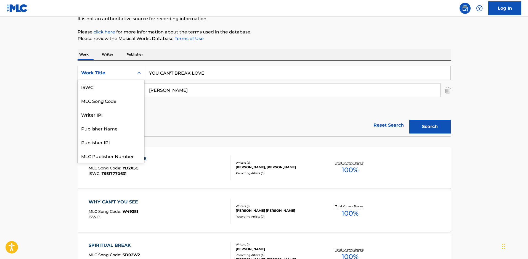
click at [116, 73] on div "Work Title" at bounding box center [106, 73] width 50 height 7
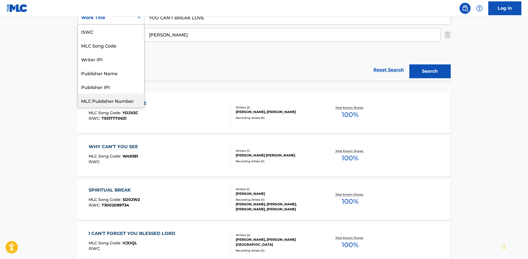
scroll to position [14, 0]
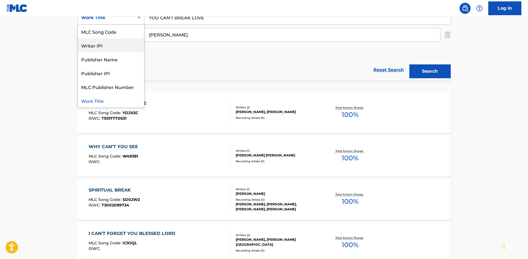
click at [96, 49] on div "Writer IPI" at bounding box center [111, 45] width 66 height 14
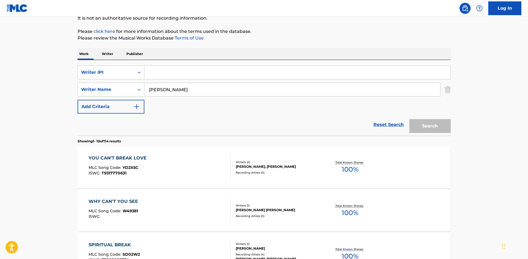
scroll to position [57, 0]
drag, startPoint x: 171, startPoint y: 90, endPoint x: 116, endPoint y: 87, distance: 55.5
click at [116, 87] on div "SearchWithCriteria54063d00-8f22-44be-bb6b-3f27fc96933c Writer Name RIPP" at bounding box center [264, 90] width 373 height 14
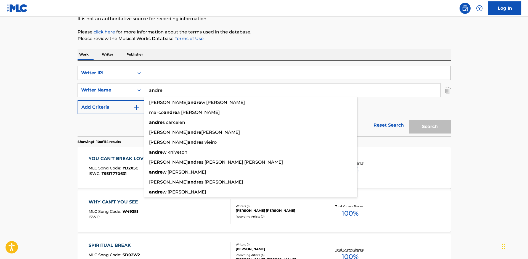
type input "andre"
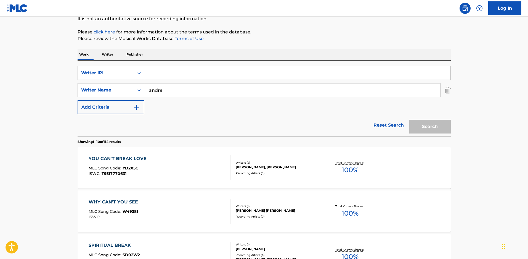
click at [107, 55] on p "Writer" at bounding box center [107, 55] width 15 height 12
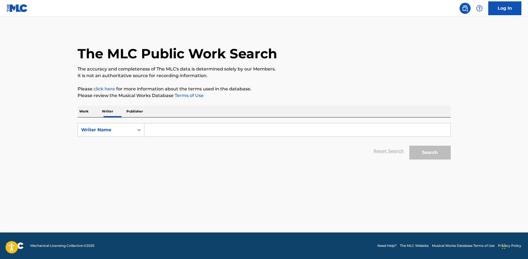
click at [159, 129] on input "Search Form" at bounding box center [297, 129] width 306 height 13
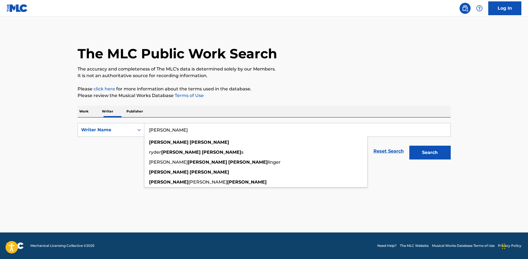
type input "andrew ripp"
click at [409, 145] on button "Search" at bounding box center [429, 152] width 41 height 14
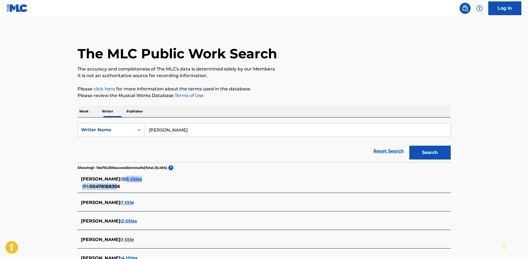
drag, startPoint x: 121, startPoint y: 188, endPoint x: 117, endPoint y: 190, distance: 4.7
click at [117, 190] on div "ANDREW RIPP : 186 titles IPI: 00478188306" at bounding box center [257, 182] width 352 height 14
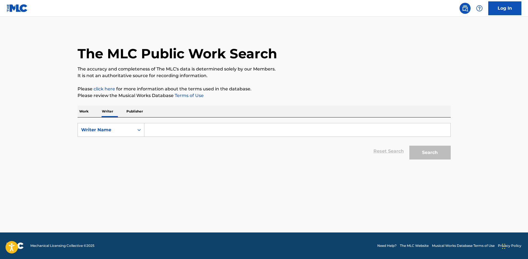
click at [156, 129] on input "Search Form" at bounding box center [297, 129] width 306 height 13
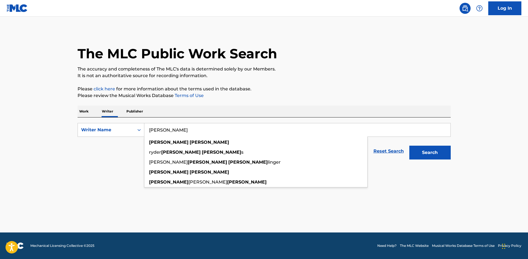
type input "[PERSON_NAME]"
click at [409, 145] on button "Search" at bounding box center [429, 152] width 41 height 14
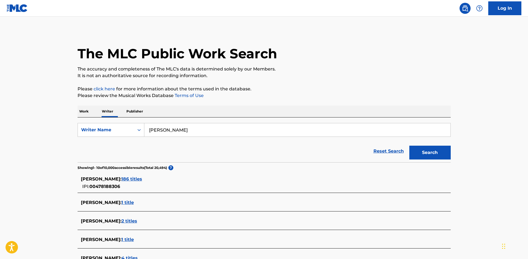
drag, startPoint x: 116, startPoint y: 189, endPoint x: 122, endPoint y: 189, distance: 6.1
click at [122, 189] on div "ANDREW RIPP : 186 titles IPI: 00478188306" at bounding box center [257, 182] width 352 height 14
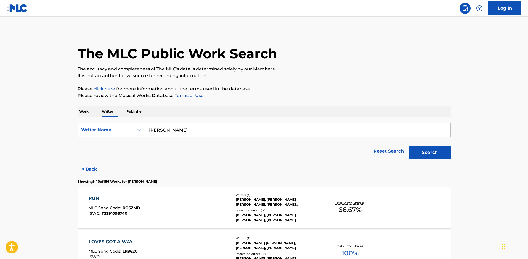
click at [252, 212] on div "Recording Artists ( 13 )" at bounding box center [277, 210] width 83 height 4
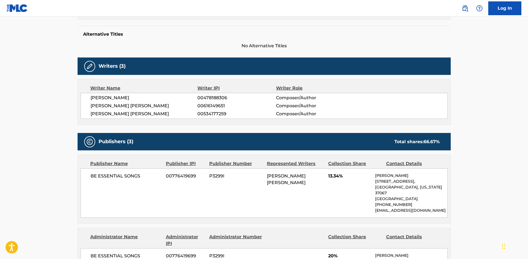
scroll to position [138, 0]
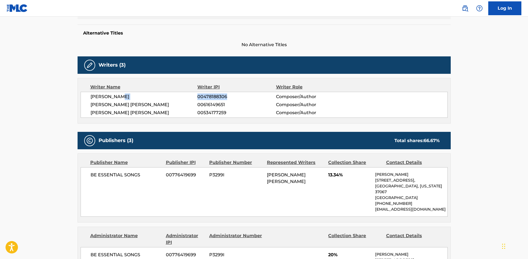
drag, startPoint x: 228, startPoint y: 97, endPoint x: 197, endPoint y: 99, distance: 31.8
click at [197, 99] on div "ANDREW RIPP 00478188306 Composer/Author" at bounding box center [269, 96] width 357 height 7
copy div "00478188306"
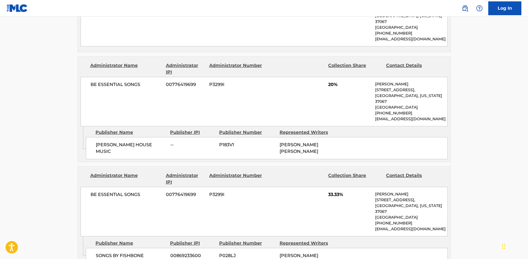
scroll to position [386, 0]
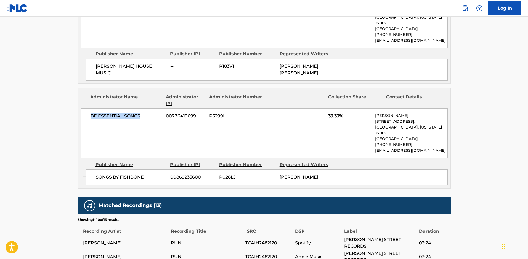
drag, startPoint x: 144, startPoint y: 131, endPoint x: 87, endPoint y: 131, distance: 57.1
click at [87, 131] on div "BE ESSENTIAL SONGS 00776419699 P3299I 33.33% Andie Rankins 741 Cool Springs Blv…" at bounding box center [264, 132] width 367 height 49
copy span "BE ESSENTIAL SONGS"
drag, startPoint x: 223, startPoint y: 129, endPoint x: 211, endPoint y: 131, distance: 13.1
click at [211, 119] on span "P3299I" at bounding box center [236, 116] width 54 height 7
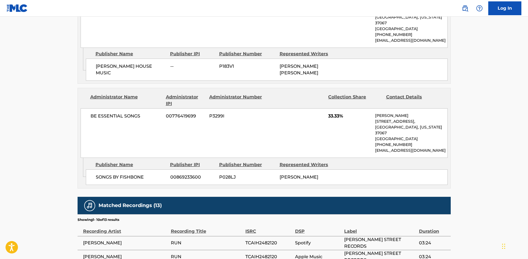
click at [231, 132] on div "BE ESSENTIAL SONGS 00776419699 P3299I 33.33% Andie Rankins 741 Cool Springs Blv…" at bounding box center [264, 132] width 367 height 49
drag, startPoint x: 227, startPoint y: 125, endPoint x: 210, endPoint y: 128, distance: 17.1
click at [210, 128] on div "BE ESSENTIAL SONGS 00776419699 P3299I 33.33% Andie Rankins 741 Cool Springs Blv…" at bounding box center [264, 132] width 367 height 49
copy span "P3299I"
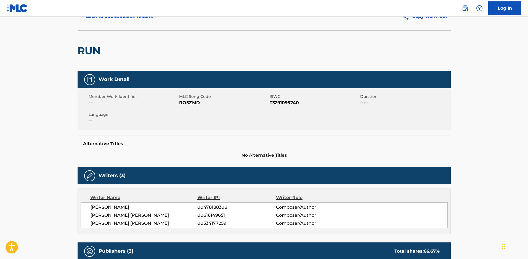
scroll to position [0, 0]
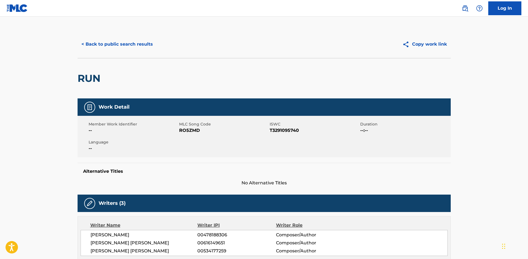
click at [131, 44] on button "< Back to public search results" at bounding box center [117, 44] width 79 height 14
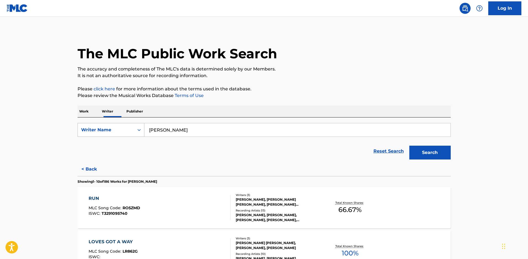
drag, startPoint x: 181, startPoint y: 134, endPoint x: 90, endPoint y: 133, distance: 91.3
click at [90, 133] on div "SearchWithCriteriae354029e-8987-4454-9c58-e63faef2c02e Writer Name andrew ripp" at bounding box center [264, 130] width 373 height 14
click at [409, 145] on button "Search" at bounding box center [429, 152] width 41 height 14
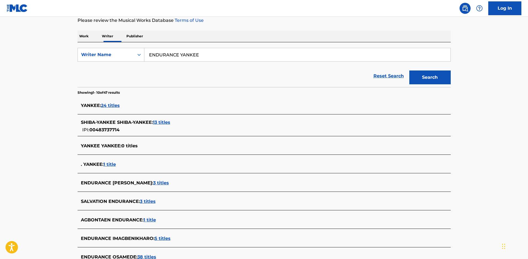
scroll to position [83, 0]
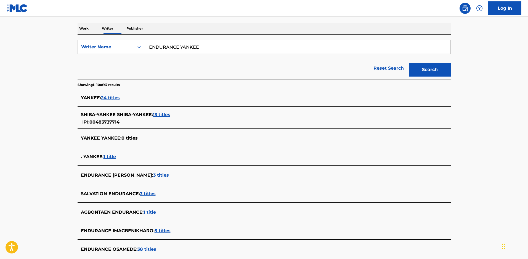
click at [192, 46] on input "ENDURANCE YANKEE" at bounding box center [297, 46] width 306 height 13
type input "ENDURANCE MUSIC GROUP DBA"
click at [409, 63] on button "Search" at bounding box center [429, 70] width 41 height 14
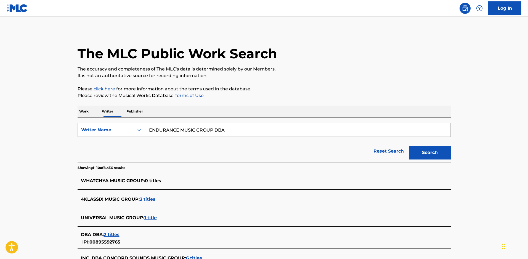
click at [145, 110] on p "Publisher" at bounding box center [135, 111] width 20 height 12
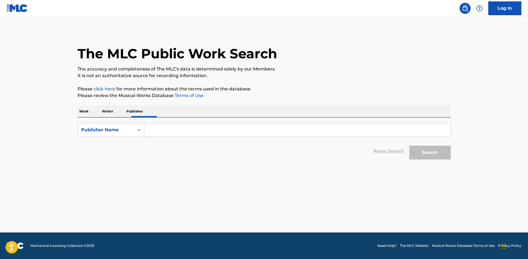
click at [173, 132] on input "Search Form" at bounding box center [297, 129] width 306 height 13
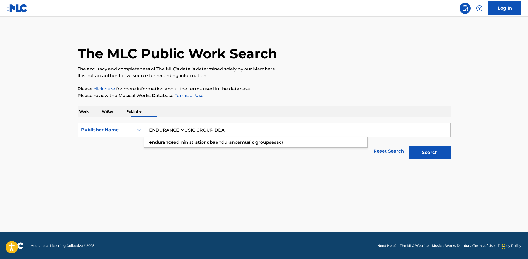
type input "ENDURANCE MUSIC GROUP DBA"
click at [409, 145] on button "Search" at bounding box center [429, 152] width 41 height 14
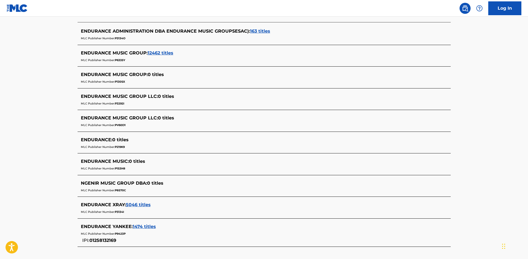
scroll to position [193, 0]
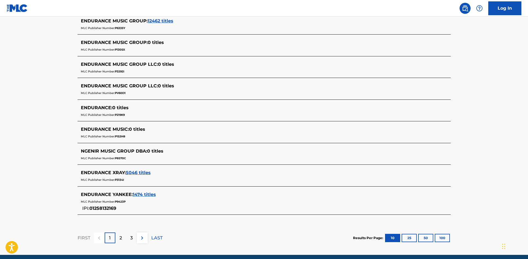
click at [151, 197] on span "1474 titles" at bounding box center [144, 193] width 23 height 5
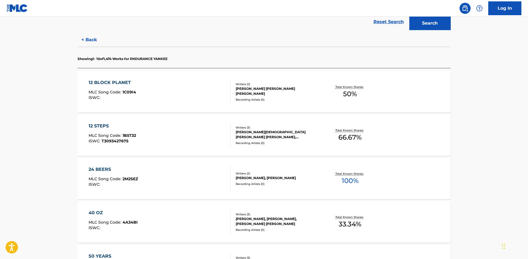
scroll to position [55, 0]
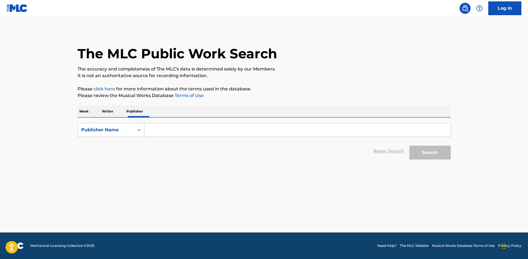
click at [159, 133] on input "Search Form" at bounding box center [297, 129] width 306 height 13
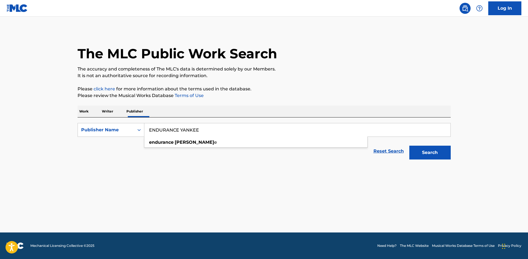
type input "ENDURANCE YANKEE"
click at [409, 145] on button "Search" at bounding box center [429, 152] width 41 height 14
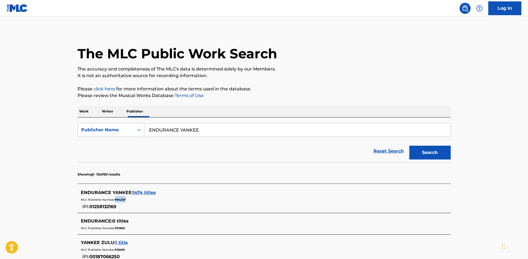
drag, startPoint x: 154, startPoint y: 203, endPoint x: 137, endPoint y: 203, distance: 17.4
click at [137, 202] on div "MLC Publisher Number: P9423P" at bounding box center [257, 199] width 352 height 7
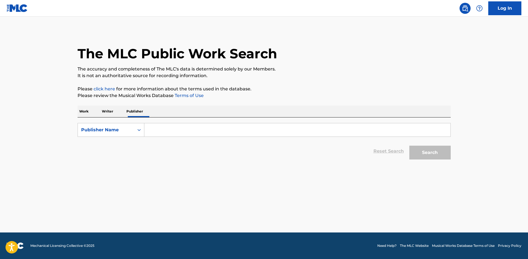
click at [161, 131] on input "Search Form" at bounding box center [297, 129] width 306 height 13
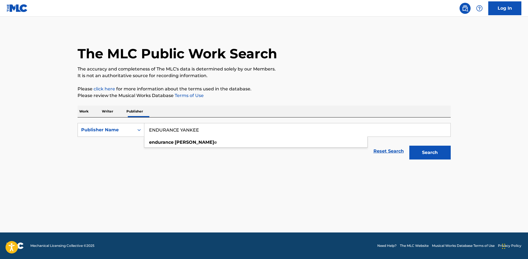
type input "ENDURANCE YANKEE"
click at [409, 145] on button "Search" at bounding box center [429, 152] width 41 height 14
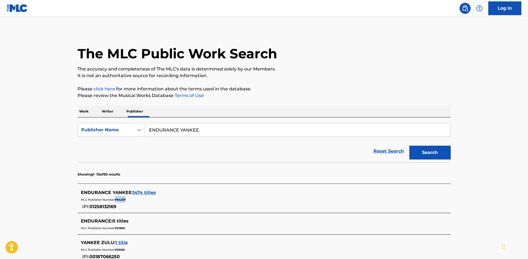
drag, startPoint x: 137, startPoint y: 203, endPoint x: 156, endPoint y: 203, distance: 19.6
click at [156, 202] on div "MLC Publisher Number: P9423P" at bounding box center [257, 199] width 352 height 7
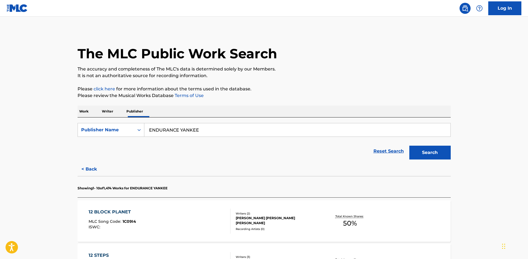
drag, startPoint x: 145, startPoint y: 202, endPoint x: 285, endPoint y: 223, distance: 141.8
click at [285, 223] on div "[PERSON_NAME] [PERSON_NAME] [PERSON_NAME]" at bounding box center [277, 220] width 83 height 10
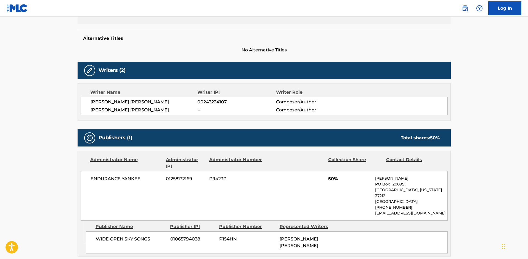
scroll to position [204, 0]
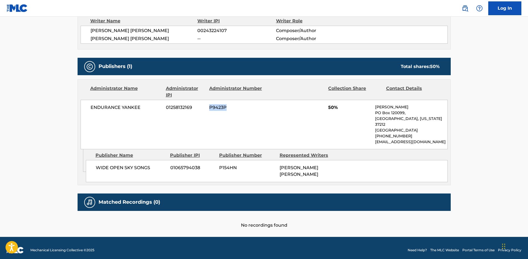
drag, startPoint x: 220, startPoint y: 108, endPoint x: 206, endPoint y: 109, distance: 13.8
click at [206, 109] on div "ENDURANCE YANKEE 01258132169 P9423P 50% [PERSON_NAME] PO Box 120099, [GEOGRAPHI…" at bounding box center [264, 124] width 367 height 49
drag, startPoint x: 166, startPoint y: 108, endPoint x: 192, endPoint y: 108, distance: 26.2
click at [192, 108] on span "01258132169" at bounding box center [185, 107] width 39 height 7
copy span "01258132169"
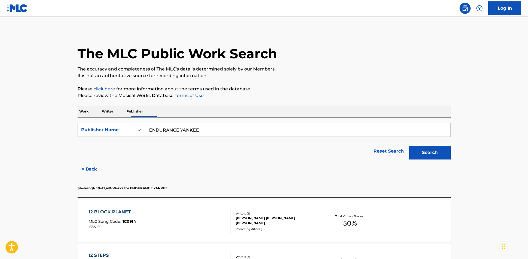
click at [190, 132] on input "ENDURANCE YANKEE" at bounding box center [297, 129] width 306 height 13
type input "ENDURANCE badger"
click at [409, 145] on button "Search" at bounding box center [429, 152] width 41 height 14
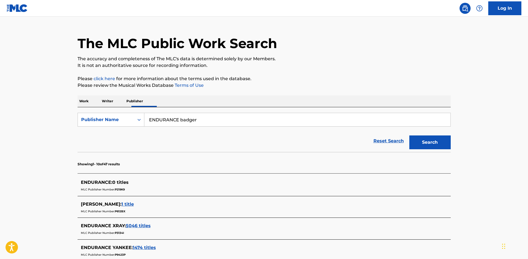
scroll to position [28, 0]
